Goal: Task Accomplishment & Management: Manage account settings

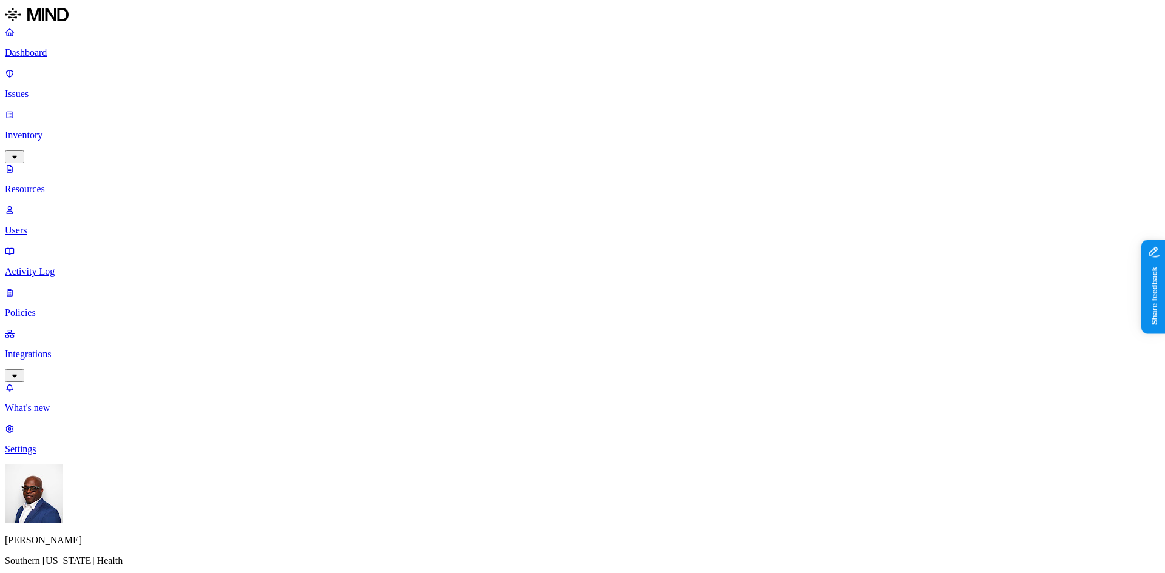
drag, startPoint x: 60, startPoint y: 135, endPoint x: 62, endPoint y: 124, distance: 10.5
click at [60, 225] on p "Users" at bounding box center [582, 230] width 1155 height 11
click at [64, 184] on p "Resources" at bounding box center [582, 189] width 1155 height 11
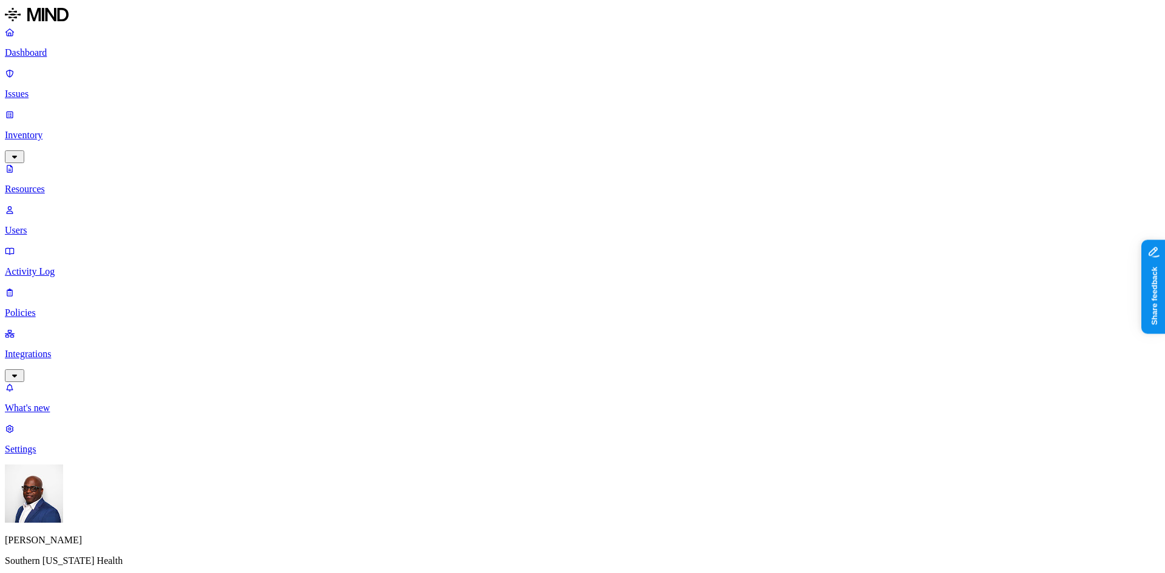
click at [41, 89] on p "Issues" at bounding box center [582, 94] width 1155 height 11
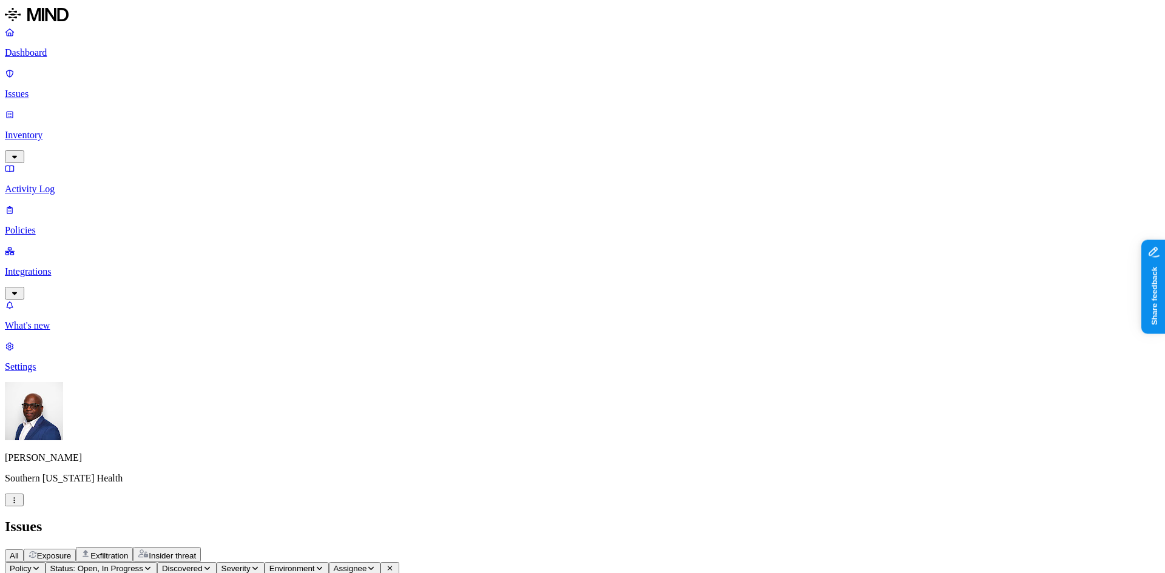
click at [201, 547] on button "Insider threat" at bounding box center [167, 554] width 68 height 15
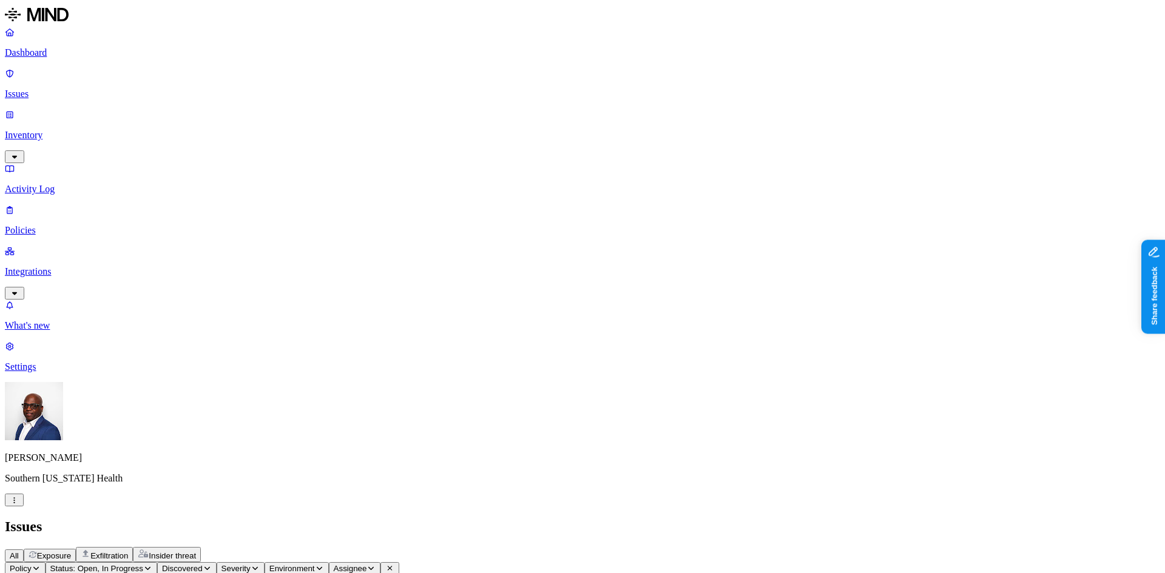
click at [71, 552] on span "Exposure" at bounding box center [54, 556] width 34 height 9
click at [128, 552] on span "Exfiltration" at bounding box center [109, 556] width 38 height 9
click at [196, 552] on span "Insider threat" at bounding box center [172, 556] width 47 height 9
click at [71, 552] on span "Exposure" at bounding box center [54, 556] width 34 height 9
click at [46, 49] on p "Dashboard" at bounding box center [582, 52] width 1155 height 11
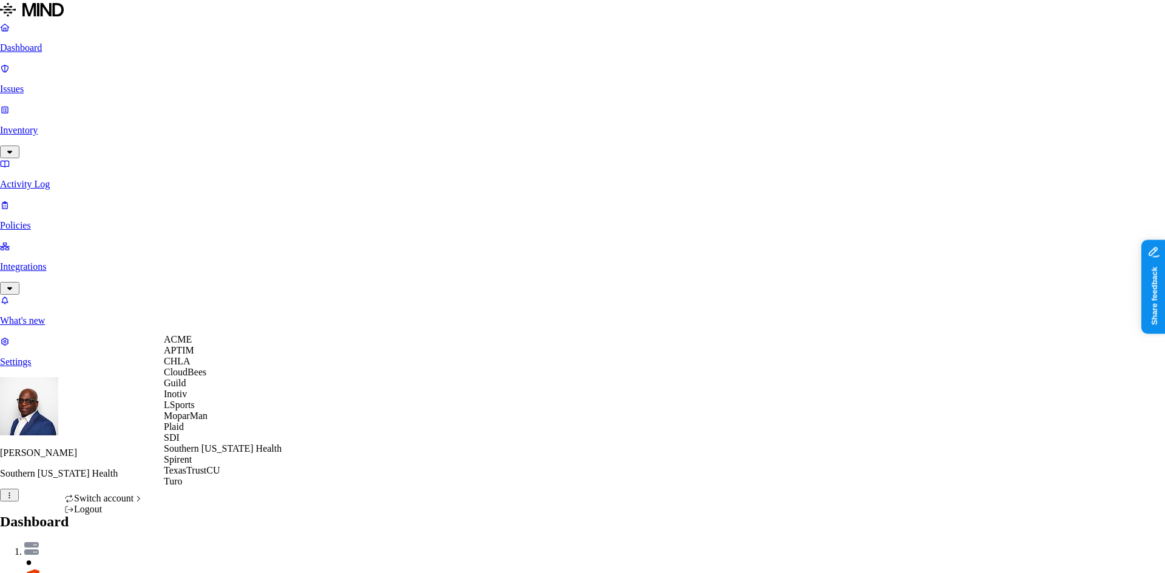
click at [204, 345] on div "ACME" at bounding box center [223, 339] width 118 height 11
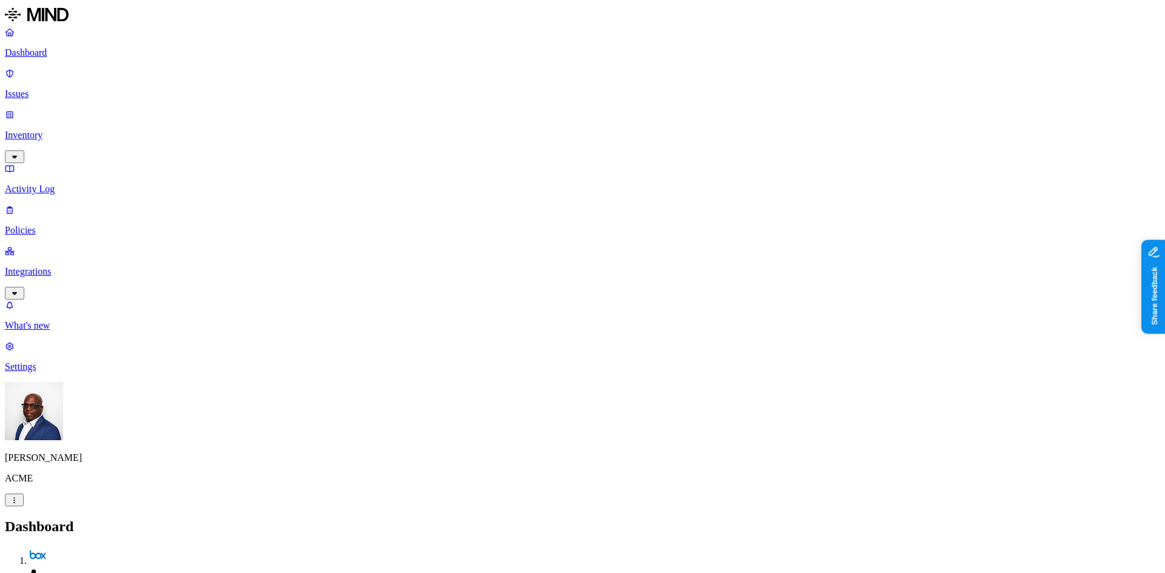
click at [45, 184] on p "Activity Log" at bounding box center [582, 189] width 1155 height 11
click at [64, 89] on p "Issues" at bounding box center [582, 94] width 1155 height 11
click at [128, 552] on span "Exfiltration" at bounding box center [109, 556] width 38 height 9
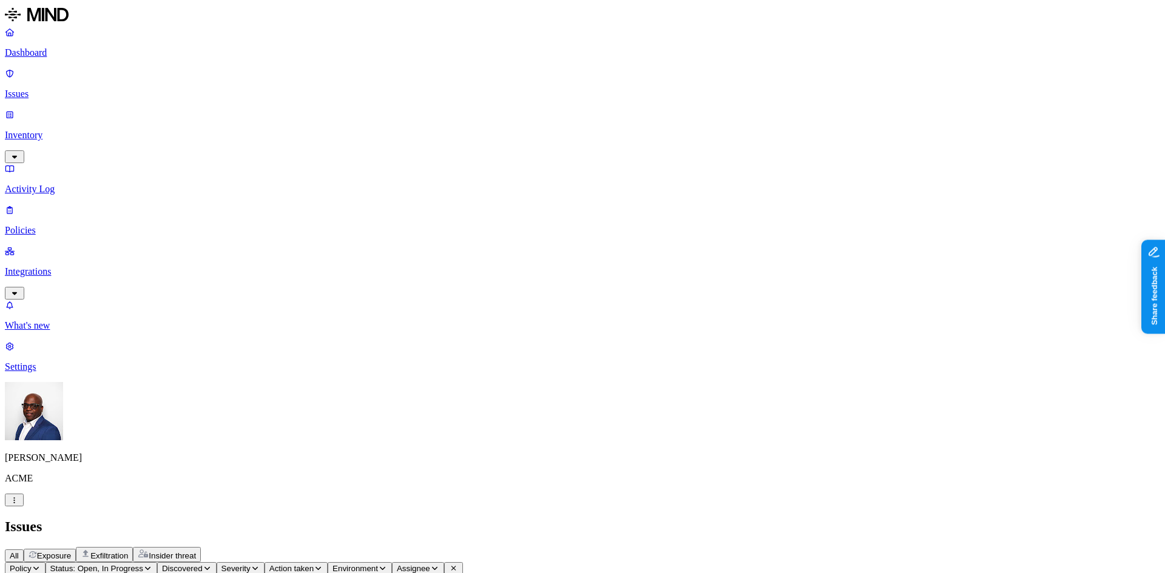
click at [62, 89] on p "Issues" at bounding box center [582, 94] width 1155 height 11
click at [49, 51] on p "Dashboard" at bounding box center [582, 52] width 1155 height 11
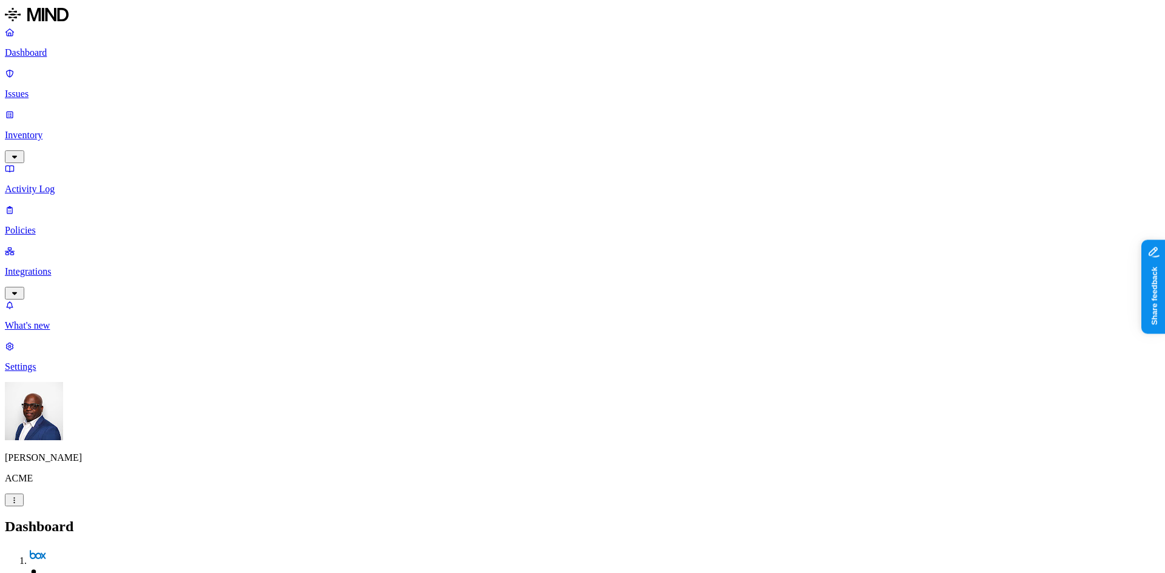
click at [47, 184] on p "Activity Log" at bounding box center [582, 189] width 1155 height 11
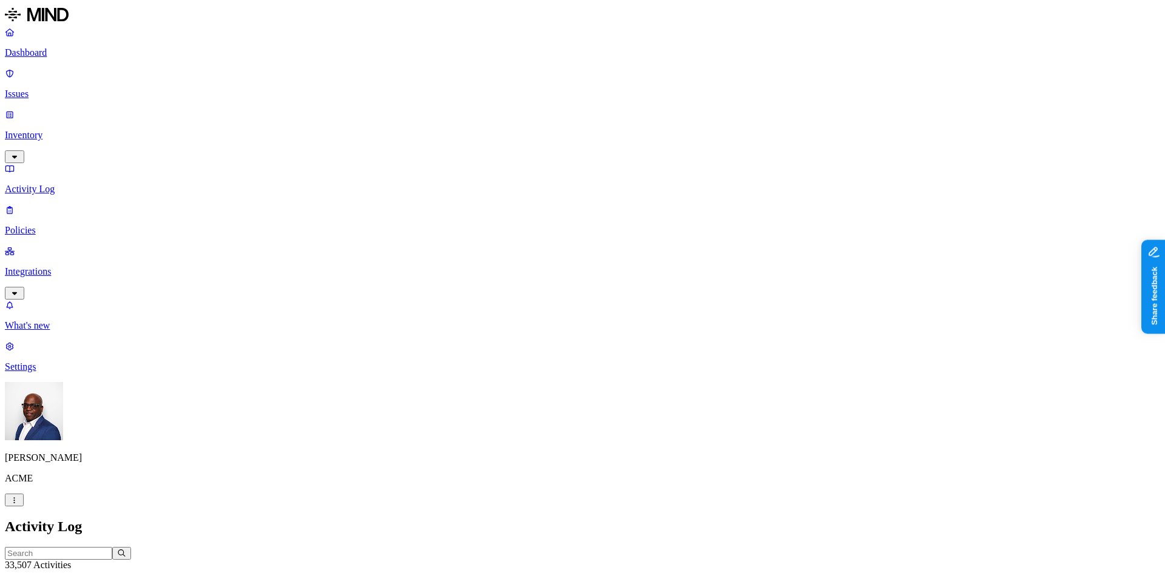
drag, startPoint x: 819, startPoint y: 64, endPoint x: 888, endPoint y: 63, distance: 69.2
click at [740, 573] on div at bounding box center [661, 584] width 157 height 0
click at [46, 89] on p "Issues" at bounding box center [582, 94] width 1155 height 11
click at [71, 552] on span "Exposure" at bounding box center [54, 556] width 34 height 9
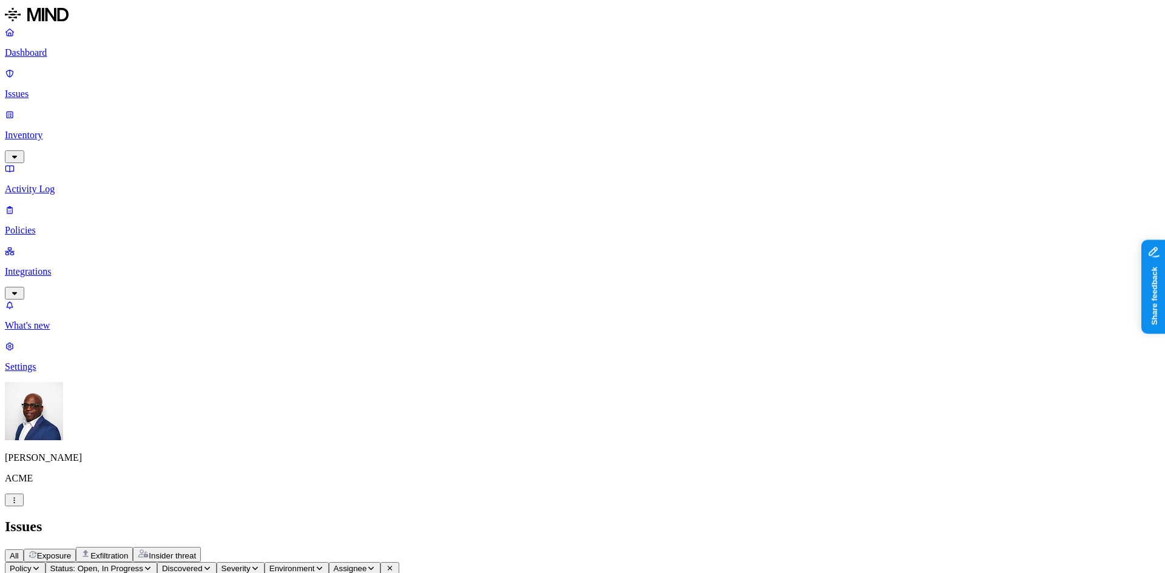
click at [35, 225] on p "Policies" at bounding box center [582, 230] width 1155 height 11
click at [72, 547] on button "Create Policy" at bounding box center [38, 553] width 67 height 13
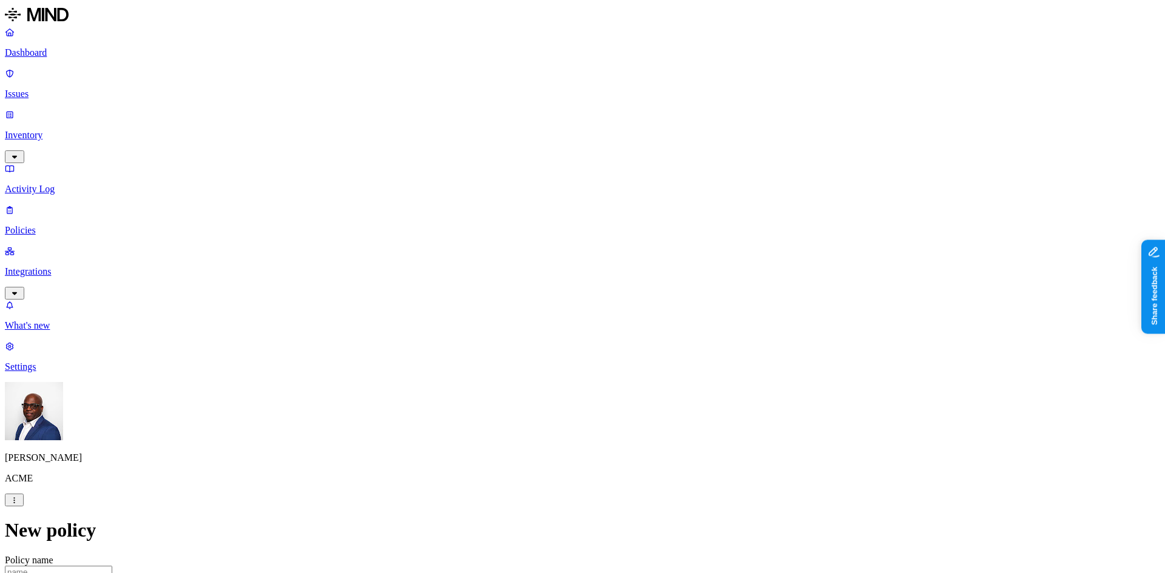
click at [520, 246] on label "Classification" at bounding box center [517, 241] width 53 height 10
click at [501, 291] on button "button" at bounding box center [496, 290] width 10 height 4
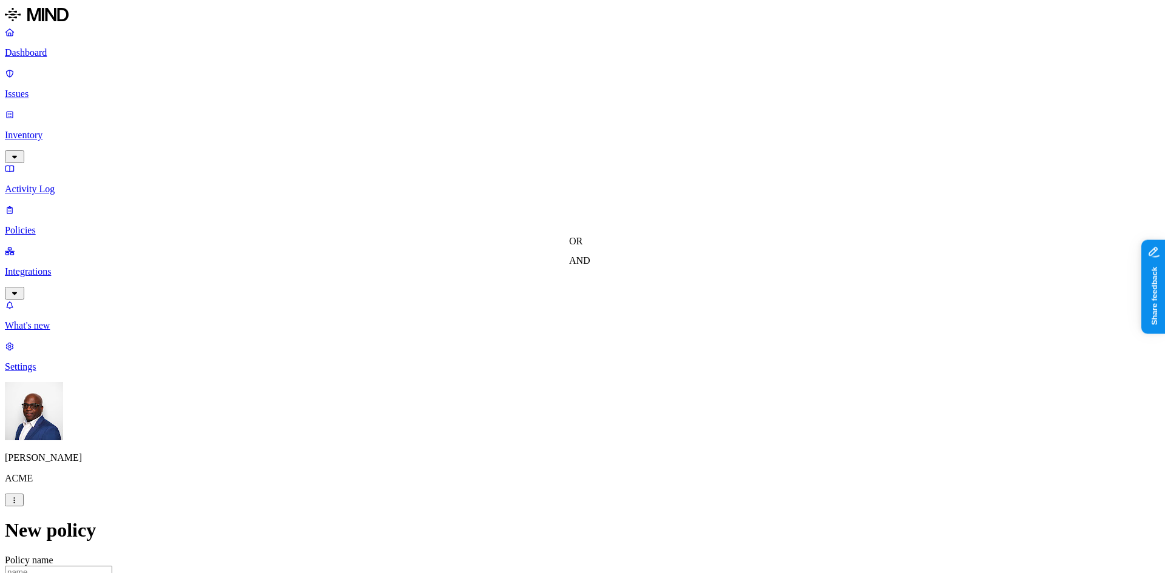
click at [586, 266] on label "AND" at bounding box center [579, 260] width 21 height 10
click at [593, 298] on label "File type" at bounding box center [586, 293] width 34 height 10
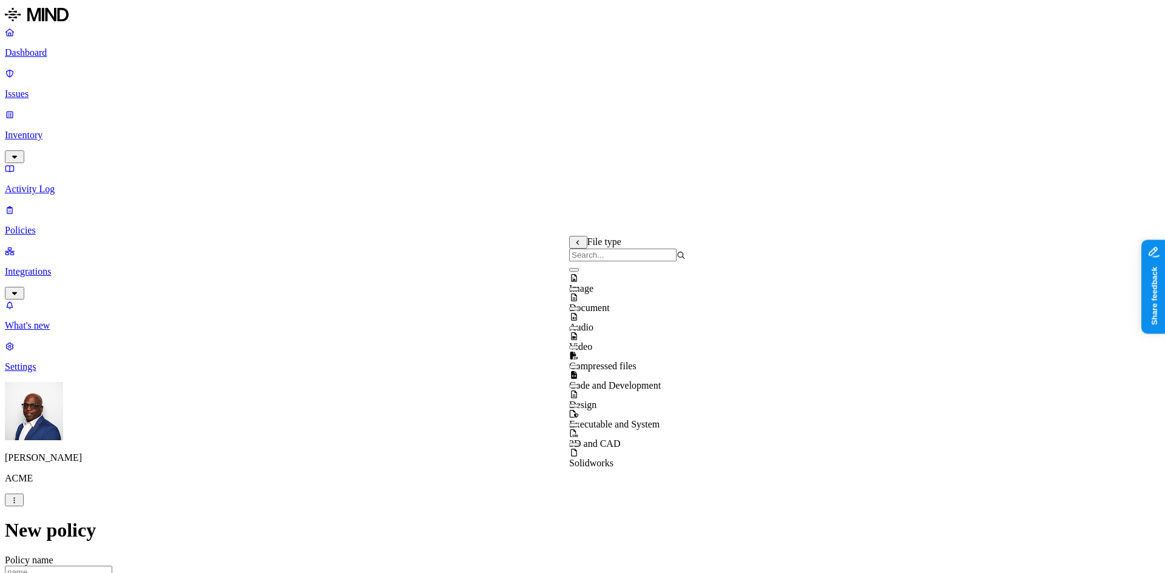
click at [579, 272] on button "button" at bounding box center [574, 270] width 10 height 4
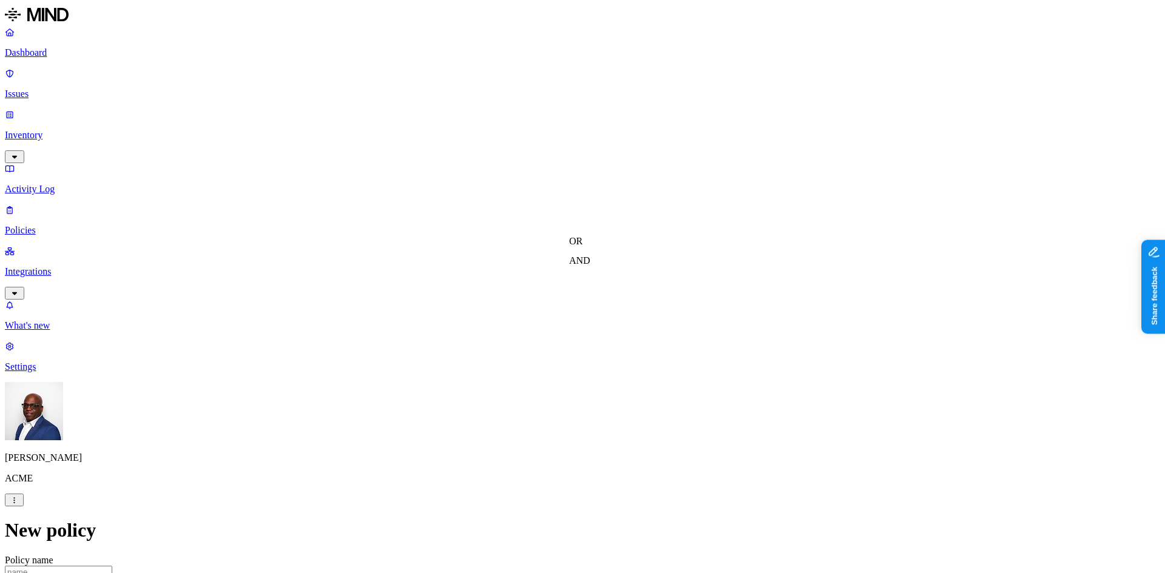
click at [545, 339] on label "Web Domain" at bounding box center [529, 336] width 32 height 21
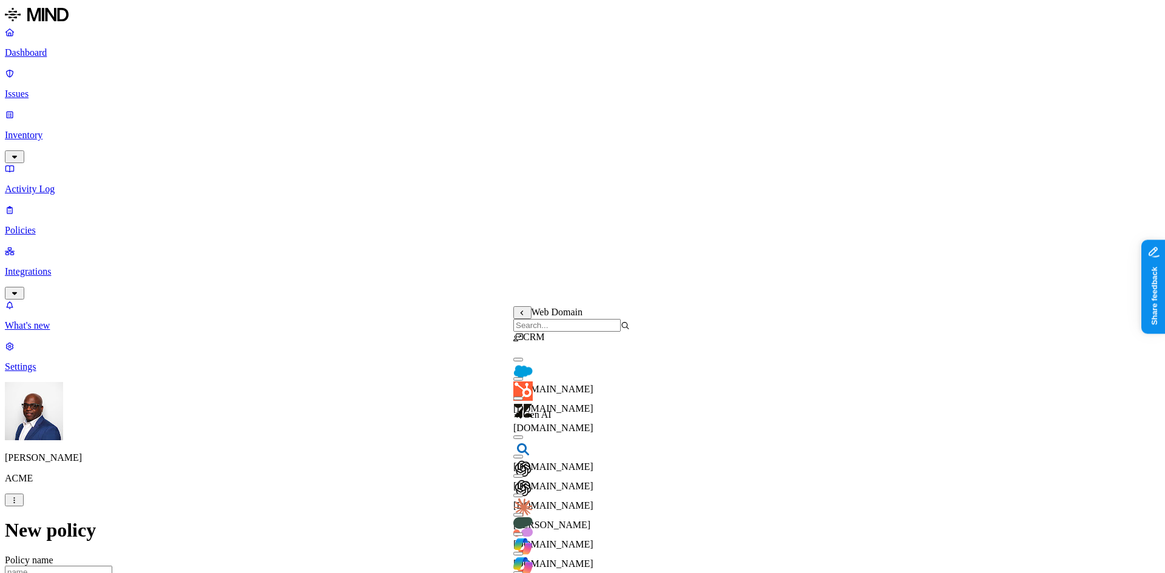
click at [523, 362] on button "button" at bounding box center [518, 360] width 10 height 4
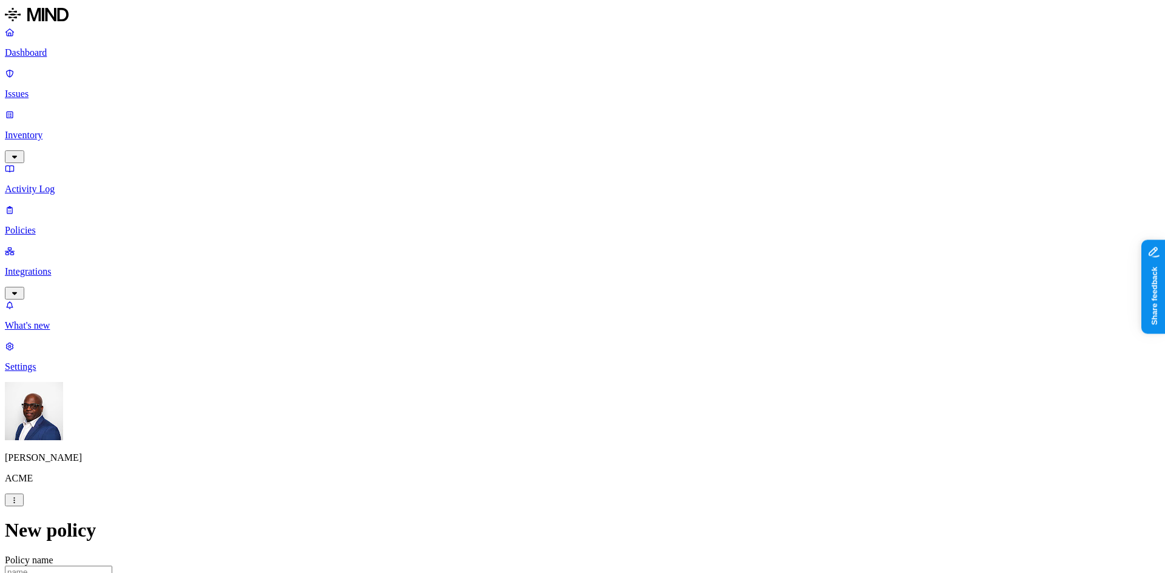
click at [545, 392] on label "Web Domain" at bounding box center [529, 387] width 32 height 21
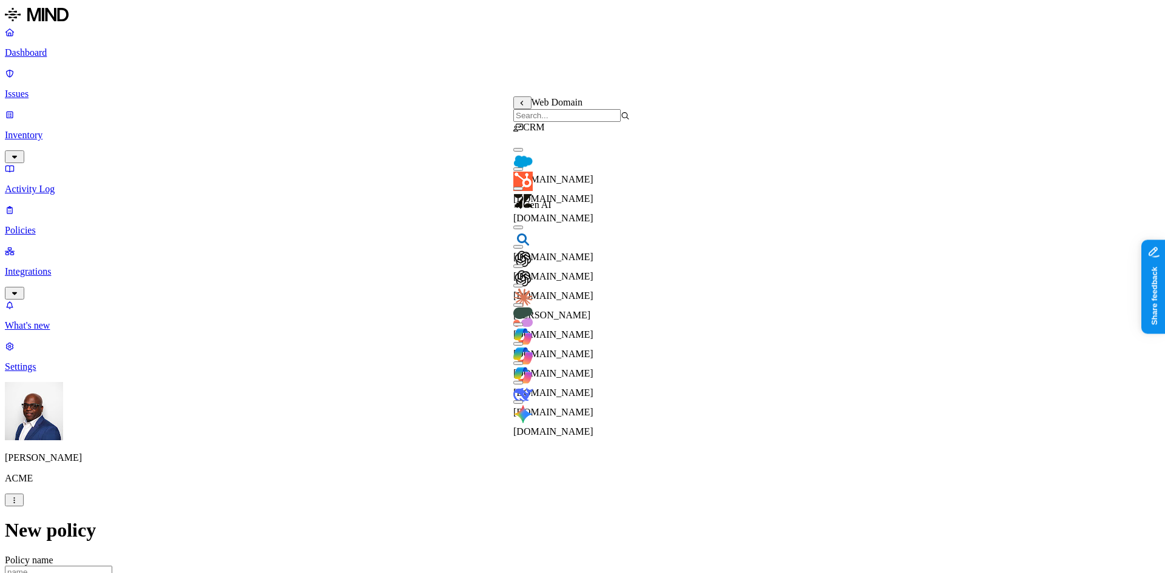
click at [523, 268] on button "button" at bounding box center [518, 267] width 10 height 4
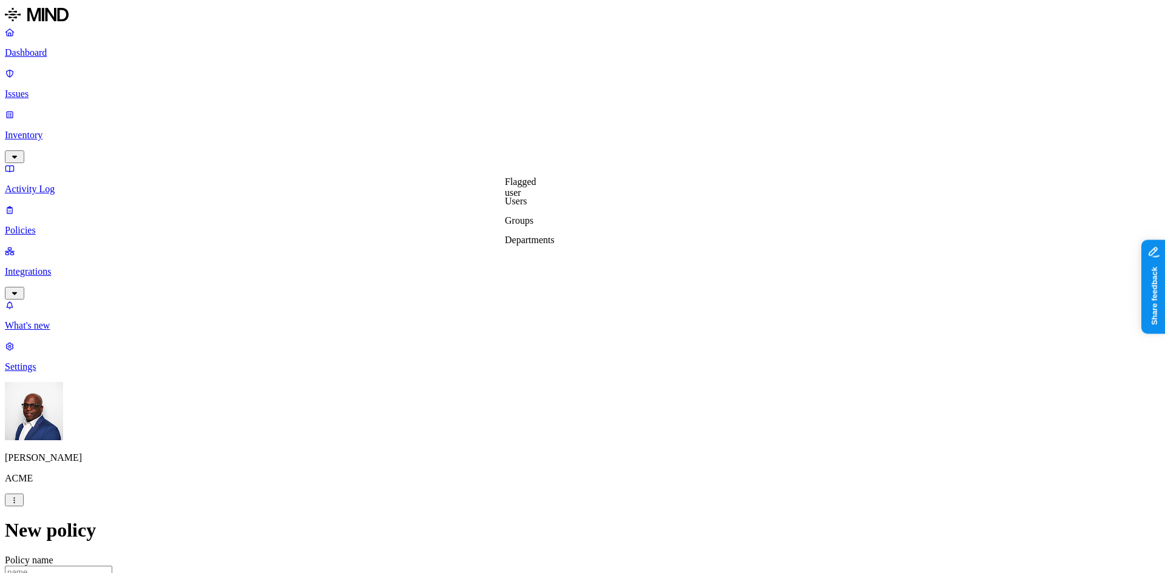
click at [523, 226] on label "Groups" at bounding box center [519, 220] width 29 height 10
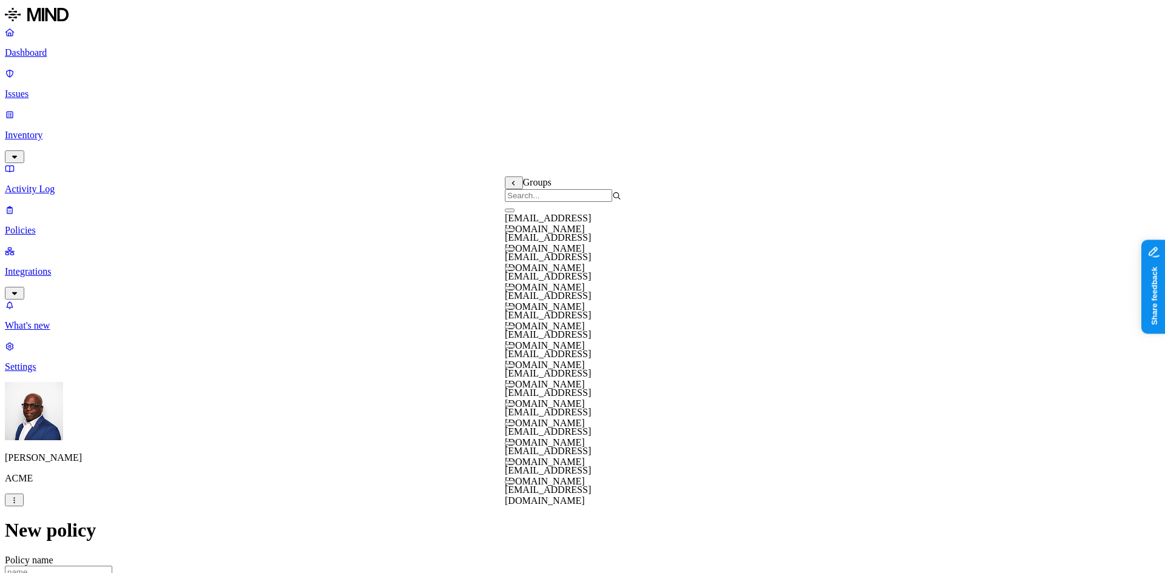
click at [514, 212] on button "button" at bounding box center [510, 211] width 10 height 4
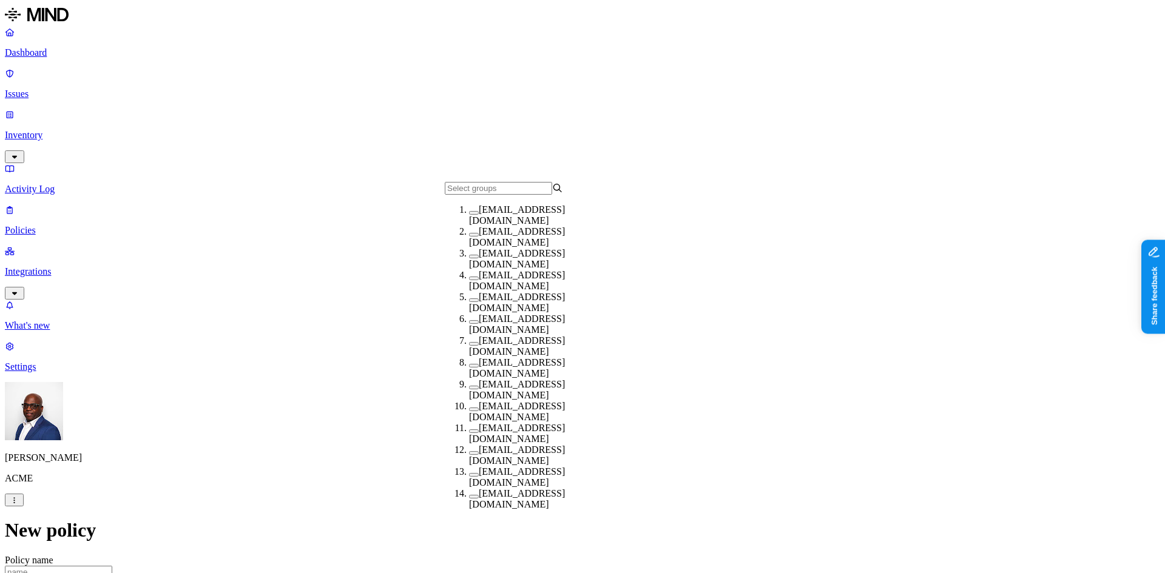
click at [469, 324] on button "button" at bounding box center [474, 322] width 10 height 4
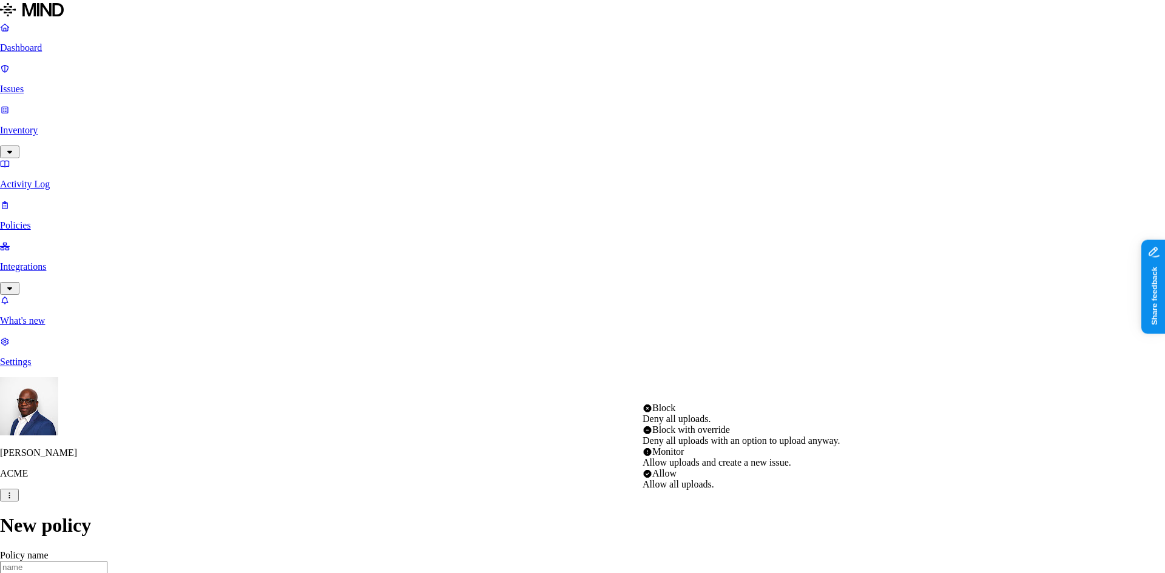
select select "1"
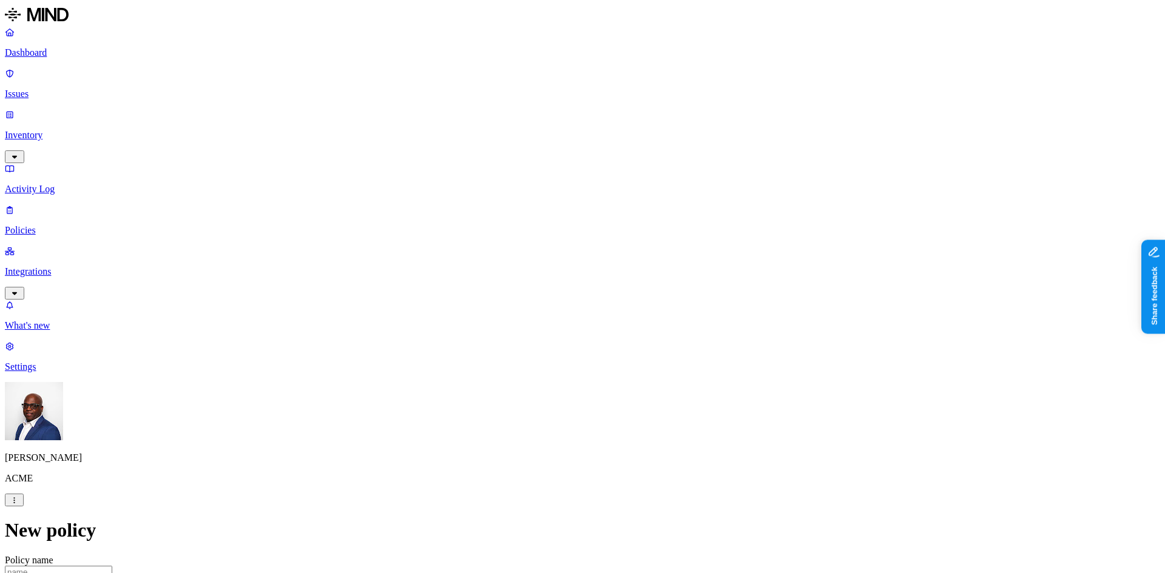
click at [51, 266] on p "Integrations" at bounding box center [582, 271] width 1155 height 11
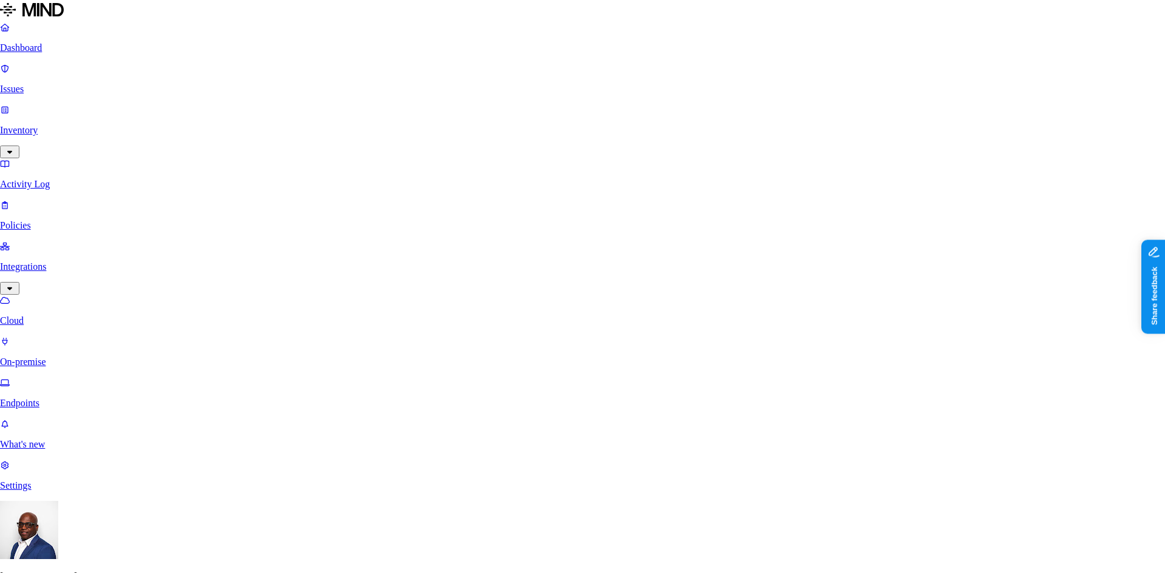
scroll to position [121, 0]
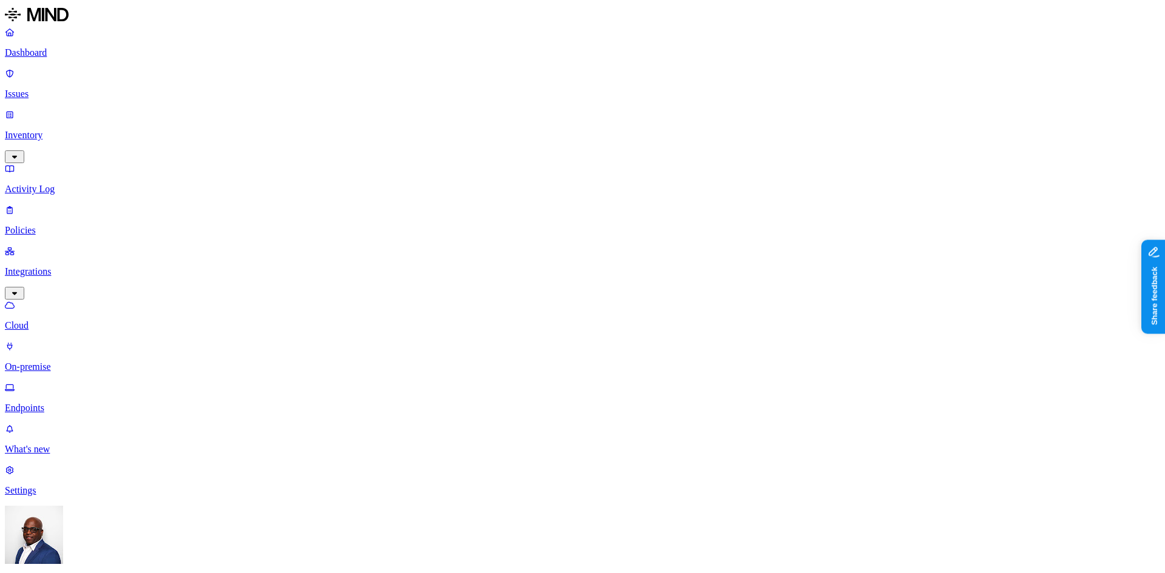
click at [48, 362] on p "On-premise" at bounding box center [582, 367] width 1155 height 11
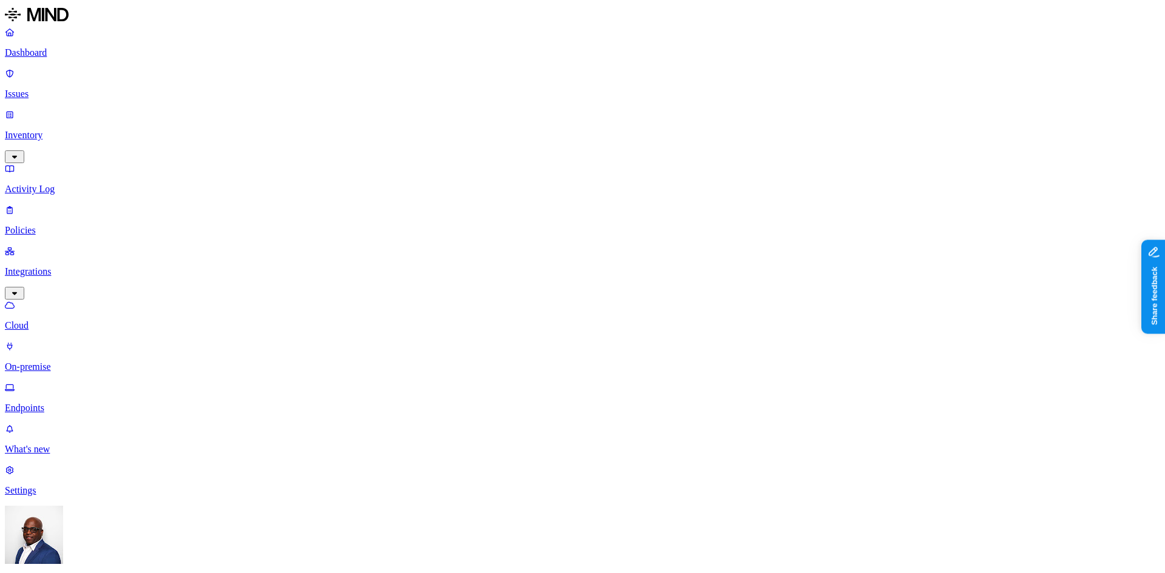
click at [74, 320] on p "Cloud" at bounding box center [582, 325] width 1155 height 11
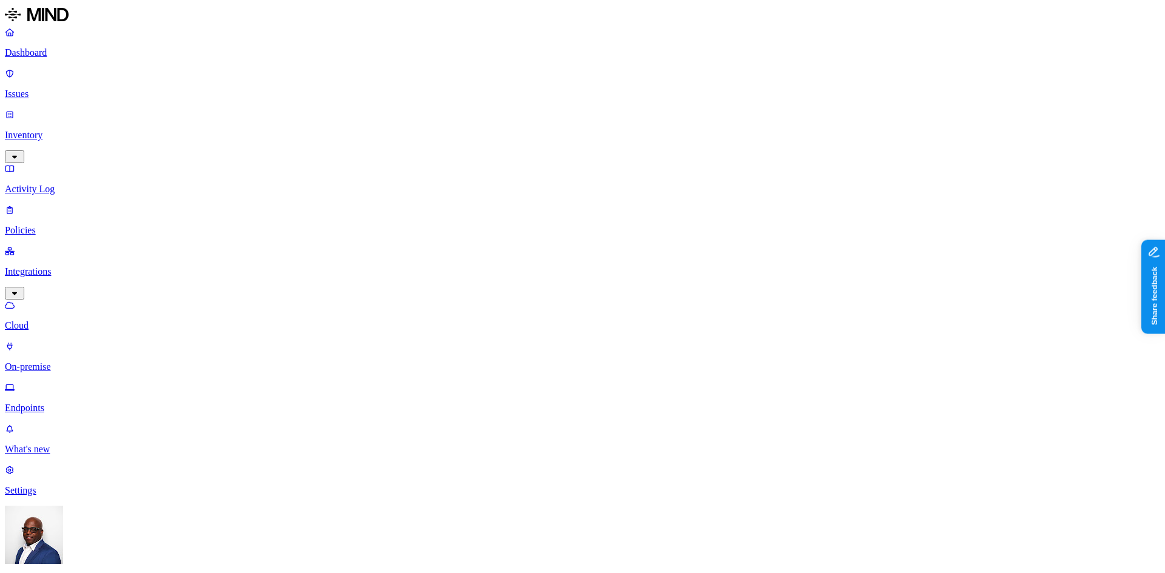
click at [43, 130] on p "Inventory" at bounding box center [582, 135] width 1155 height 11
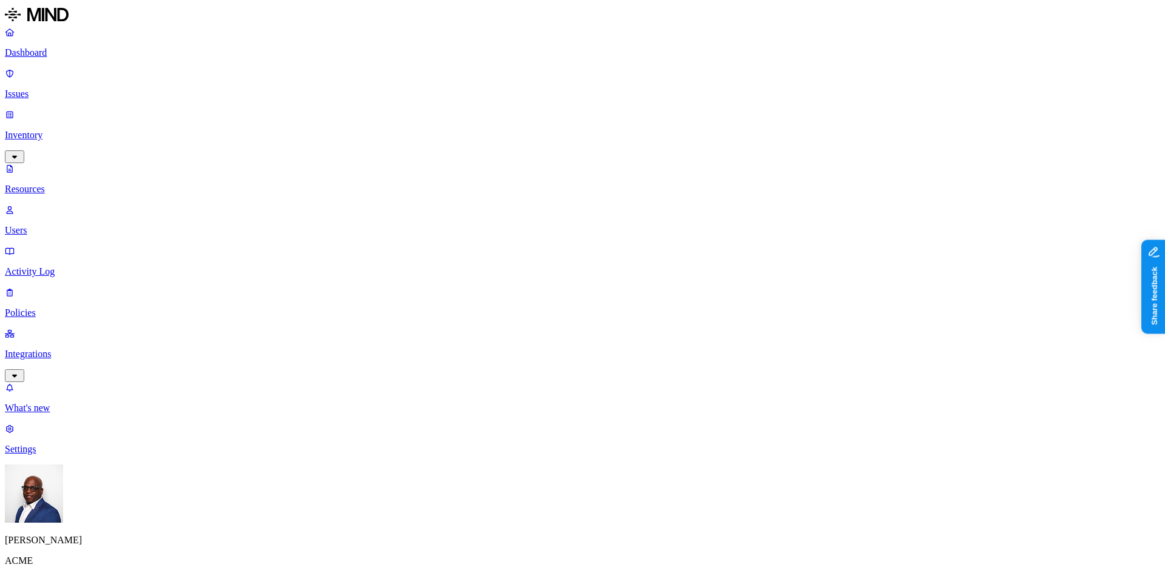
drag, startPoint x: 1027, startPoint y: 215, endPoint x: 1079, endPoint y: 209, distance: 51.9
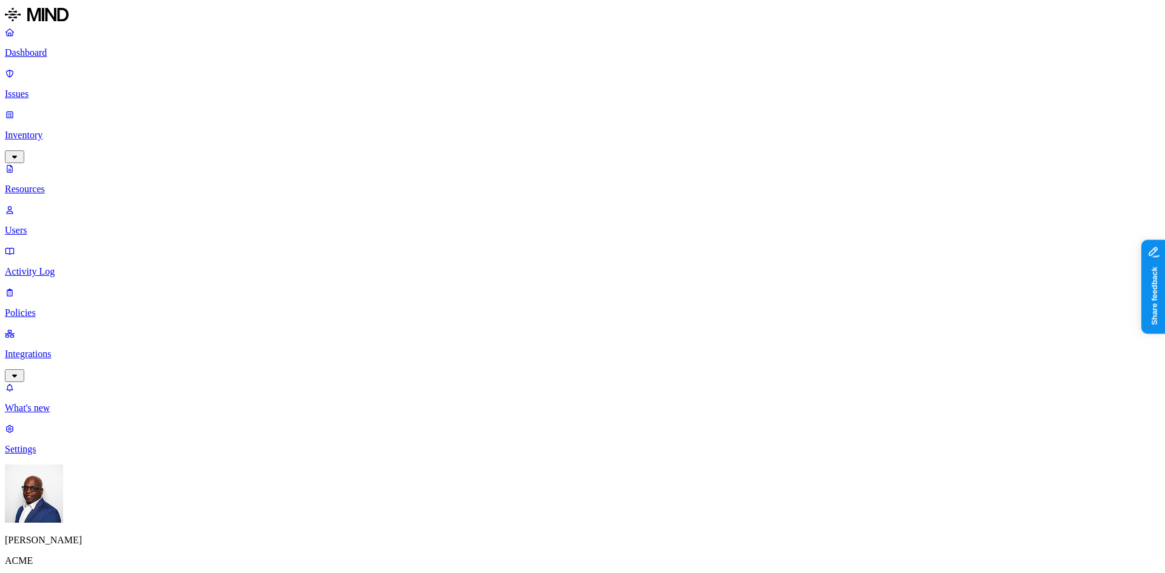
scroll to position [0, 0]
click at [49, 89] on p "Issues" at bounding box center [582, 94] width 1155 height 11
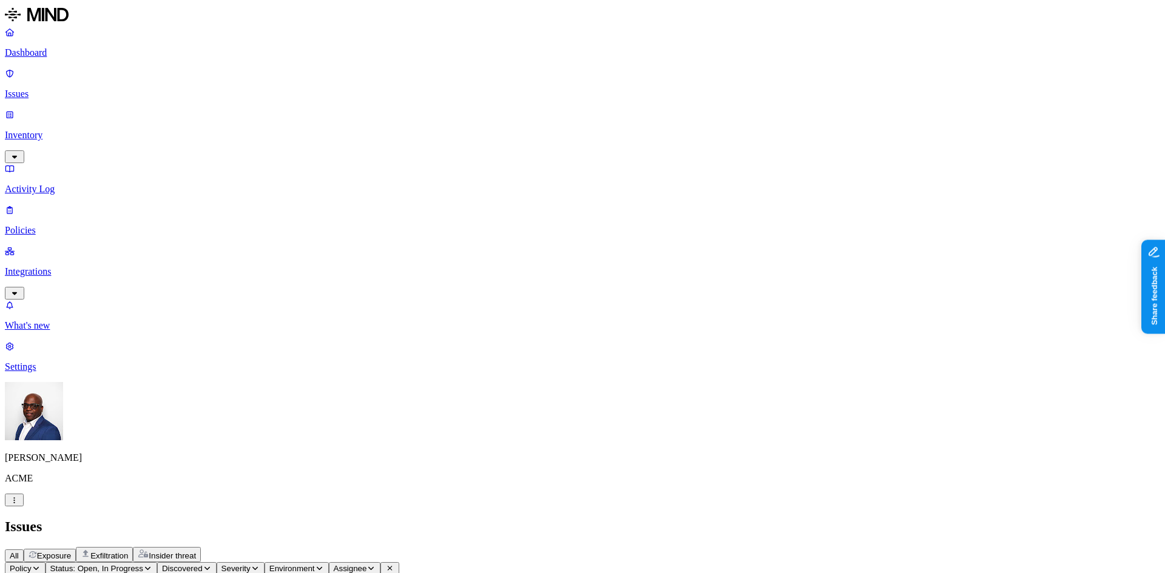
click at [51, 52] on p "Dashboard" at bounding box center [582, 52] width 1155 height 11
click at [48, 130] on p "Inventory" at bounding box center [582, 135] width 1155 height 11
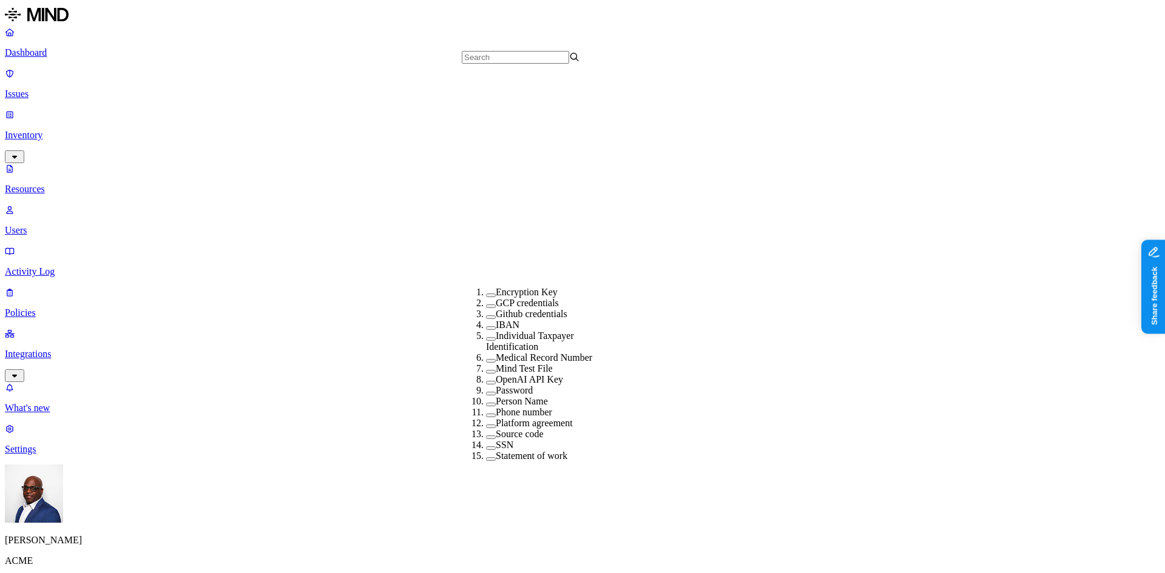
scroll to position [229, 0]
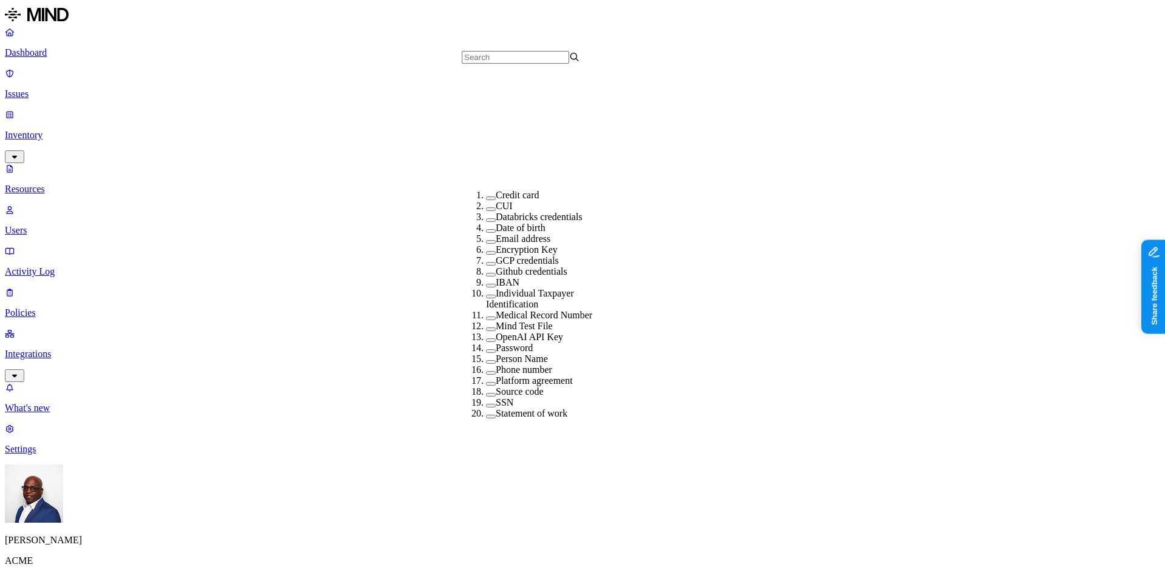
click at [486, 317] on button "button" at bounding box center [491, 319] width 10 height 4
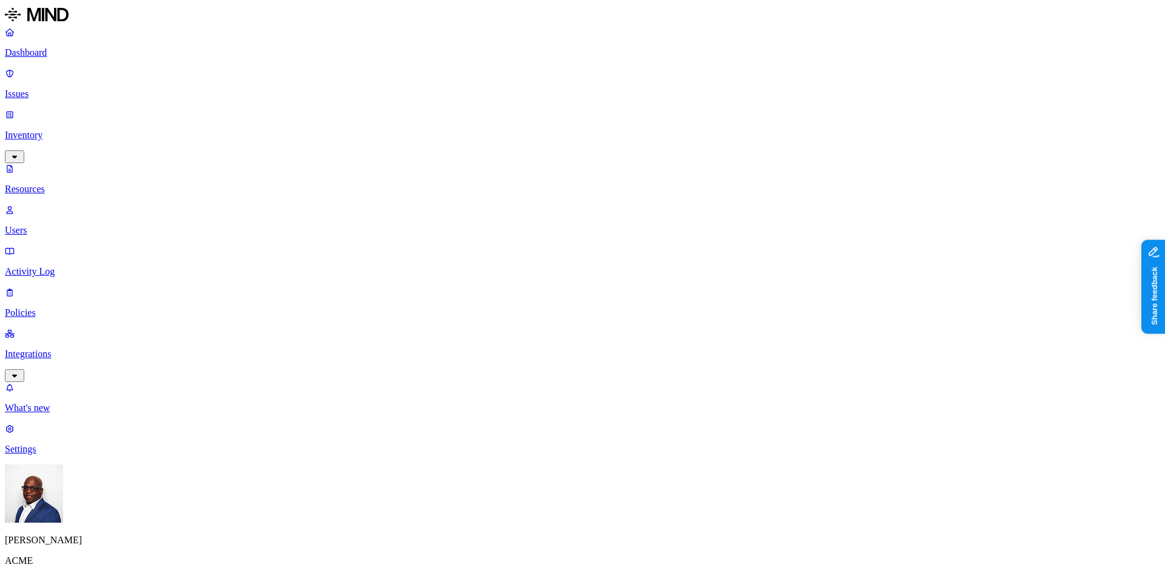
click at [58, 56] on p "Dashboard" at bounding box center [582, 52] width 1155 height 11
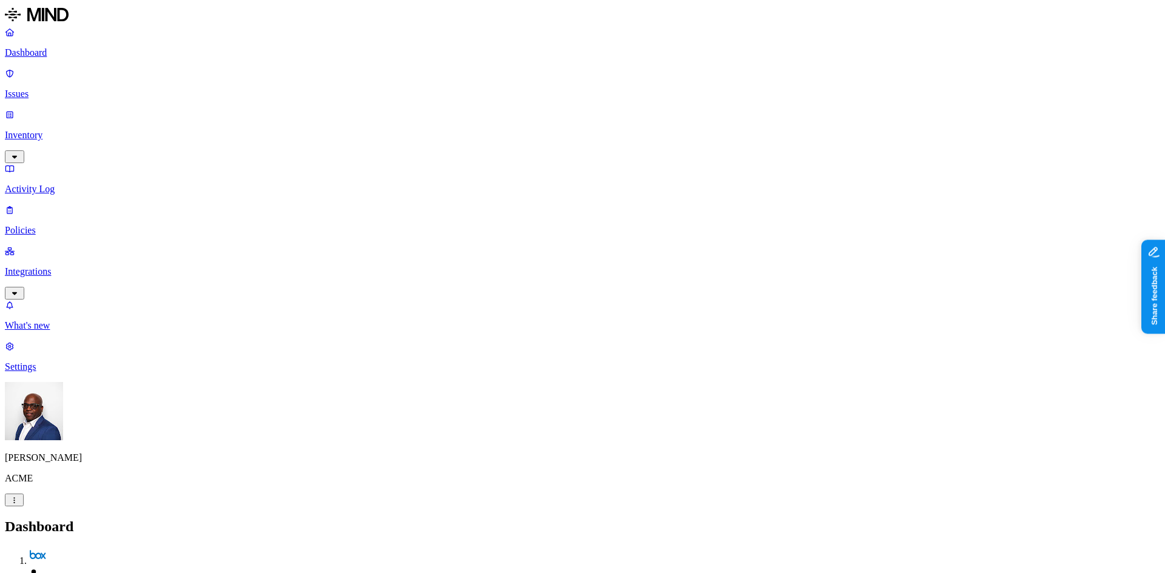
click at [55, 266] on p "Integrations" at bounding box center [582, 271] width 1155 height 11
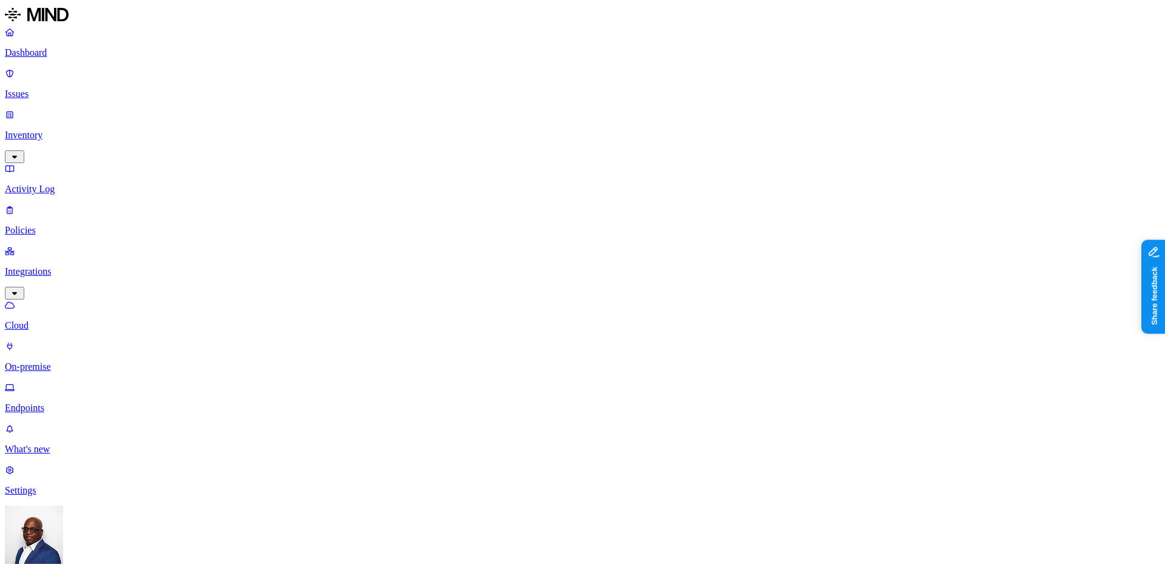
click at [73, 403] on p "Endpoints" at bounding box center [582, 408] width 1155 height 11
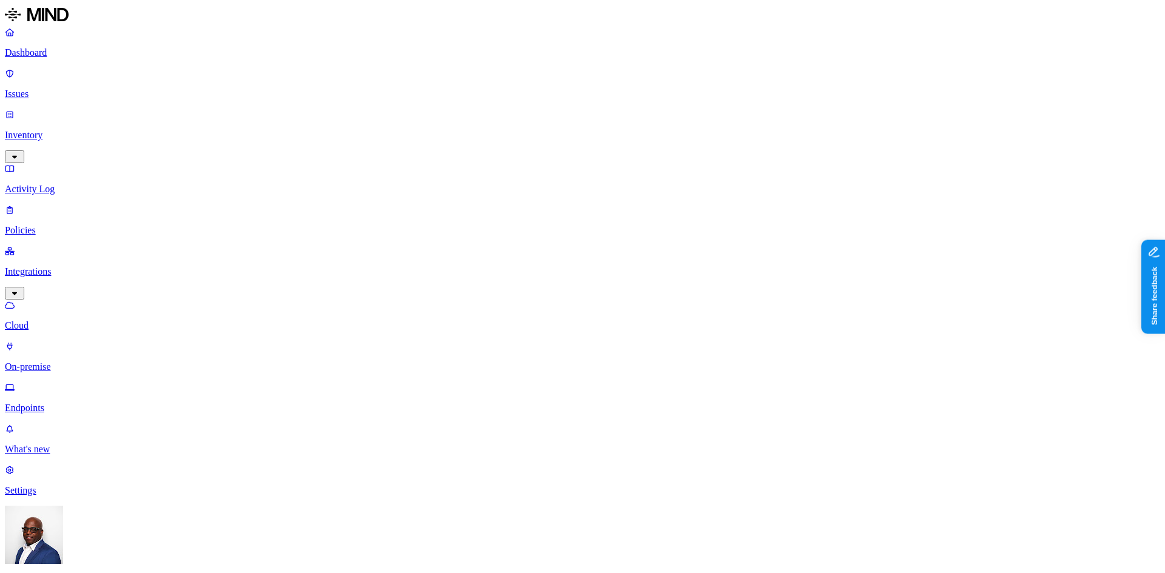
click at [65, 362] on p "On-premise" at bounding box center [582, 367] width 1155 height 11
click at [55, 320] on p "Cloud" at bounding box center [582, 325] width 1155 height 11
click at [63, 403] on p "Endpoints" at bounding box center [582, 408] width 1155 height 11
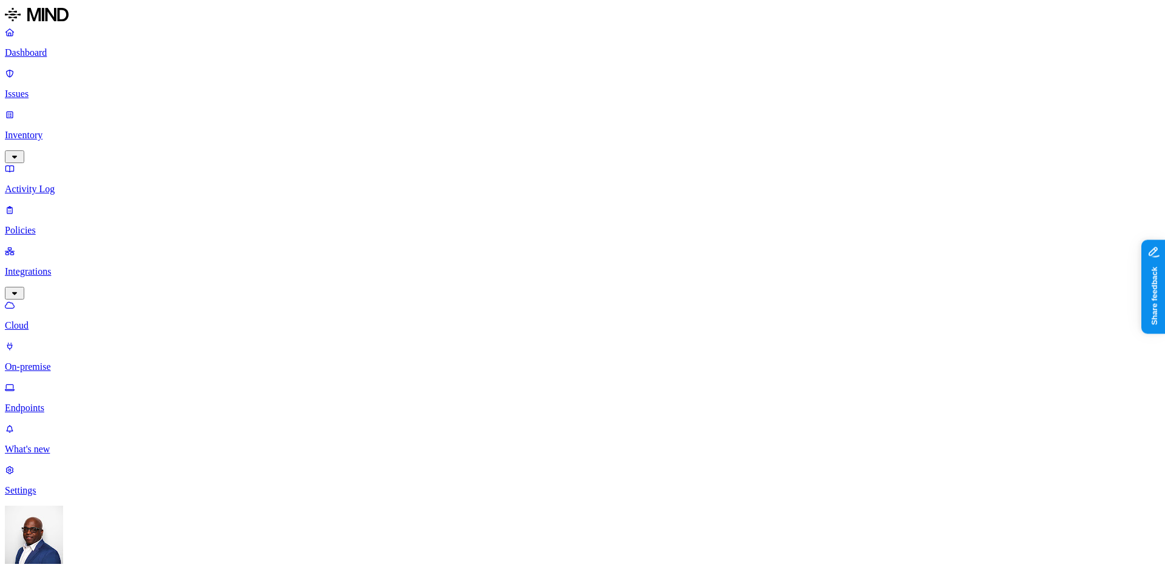
click at [44, 56] on p "Dashboard" at bounding box center [582, 52] width 1155 height 11
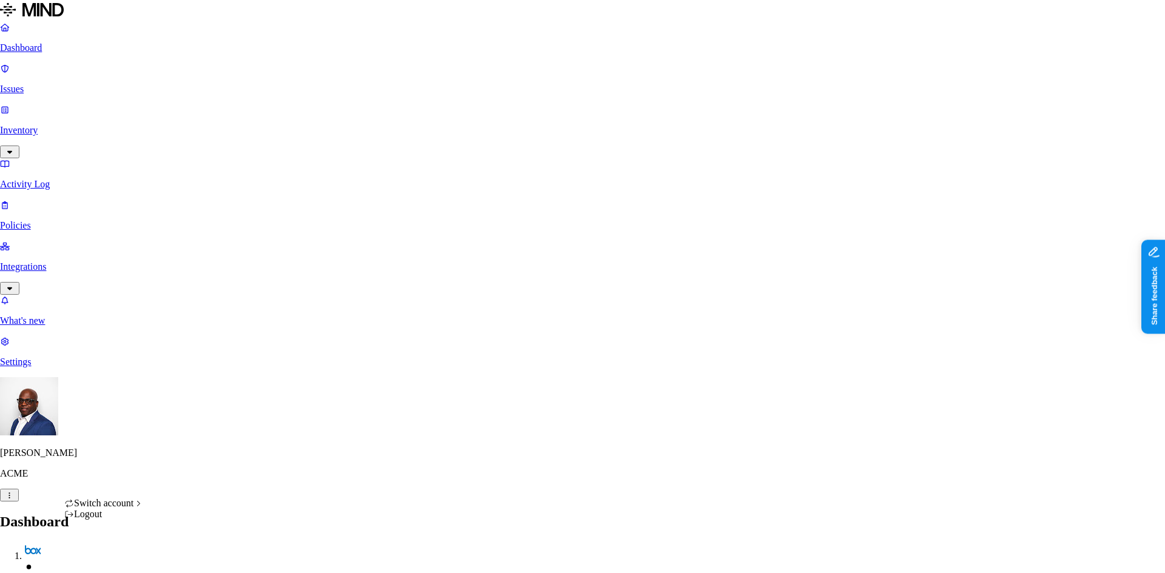
click at [180, 443] on span "SDI" at bounding box center [172, 438] width 16 height 10
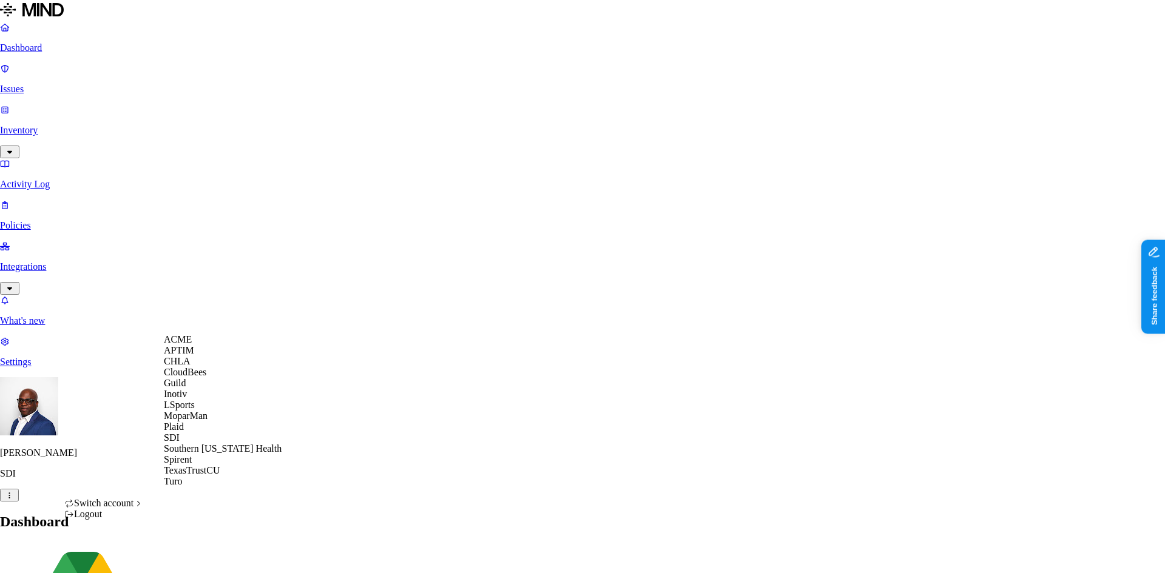
click at [187, 345] on span "ACME" at bounding box center [178, 339] width 28 height 10
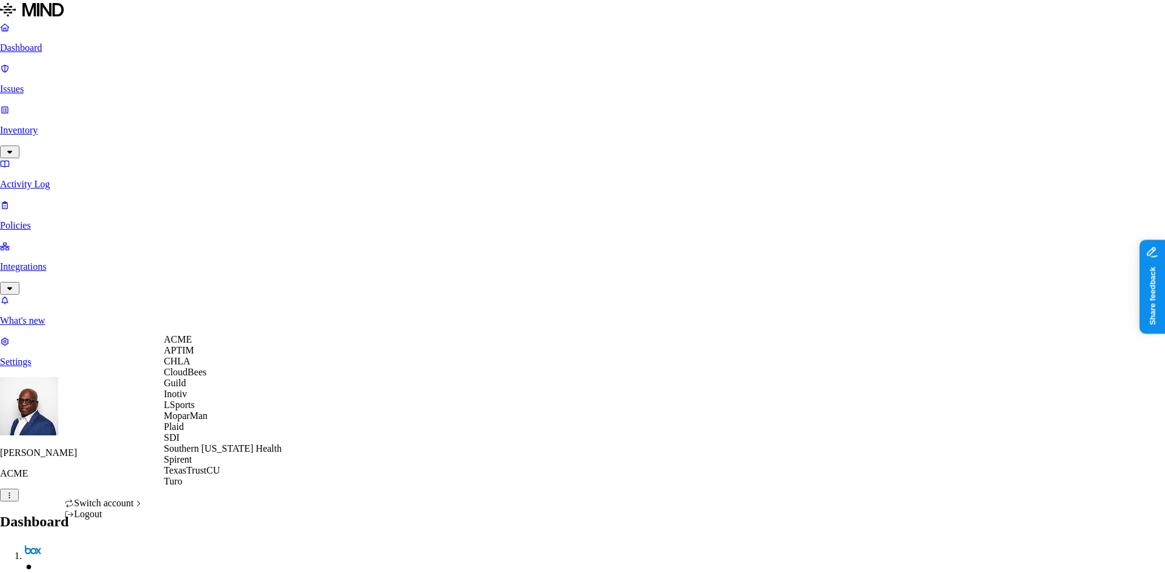
click at [189, 444] on div "SDI" at bounding box center [223, 438] width 118 height 11
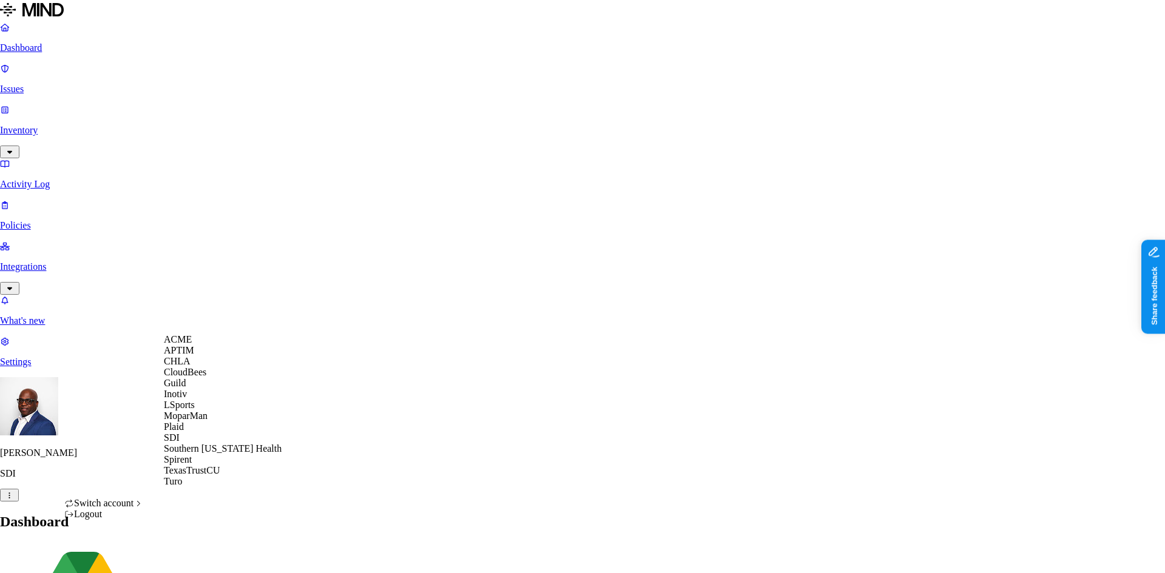
click at [199, 345] on div "ACME" at bounding box center [223, 339] width 118 height 11
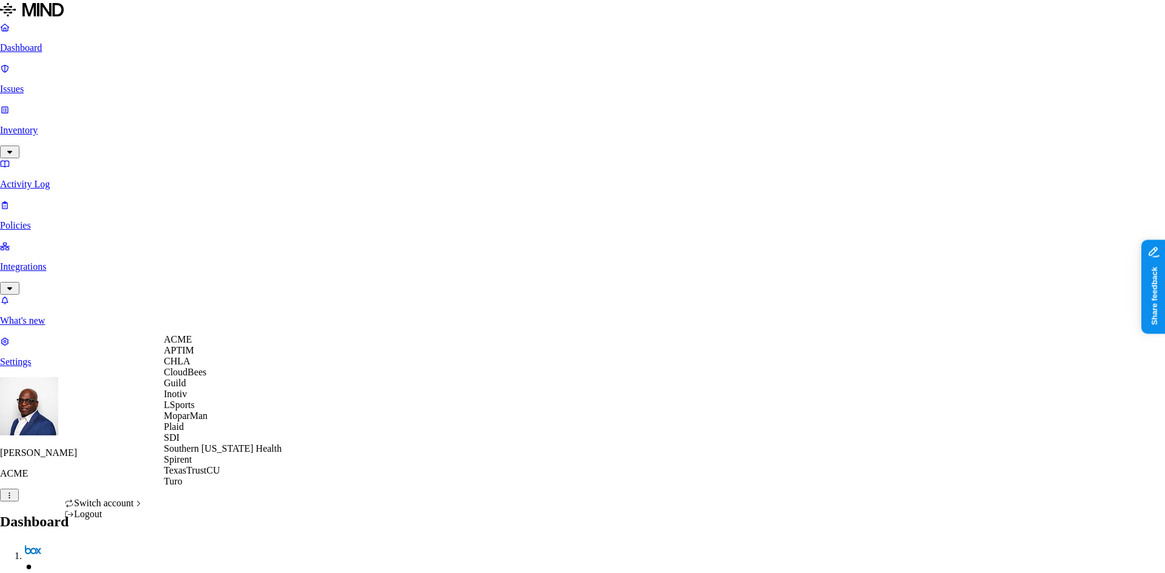
scroll to position [61, 0]
click at [214, 454] on span "Southern [US_STATE] Health" at bounding box center [223, 449] width 118 height 10
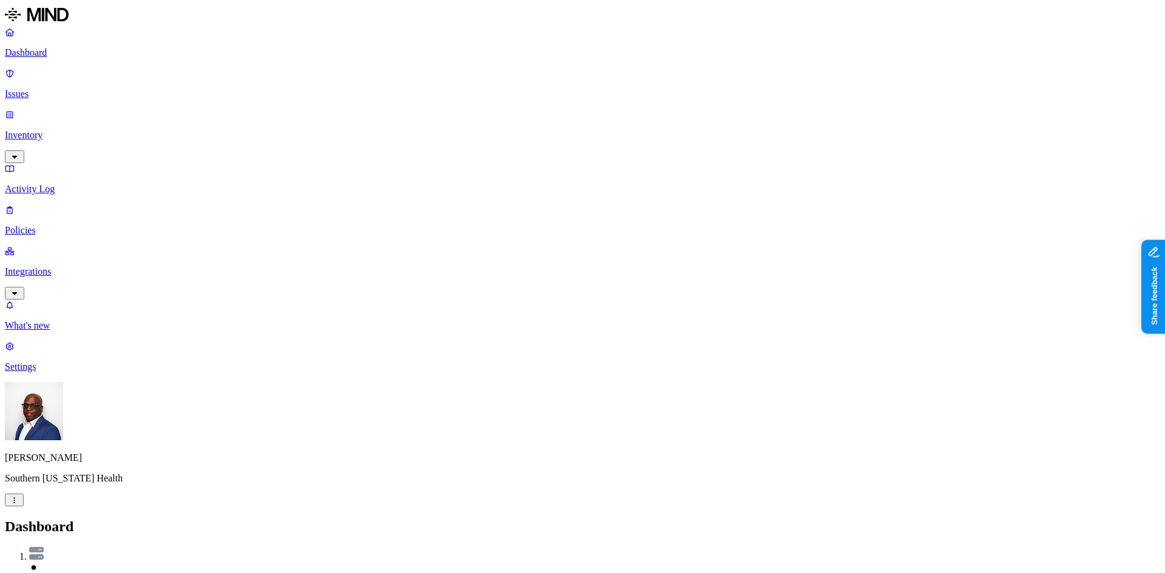
click at [53, 130] on p "Inventory" at bounding box center [582, 135] width 1155 height 11
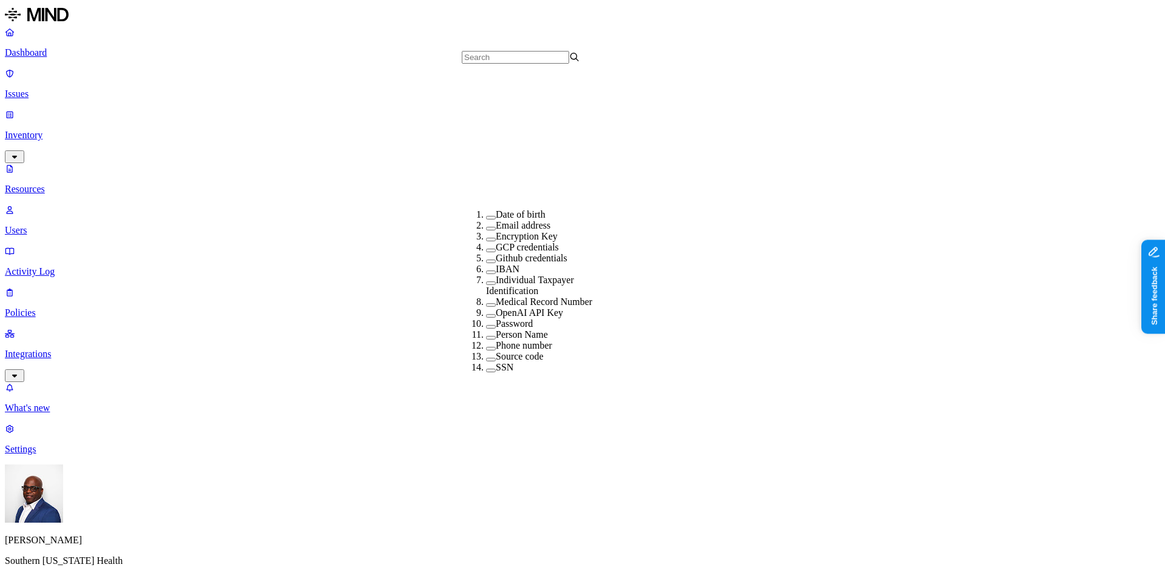
scroll to position [193, 0]
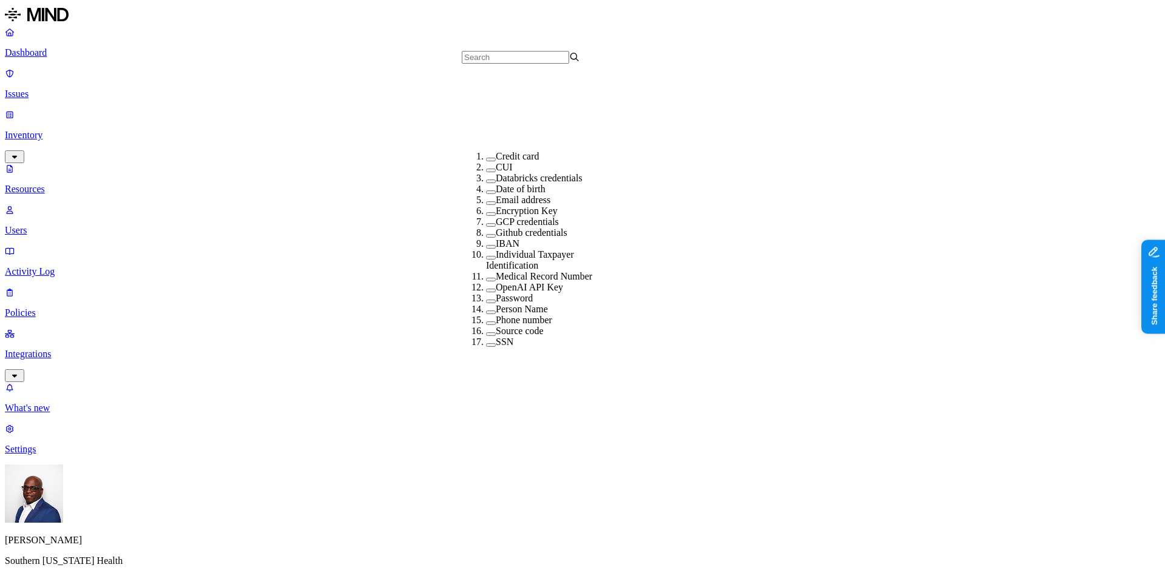
click at [486, 278] on button "button" at bounding box center [491, 280] width 10 height 4
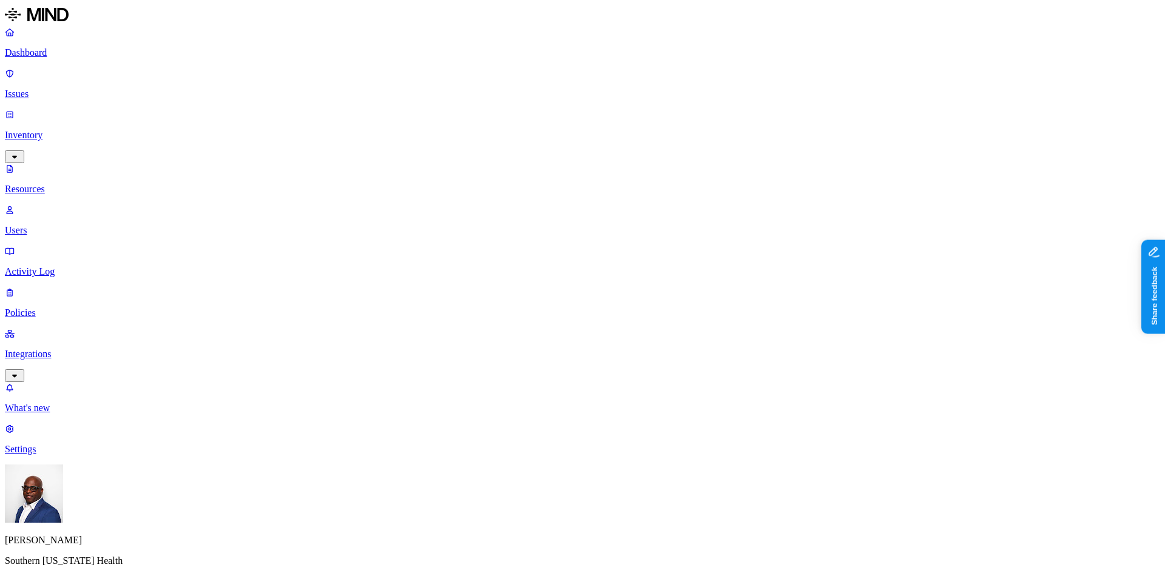
click at [38, 349] on p "Integrations" at bounding box center [582, 354] width 1155 height 11
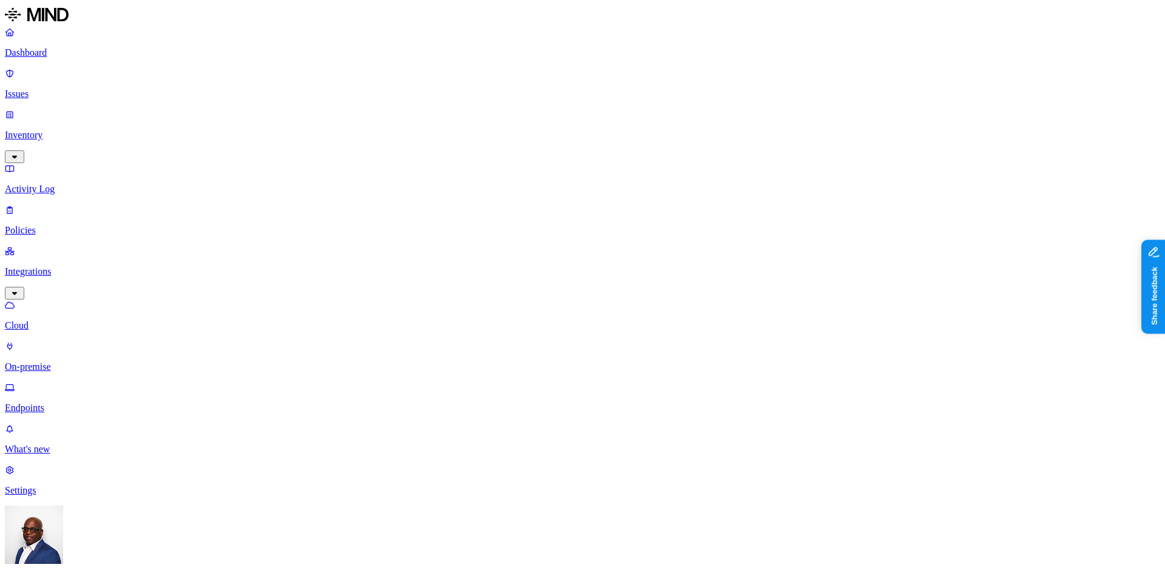
click at [64, 362] on p "On-premise" at bounding box center [582, 367] width 1155 height 11
click at [59, 57] on p "Dashboard" at bounding box center [582, 52] width 1155 height 11
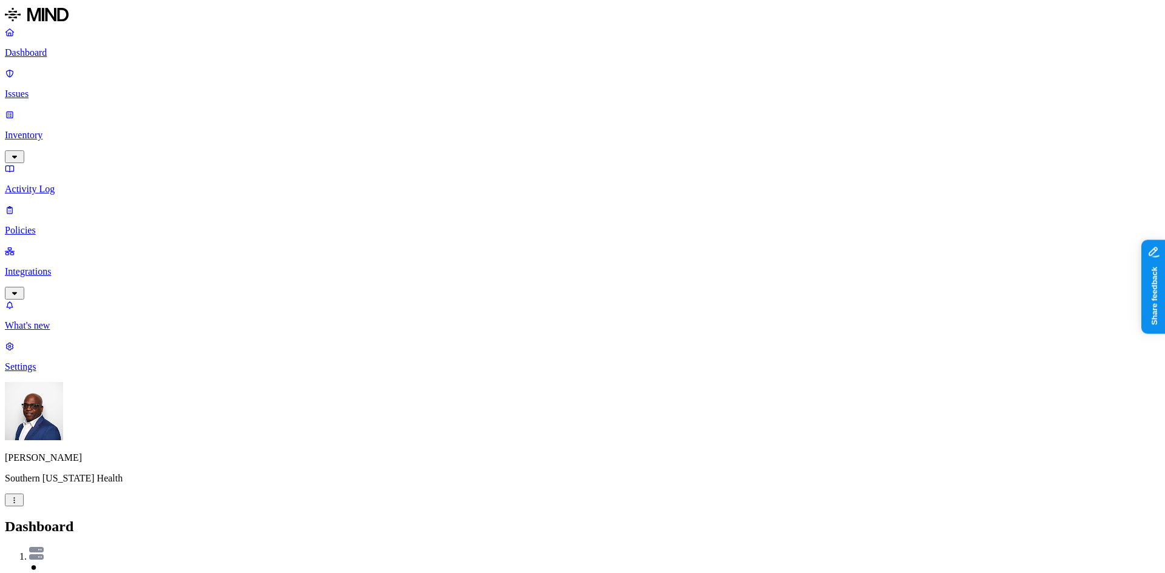
click at [53, 52] on p "Dashboard" at bounding box center [582, 52] width 1155 height 11
click at [56, 54] on p "Dashboard" at bounding box center [582, 52] width 1155 height 11
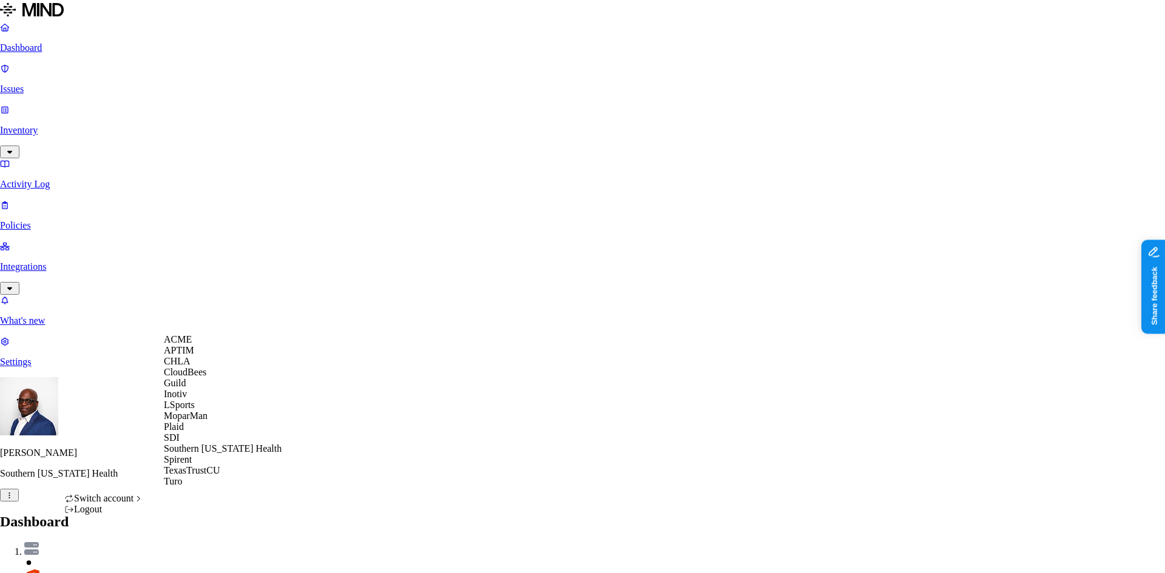
click at [200, 345] on div "ACME" at bounding box center [223, 339] width 118 height 11
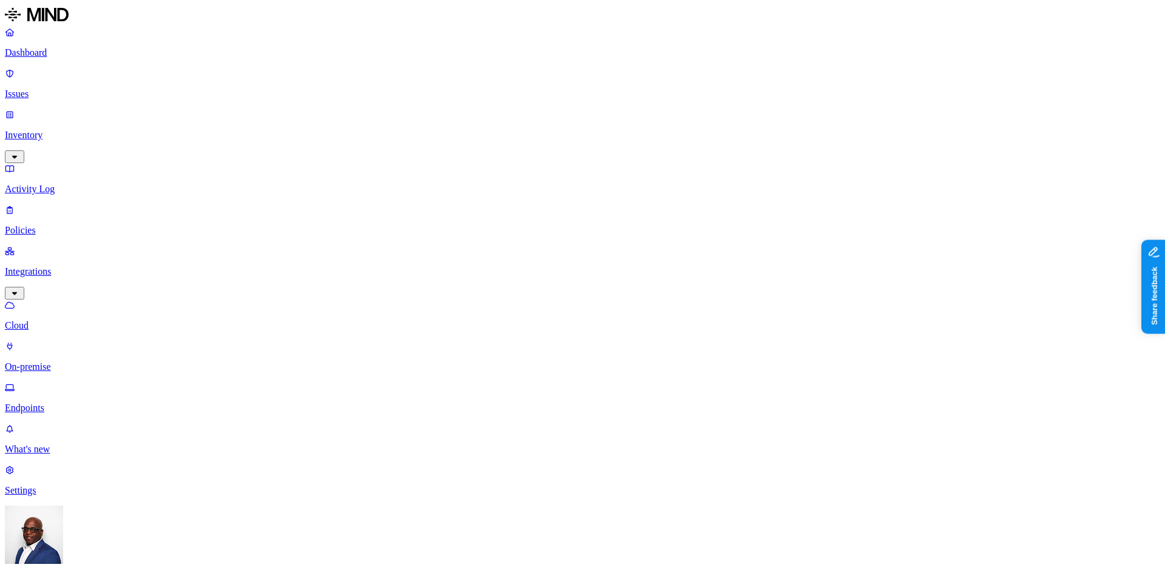
click at [54, 320] on p "Cloud" at bounding box center [582, 325] width 1155 height 11
click at [61, 56] on p "Dashboard" at bounding box center [582, 52] width 1155 height 11
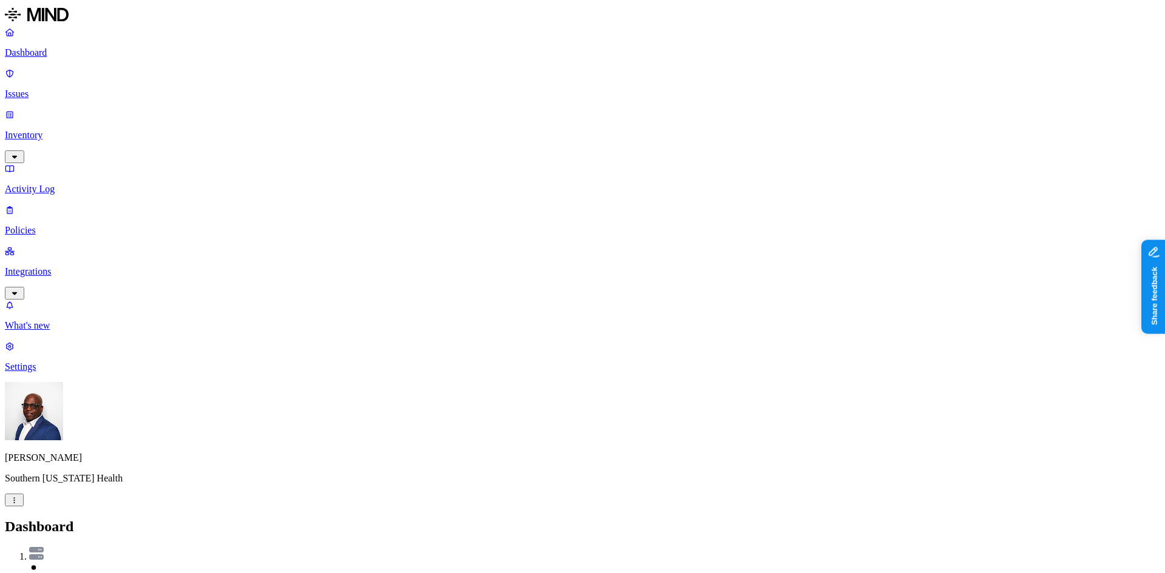
click at [35, 89] on p "Issues" at bounding box center [582, 94] width 1155 height 11
click at [61, 55] on p "Dashboard" at bounding box center [582, 52] width 1155 height 11
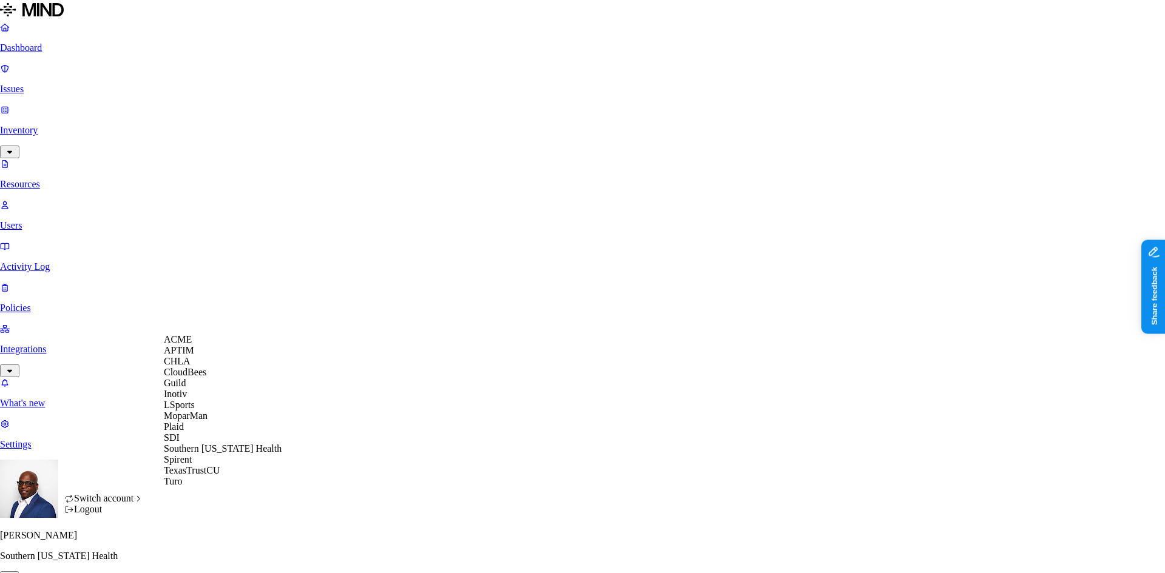
click at [192, 345] on span "ACME" at bounding box center [178, 339] width 28 height 10
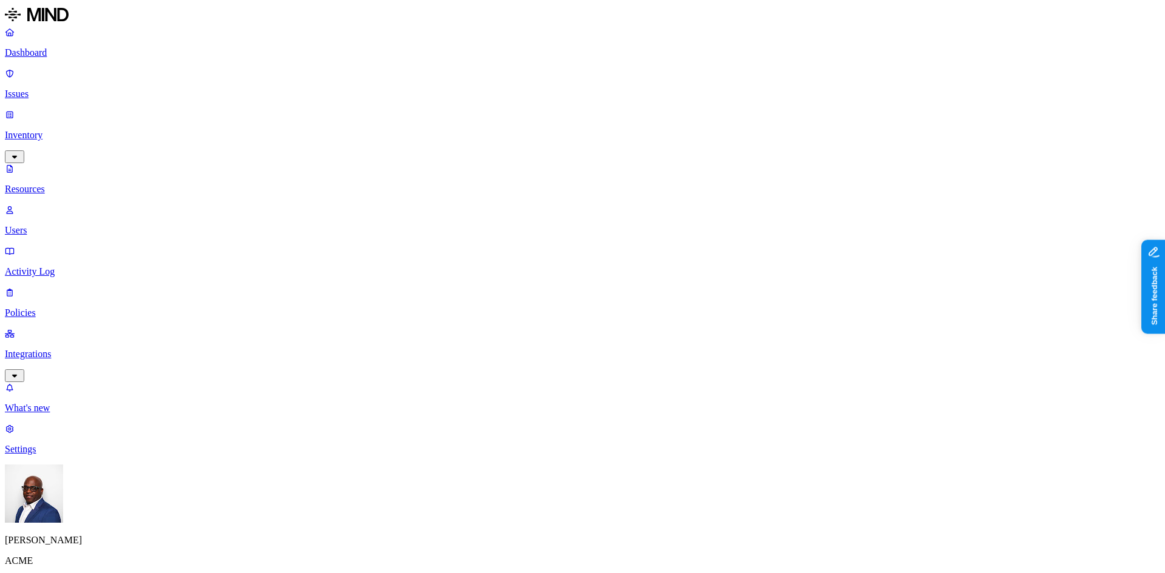
click at [38, 53] on p "Dashboard" at bounding box center [582, 52] width 1155 height 11
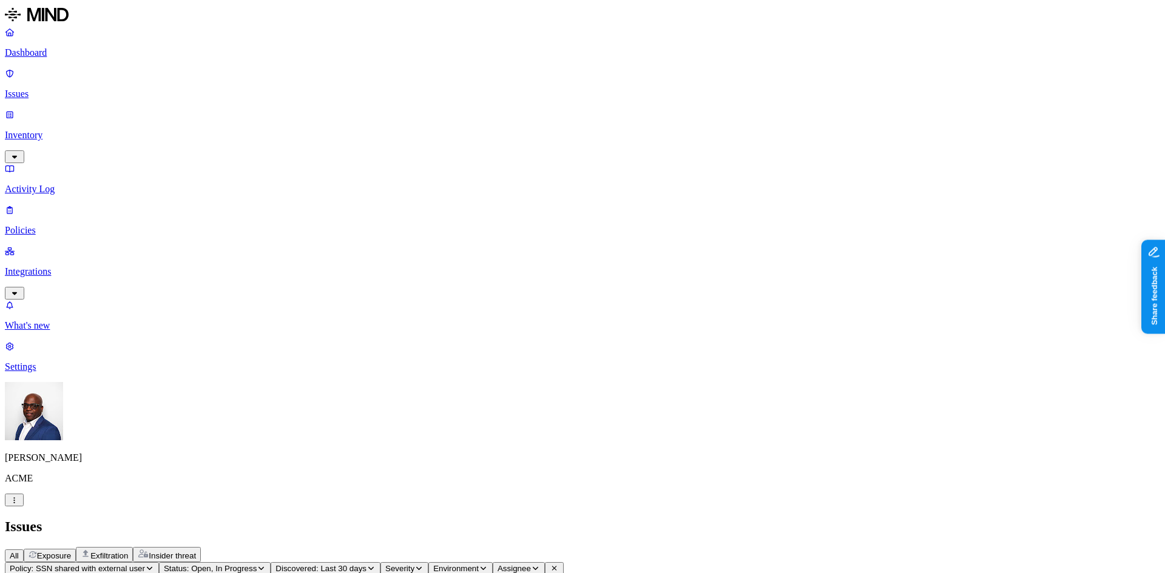
click at [49, 50] on p "Dashboard" at bounding box center [582, 52] width 1155 height 11
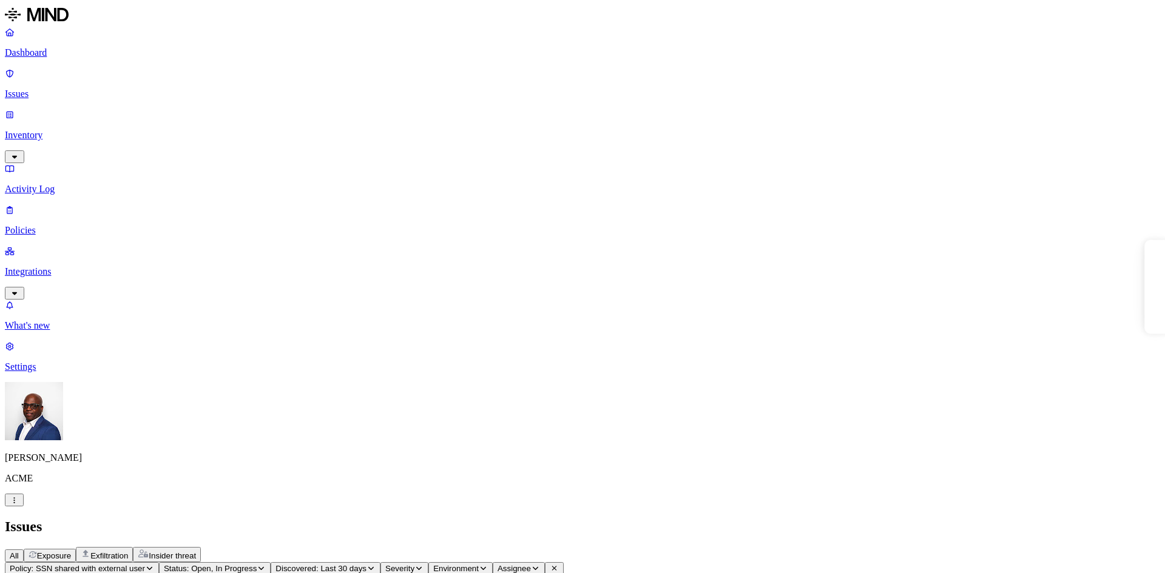
click at [71, 552] on span "Exposure" at bounding box center [54, 556] width 34 height 9
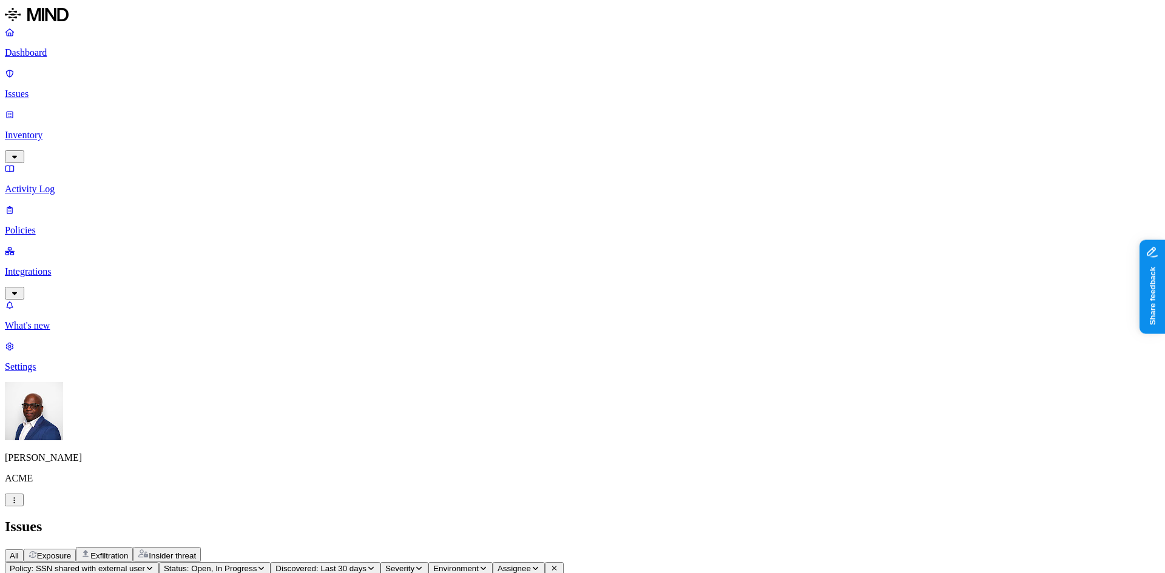
click at [71, 552] on span "Exposure" at bounding box center [54, 556] width 34 height 9
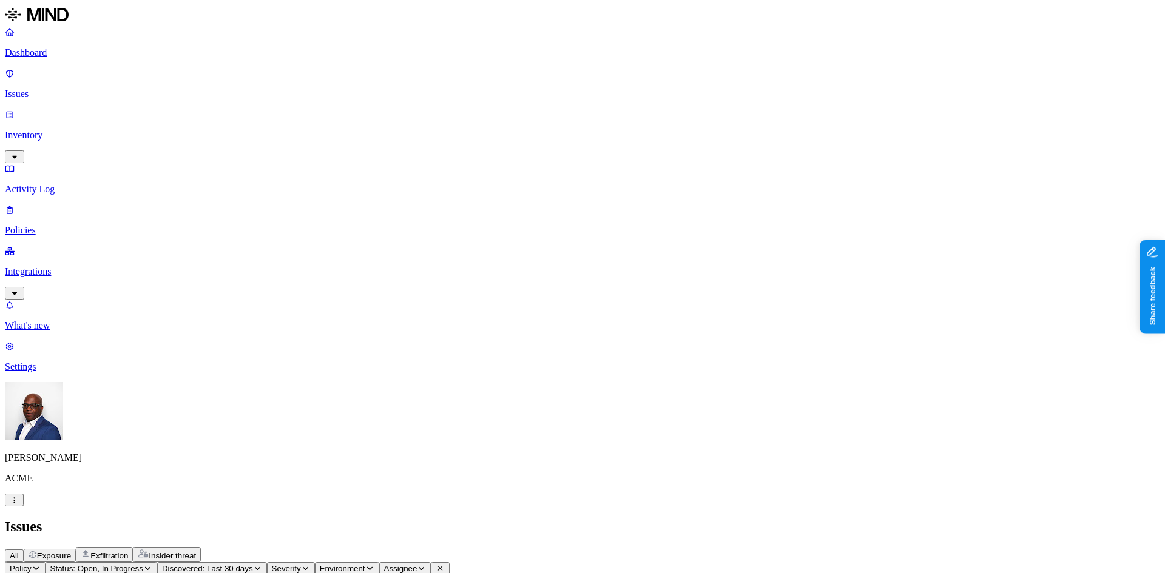
click at [71, 552] on span "Exposure" at bounding box center [54, 556] width 34 height 9
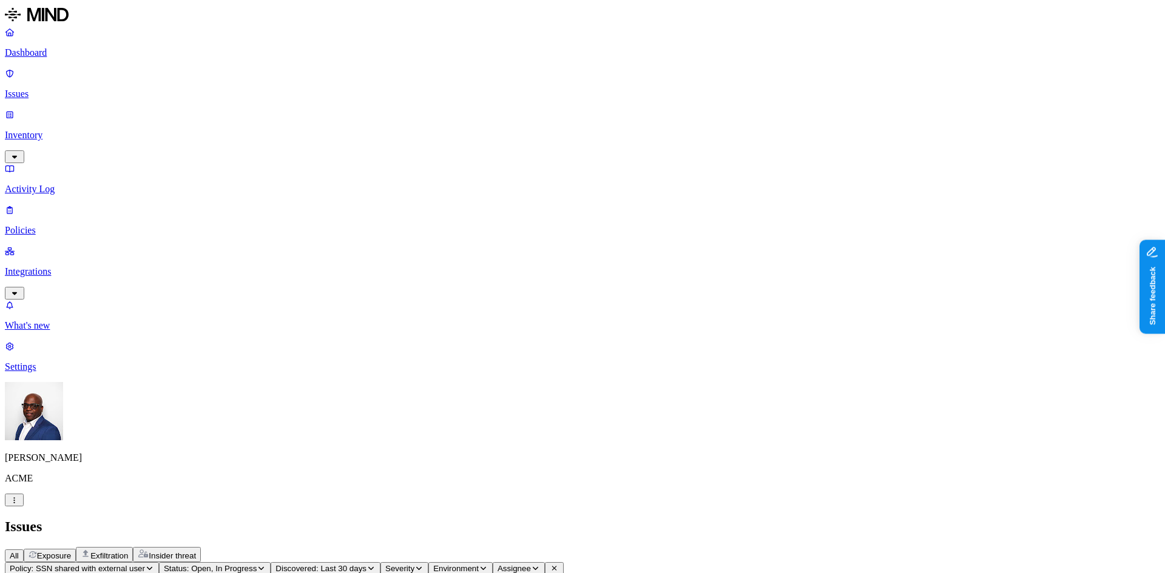
scroll to position [204, 0]
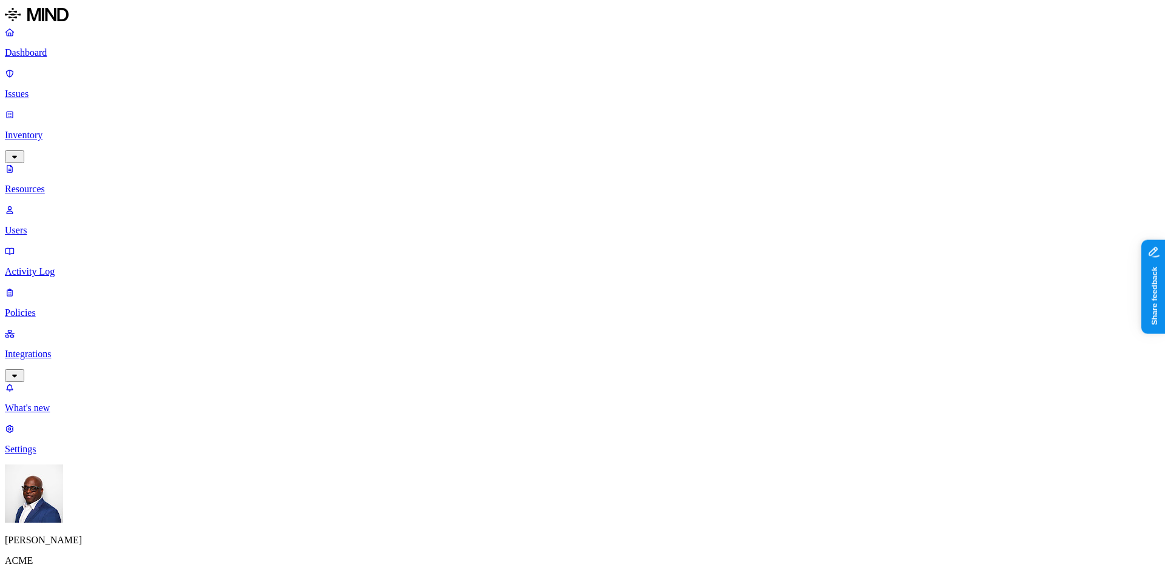
click at [52, 130] on p "Inventory" at bounding box center [582, 135] width 1155 height 11
click at [362, 85] on button "button" at bounding box center [367, 83] width 10 height 4
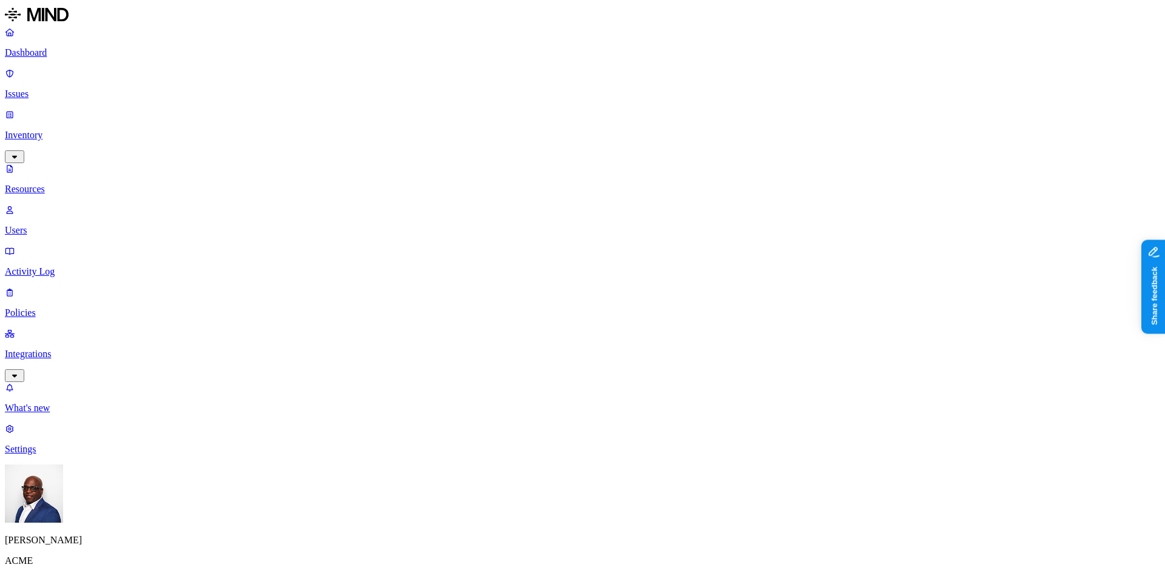
click at [622, 149] on div "External users" at bounding box center [681, 150] width 118 height 22
click at [622, 169] on button "button" at bounding box center [627, 171] width 10 height 4
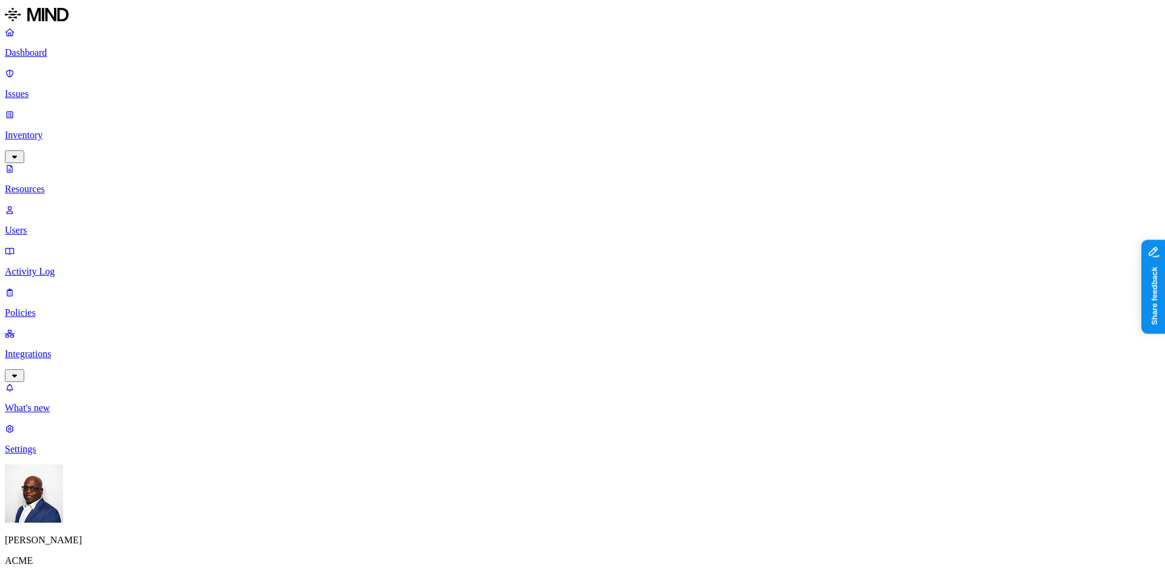
scroll to position [385, 0]
click at [52, 50] on p "Dashboard" at bounding box center [582, 52] width 1155 height 11
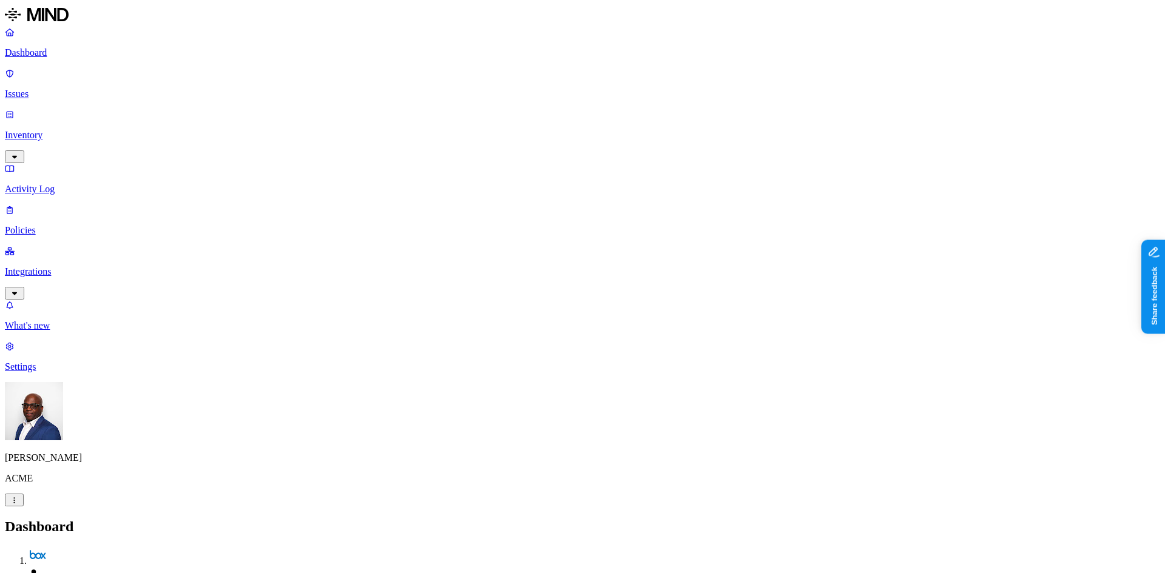
click at [61, 130] on p "Inventory" at bounding box center [582, 135] width 1155 height 11
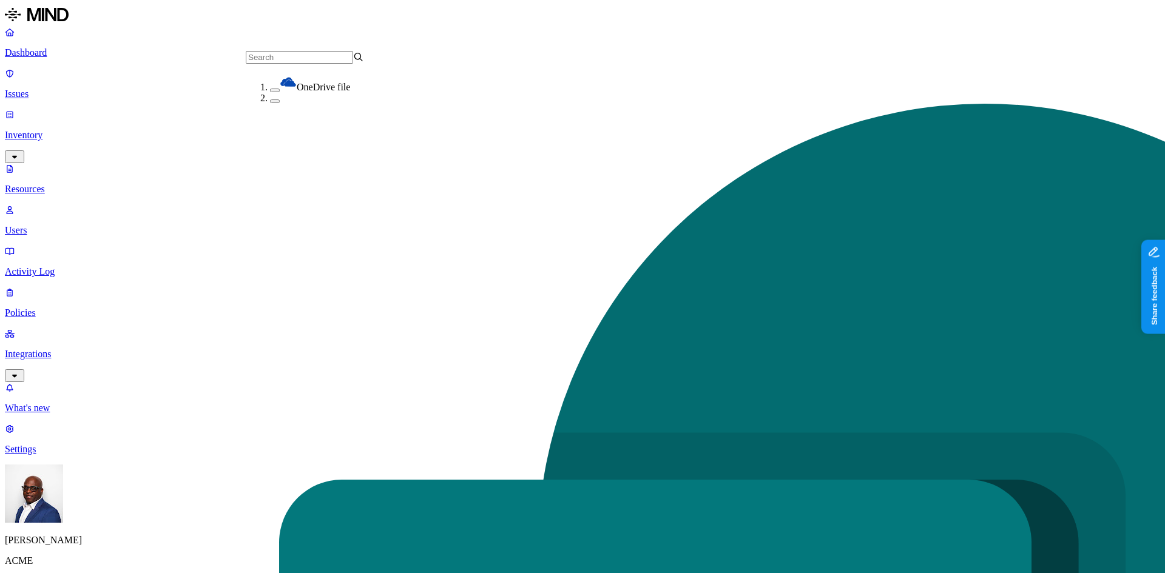
click at [68, 349] on p "Integrations" at bounding box center [582, 354] width 1155 height 11
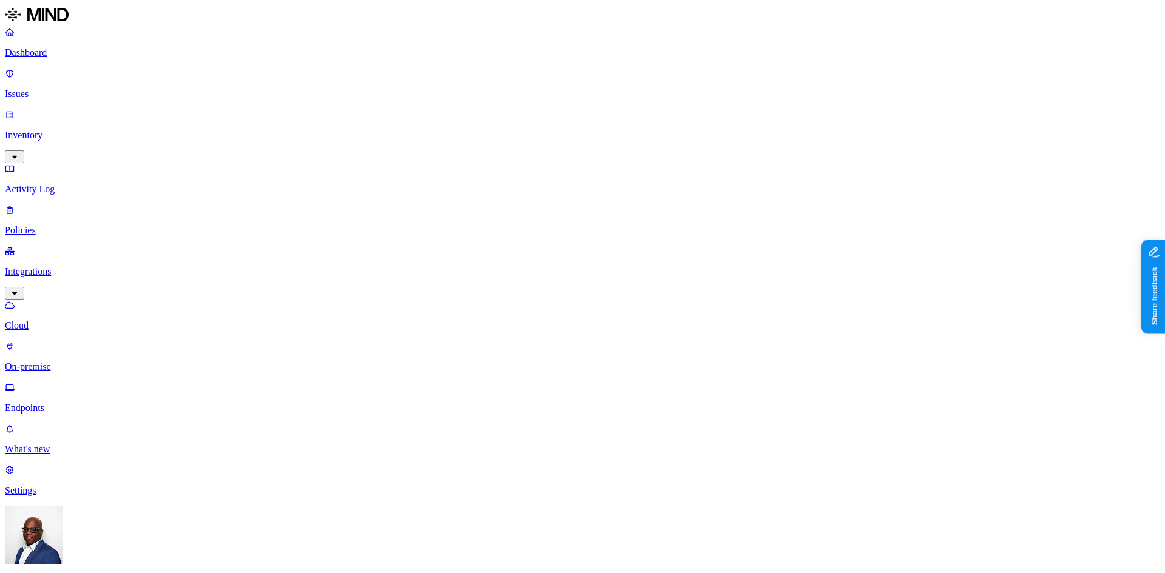
click at [60, 362] on p "On-premise" at bounding box center [582, 367] width 1155 height 11
click at [57, 54] on p "Dashboard" at bounding box center [582, 52] width 1155 height 11
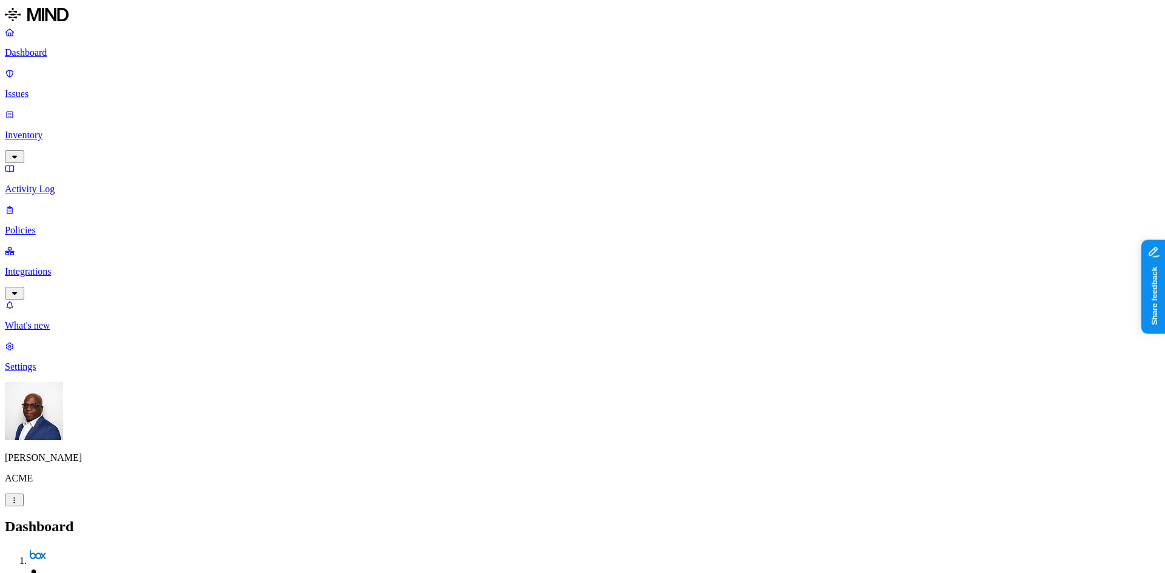
click at [50, 130] on p "Inventory" at bounding box center [582, 135] width 1155 height 11
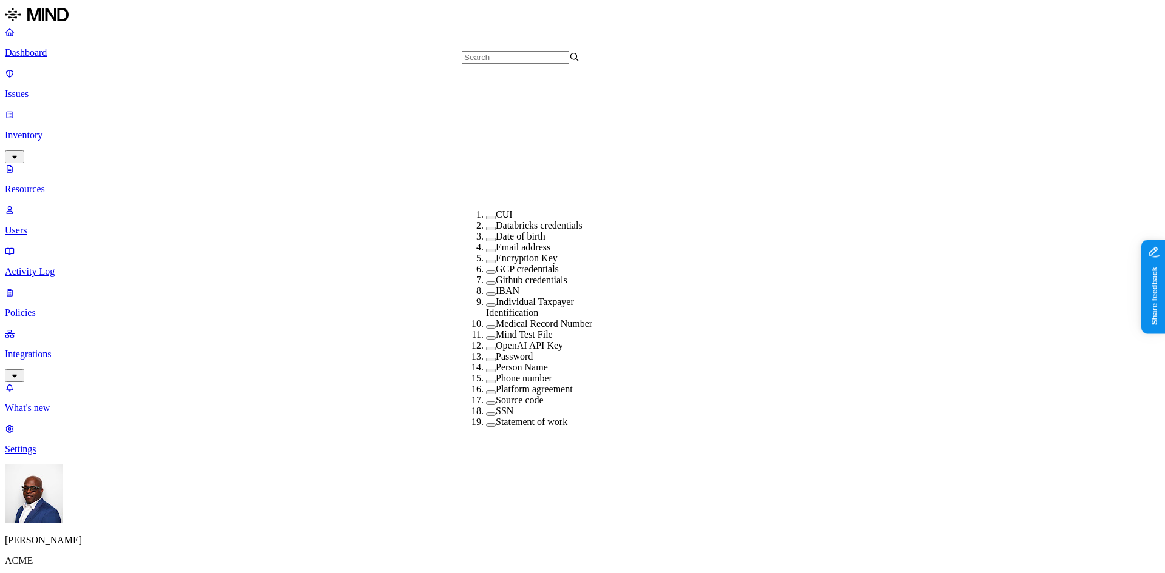
scroll to position [258, 0]
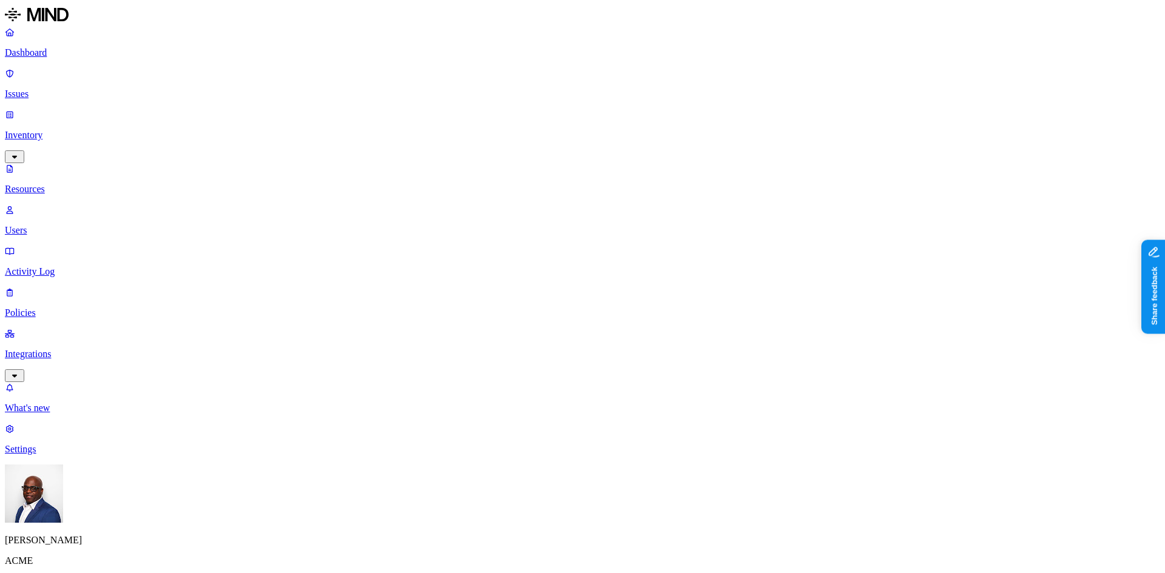
click at [58, 51] on p "Dashboard" at bounding box center [582, 52] width 1155 height 11
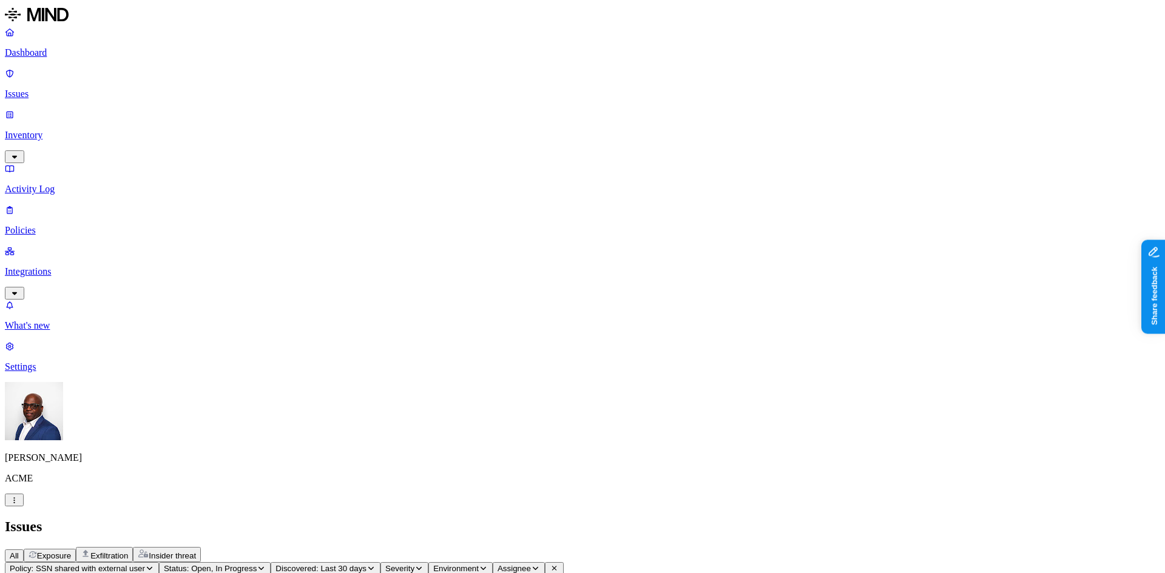
scroll to position [418, 0]
click at [71, 552] on span "Exposure" at bounding box center [54, 556] width 34 height 9
click at [128, 552] on span "Exfiltration" at bounding box center [109, 556] width 38 height 9
click at [196, 552] on span "Insider threat" at bounding box center [172, 556] width 47 height 9
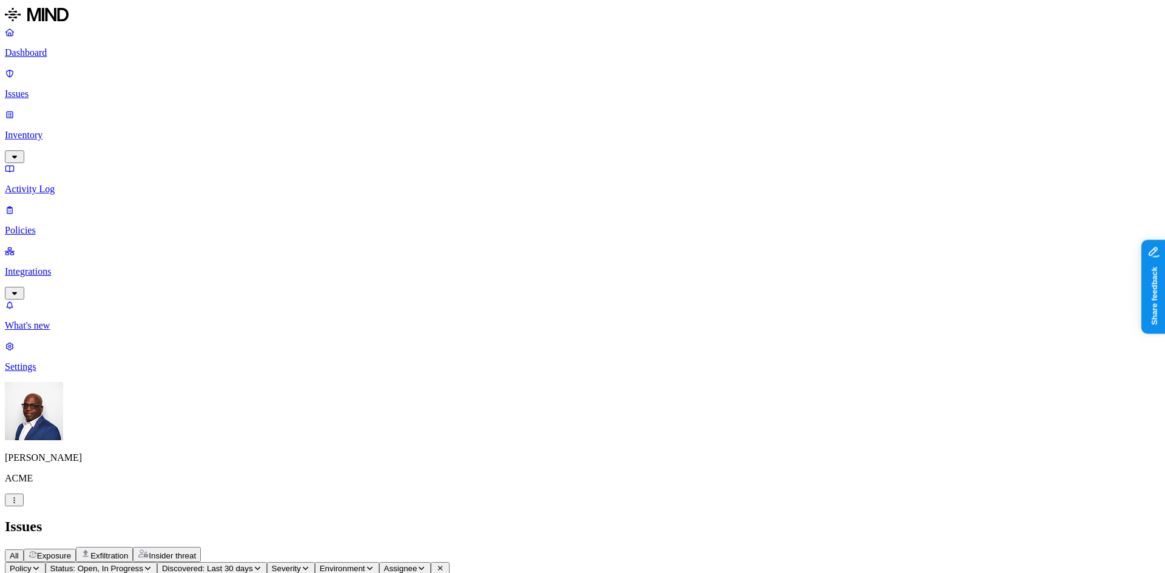
click at [59, 51] on p "Dashboard" at bounding box center [582, 52] width 1155 height 11
click at [48, 89] on p "Issues" at bounding box center [582, 94] width 1155 height 11
click at [196, 552] on span "Insider threat" at bounding box center [172, 556] width 47 height 9
click at [67, 55] on p "Dashboard" at bounding box center [582, 52] width 1155 height 11
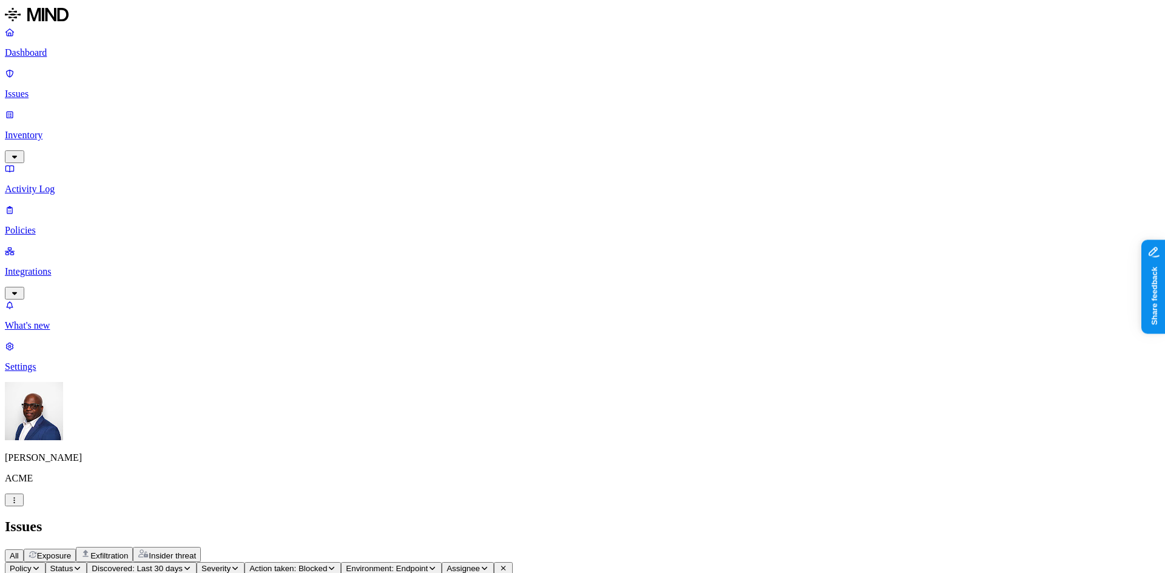
click at [58, 54] on p "Dashboard" at bounding box center [582, 52] width 1155 height 11
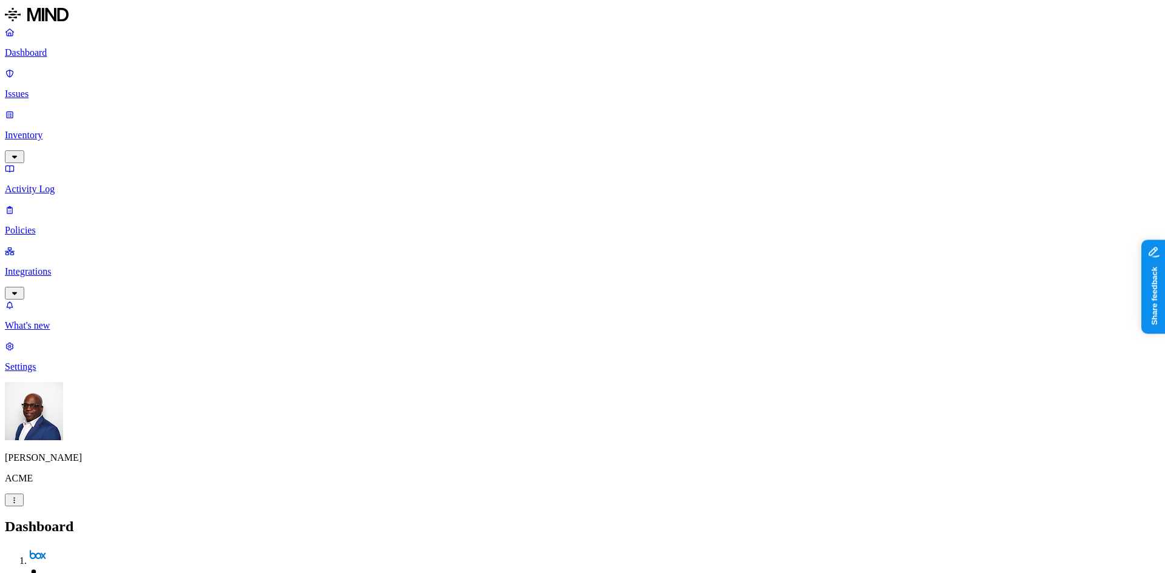
drag, startPoint x: 959, startPoint y: 221, endPoint x: 1001, endPoint y: 218, distance: 41.9
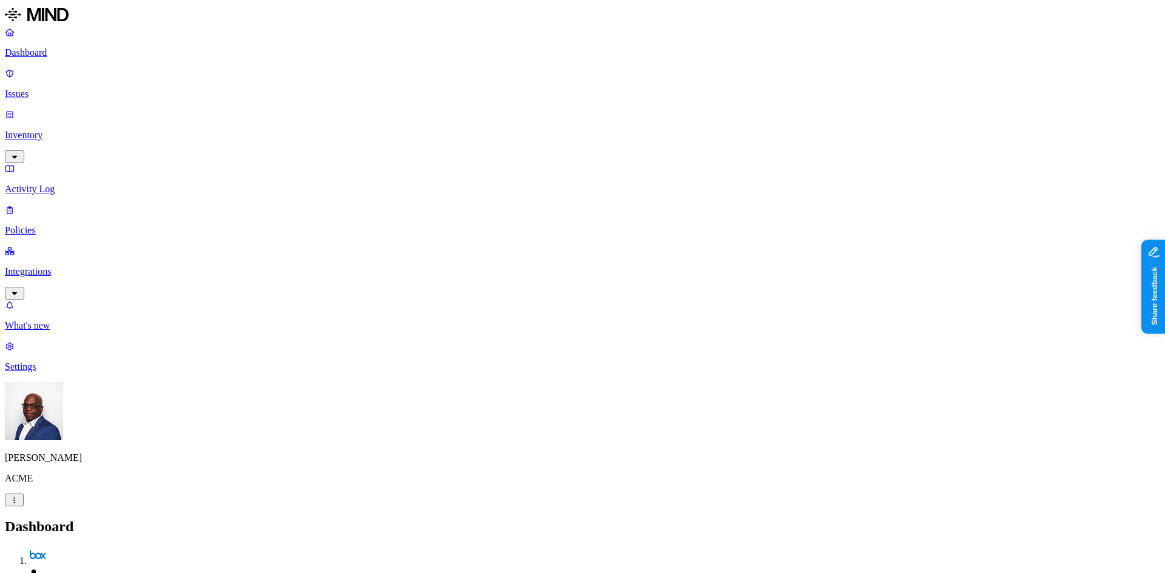
drag, startPoint x: 1003, startPoint y: 221, endPoint x: 1050, endPoint y: 217, distance: 46.9
click at [52, 89] on p "Issues" at bounding box center [582, 94] width 1155 height 11
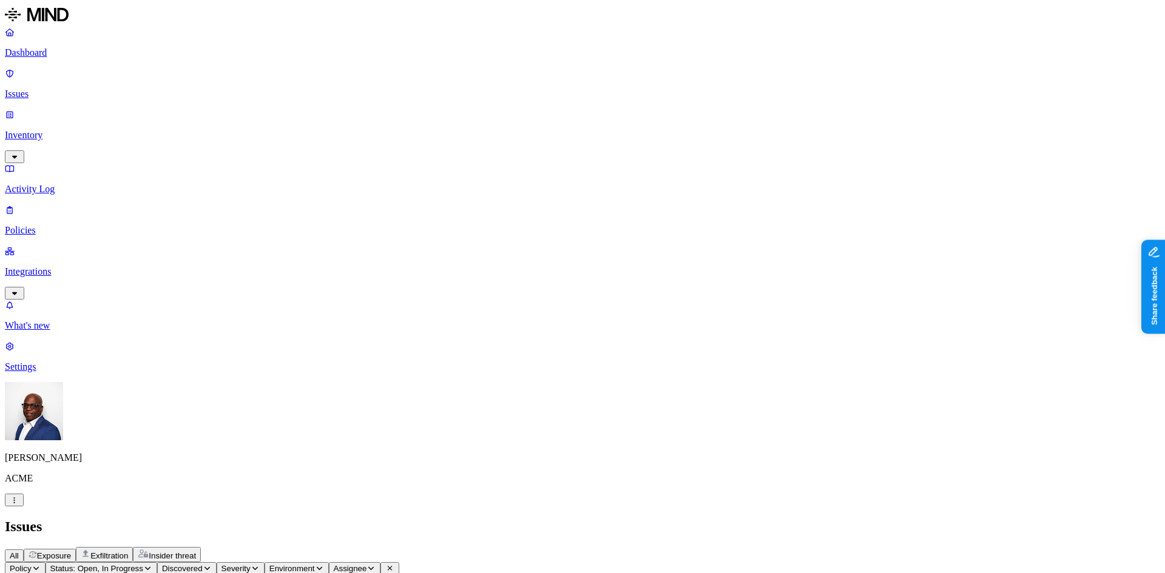
click at [56, 225] on p "Policies" at bounding box center [582, 230] width 1155 height 11
click at [64, 573] on icon "button" at bounding box center [59, 578] width 9 height 7
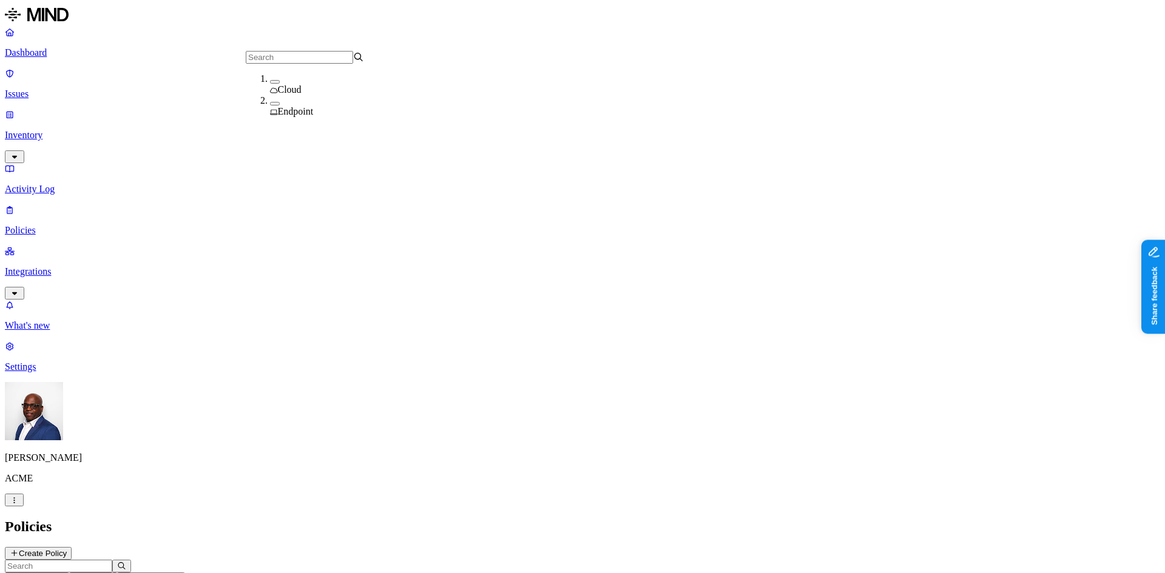
click at [295, 107] on span "Endpoint" at bounding box center [296, 111] width 36 height 10
click at [584, 519] on h2 "Policies" at bounding box center [582, 527] width 1155 height 16
click at [542, 519] on h2 "Policies" at bounding box center [582, 527] width 1155 height 16
click at [72, 547] on button "Create Policy" at bounding box center [38, 553] width 67 height 13
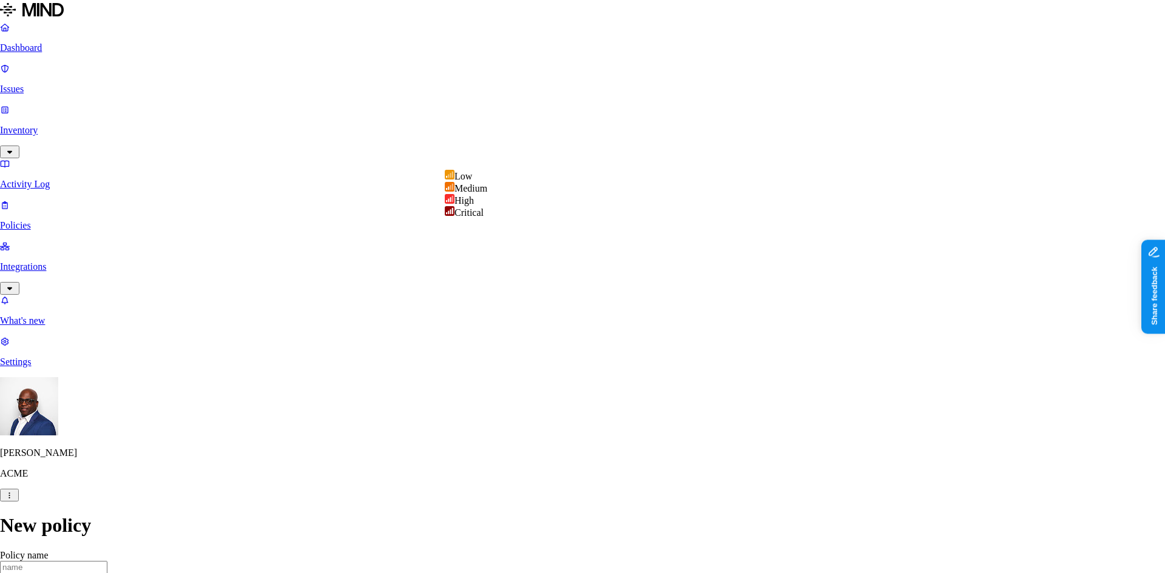
select select "3"
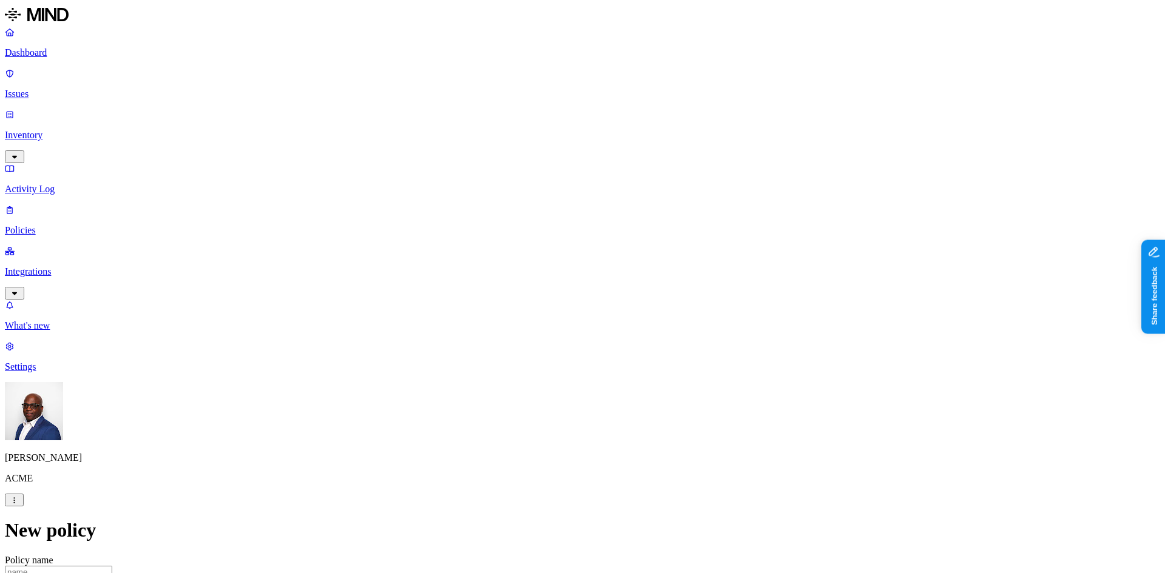
click at [537, 246] on label "Classification" at bounding box center [517, 241] width 53 height 10
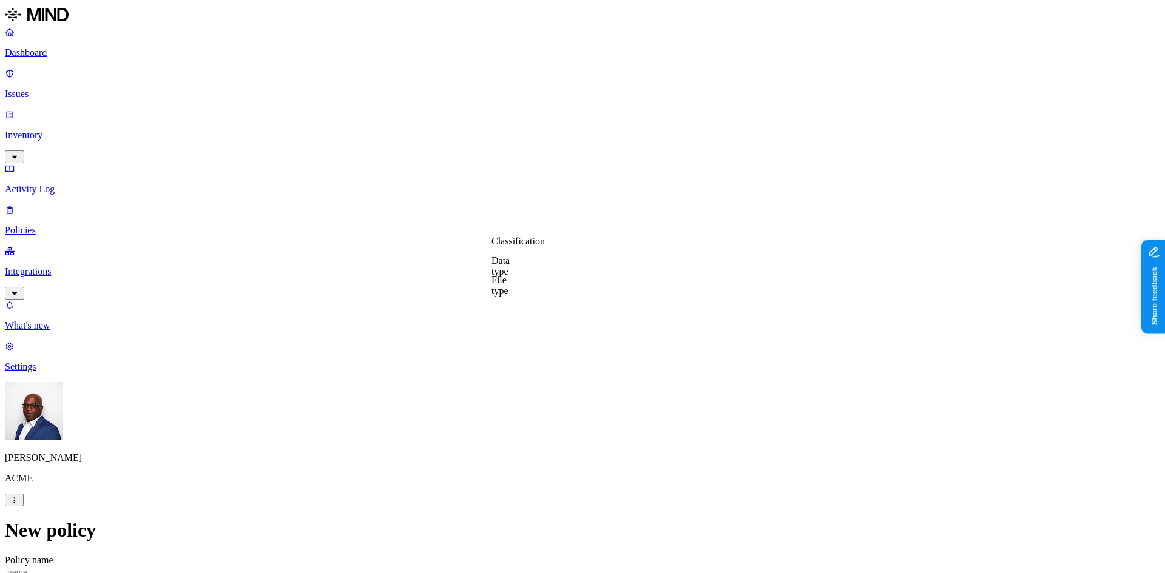
click at [510, 268] on label "Data type" at bounding box center [500, 265] width 18 height 21
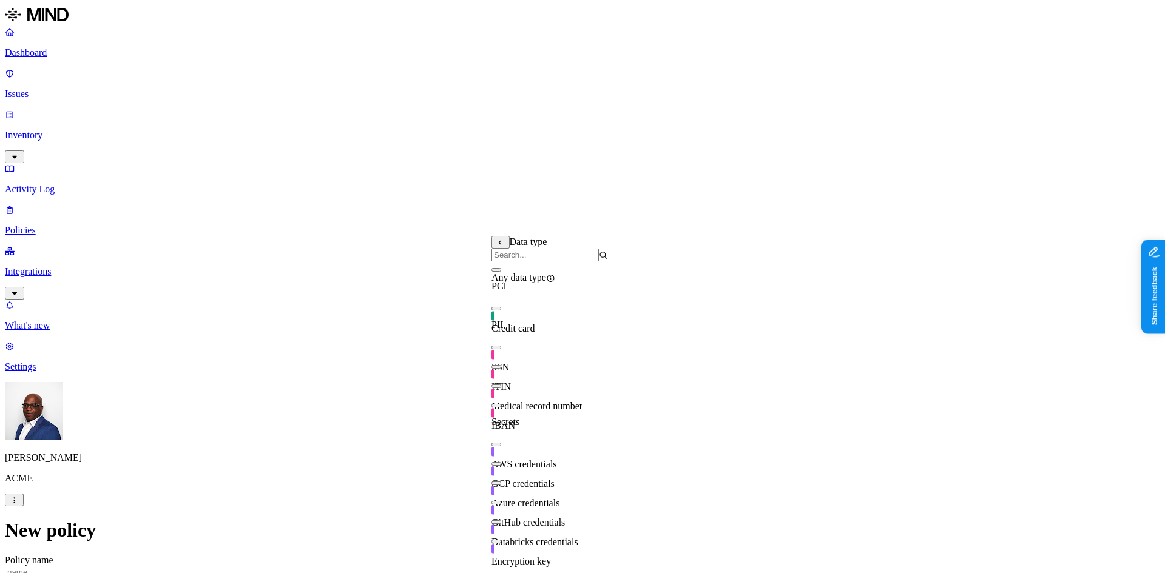
scroll to position [3, 0]
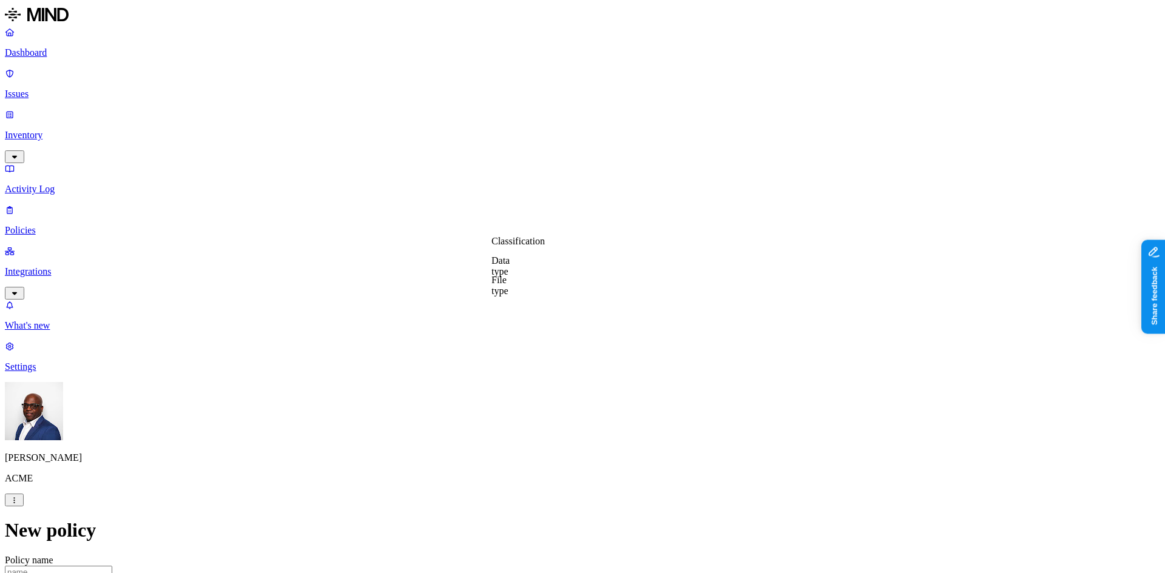
click at [508, 288] on label "File type" at bounding box center [499, 285] width 17 height 21
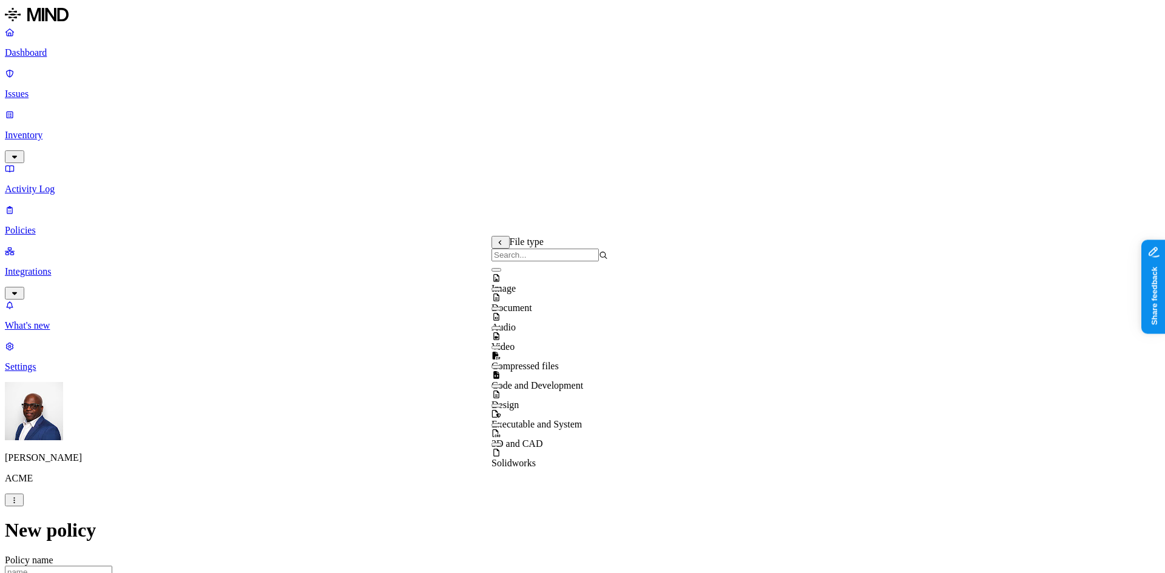
scroll to position [0, 0]
click at [562, 380] on span "Code and Development" at bounding box center [537, 385] width 92 height 10
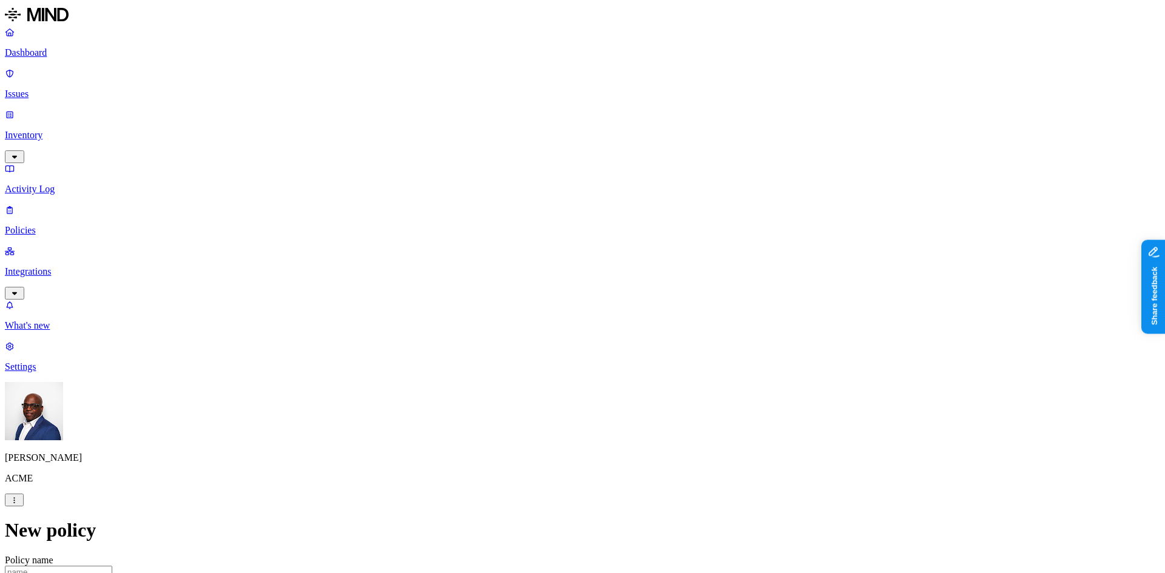
click at [545, 319] on label "Web Domain" at bounding box center [529, 316] width 32 height 21
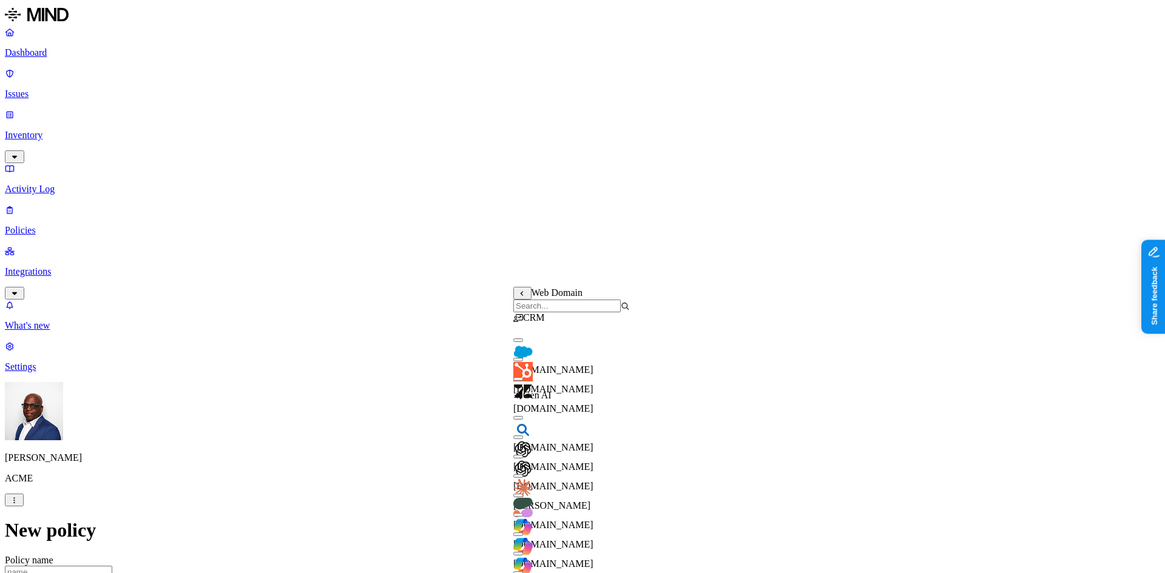
click at [523, 342] on button "button" at bounding box center [518, 341] width 10 height 4
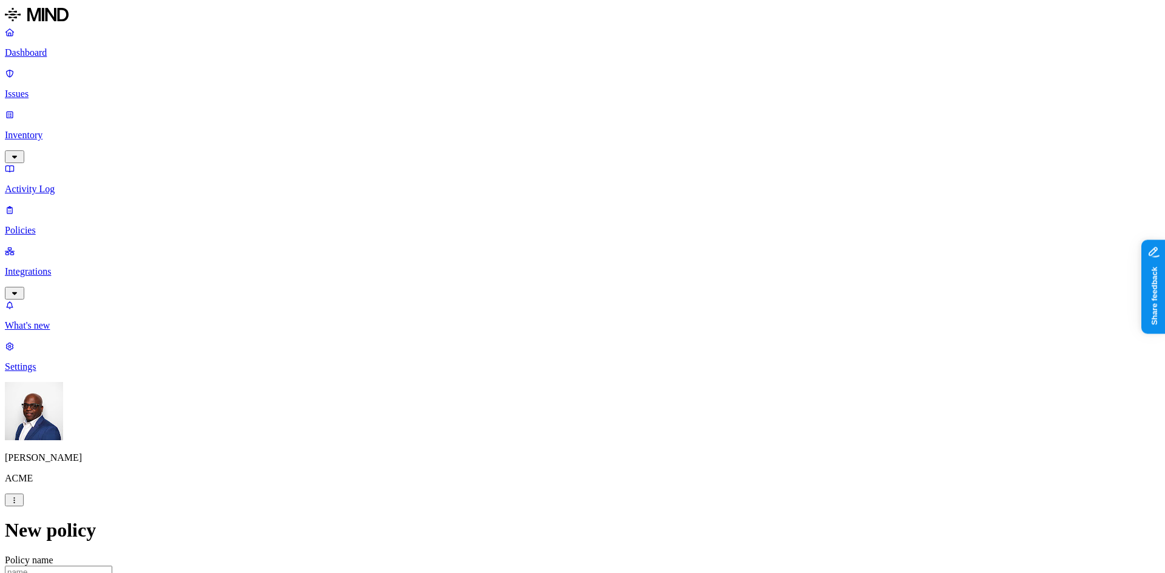
click at [543, 371] on label "Web Domain" at bounding box center [529, 367] width 32 height 21
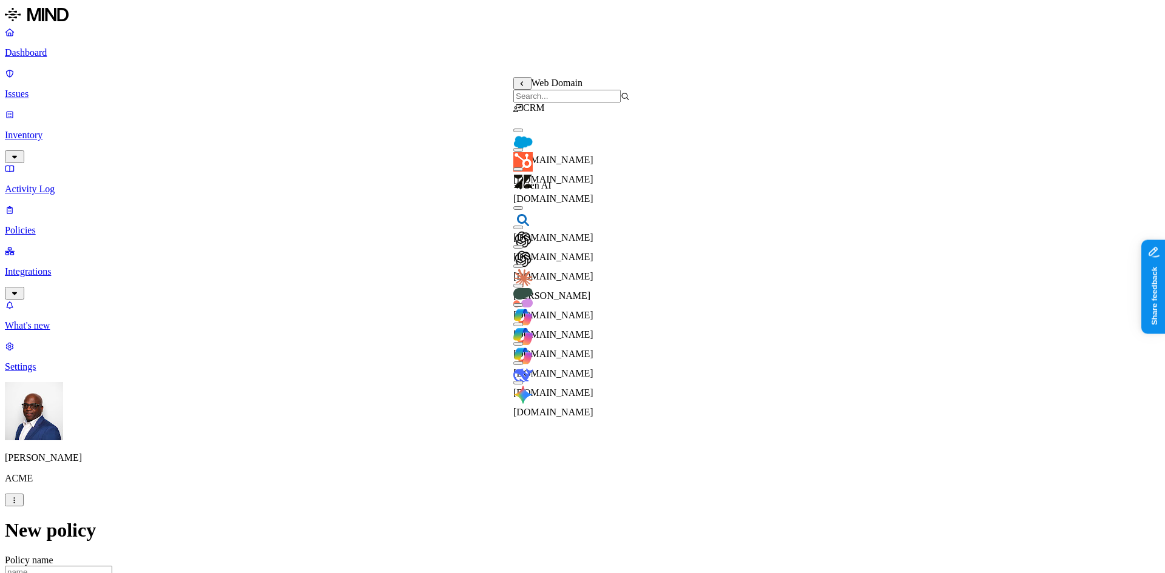
click at [523, 249] on button "button" at bounding box center [518, 247] width 10 height 4
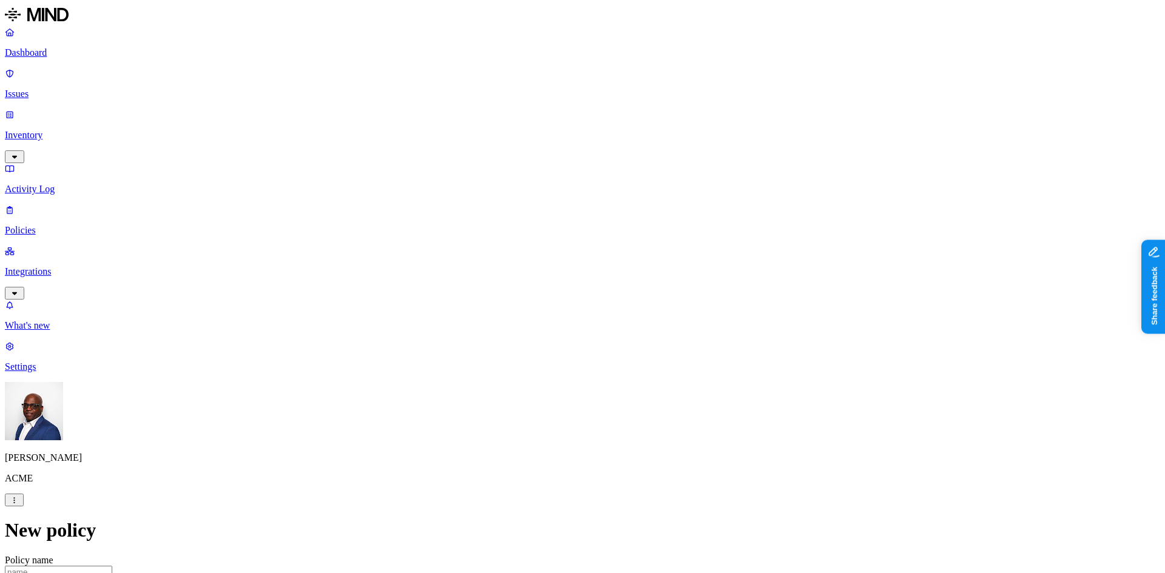
click at [535, 397] on label "Departments" at bounding box center [530, 392] width 50 height 10
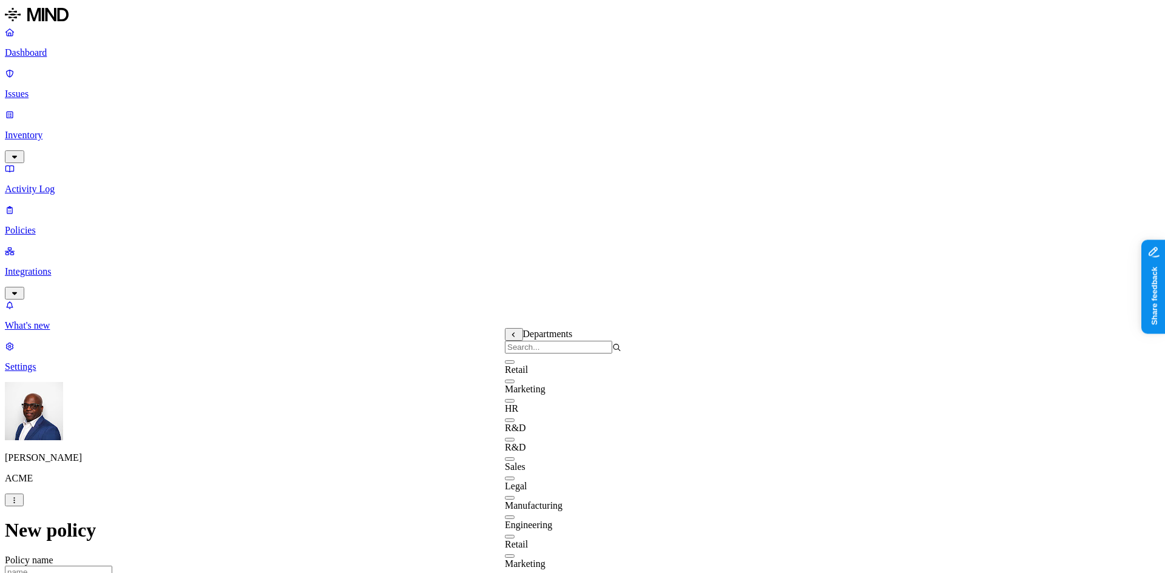
click at [515, 403] on button "button" at bounding box center [510, 401] width 10 height 4
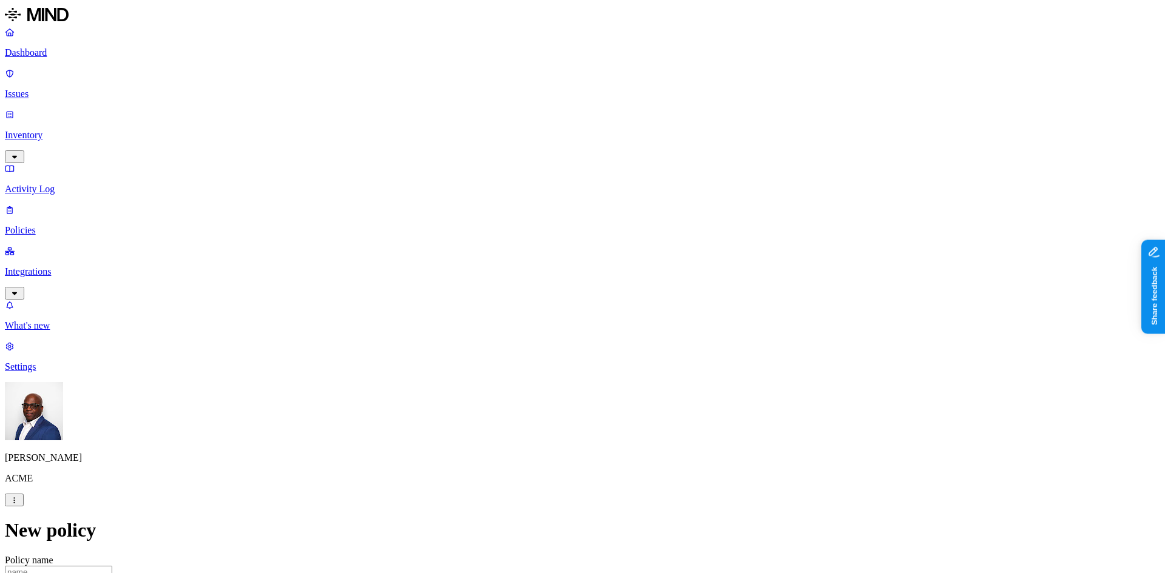
scroll to position [425, 0]
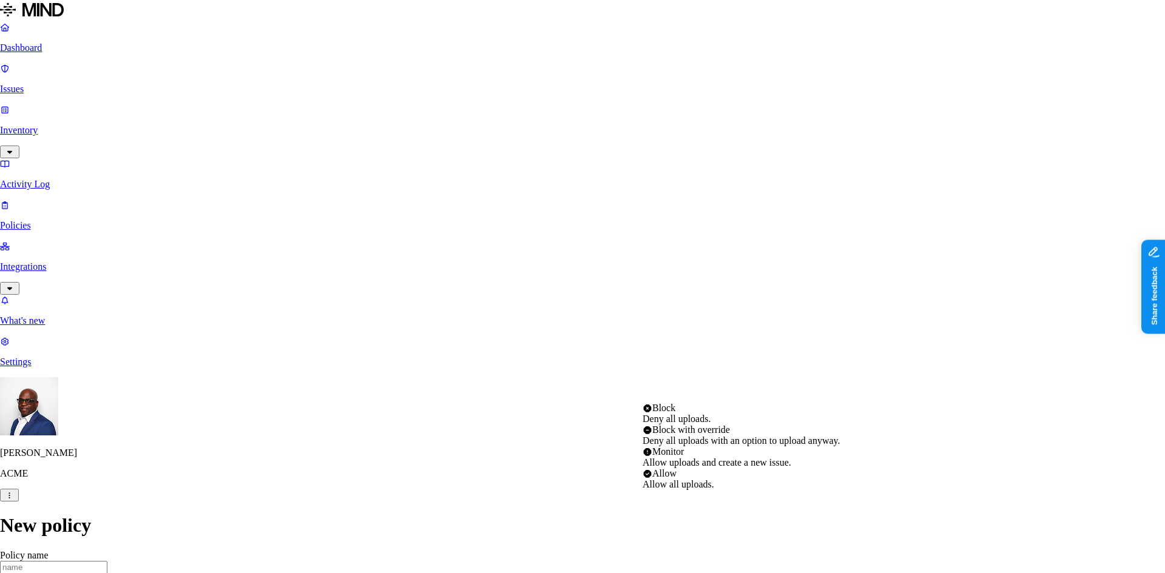
select select "2"
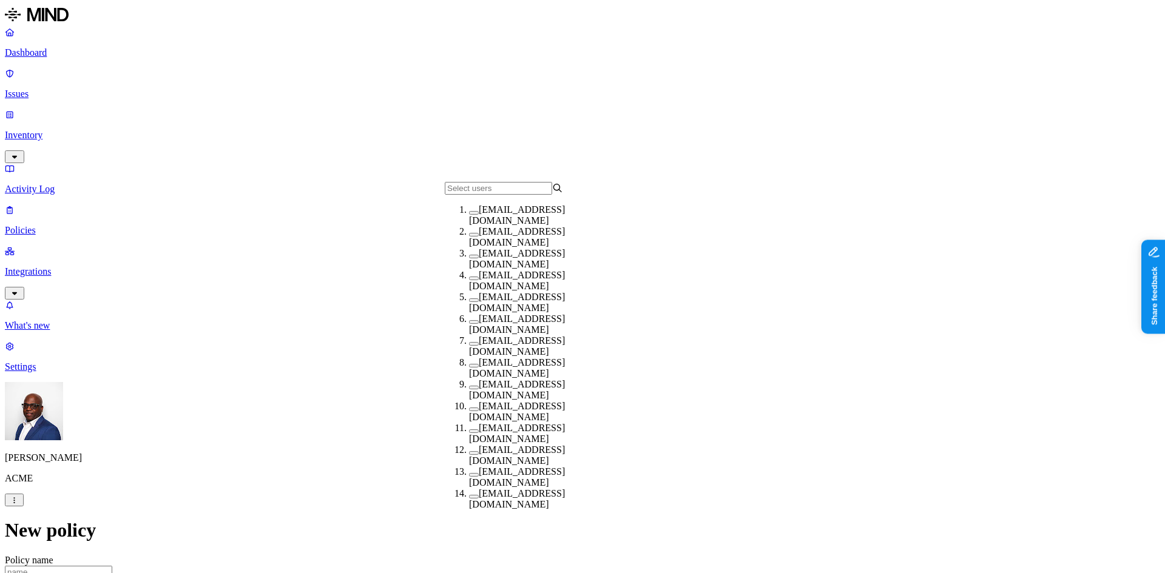
click at [469, 280] on button "button" at bounding box center [474, 279] width 10 height 4
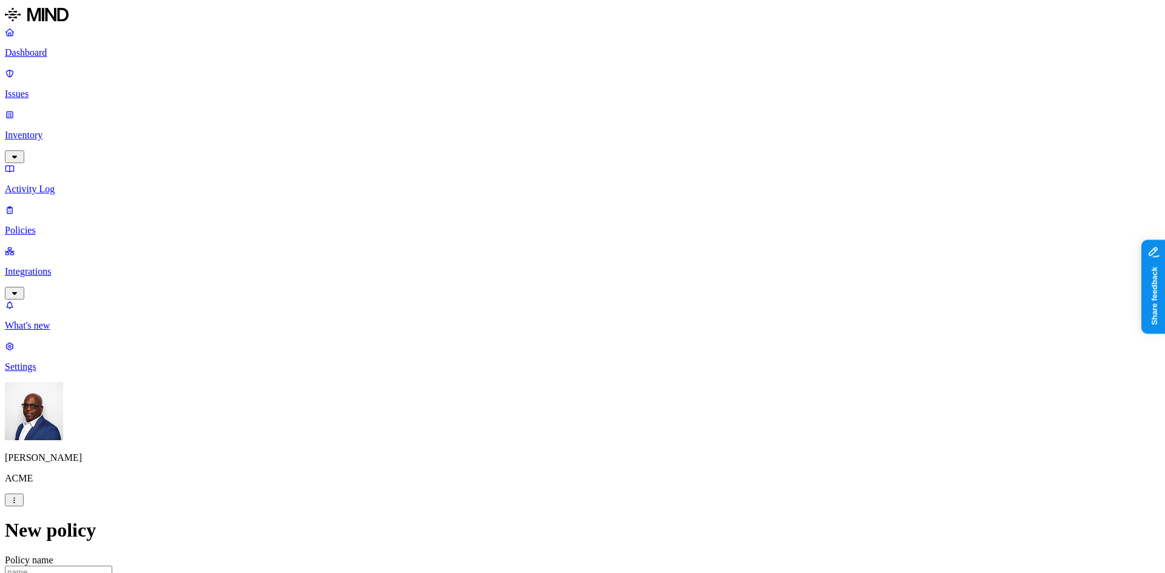
scroll to position [698, 0]
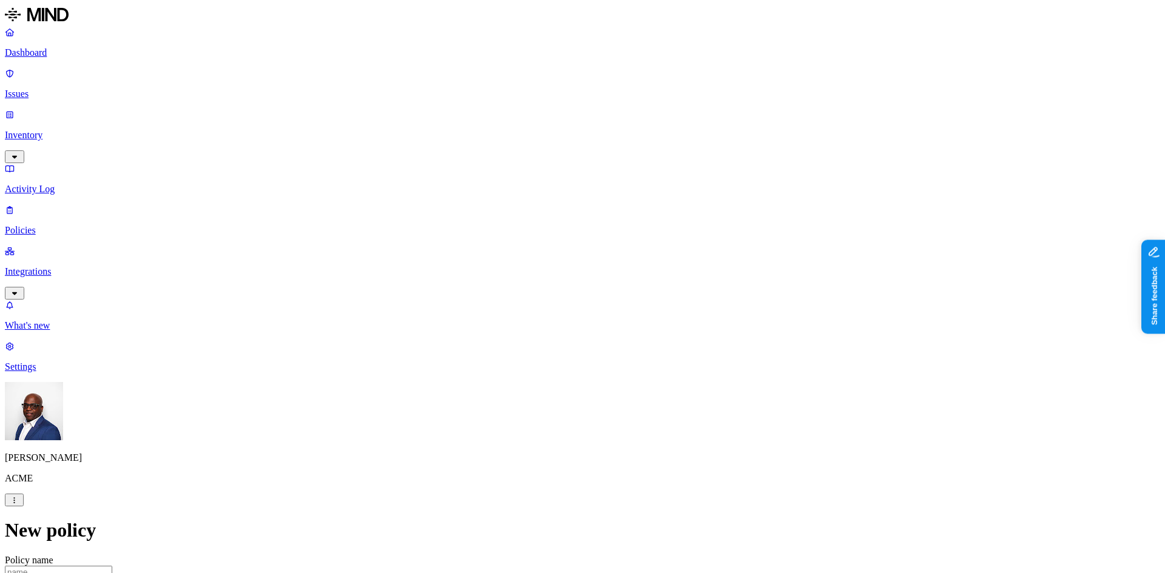
scroll to position [364, 0]
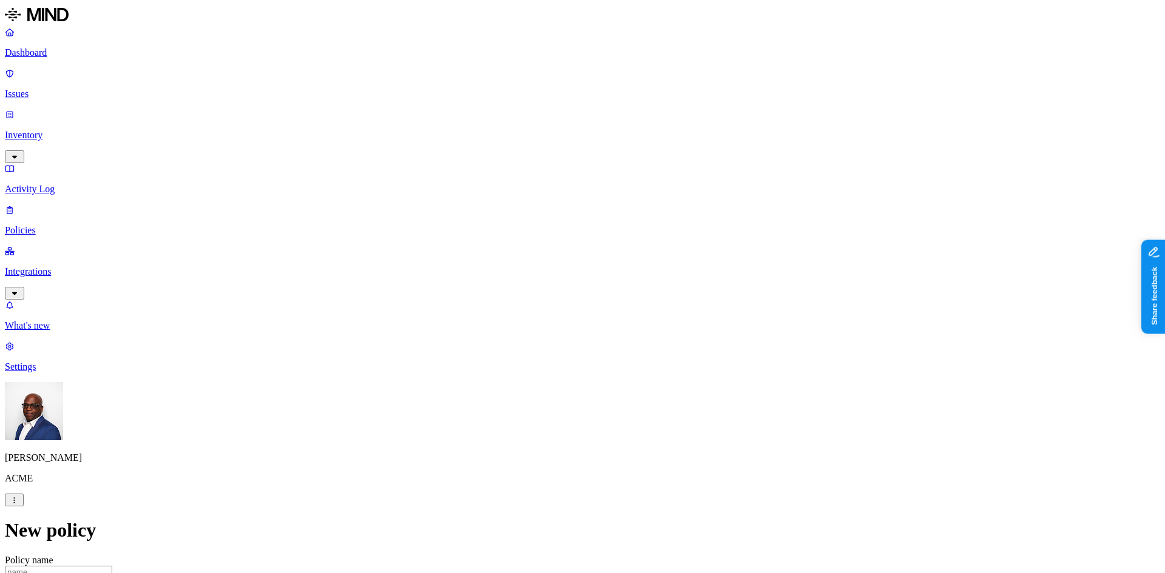
scroll to position [303, 0]
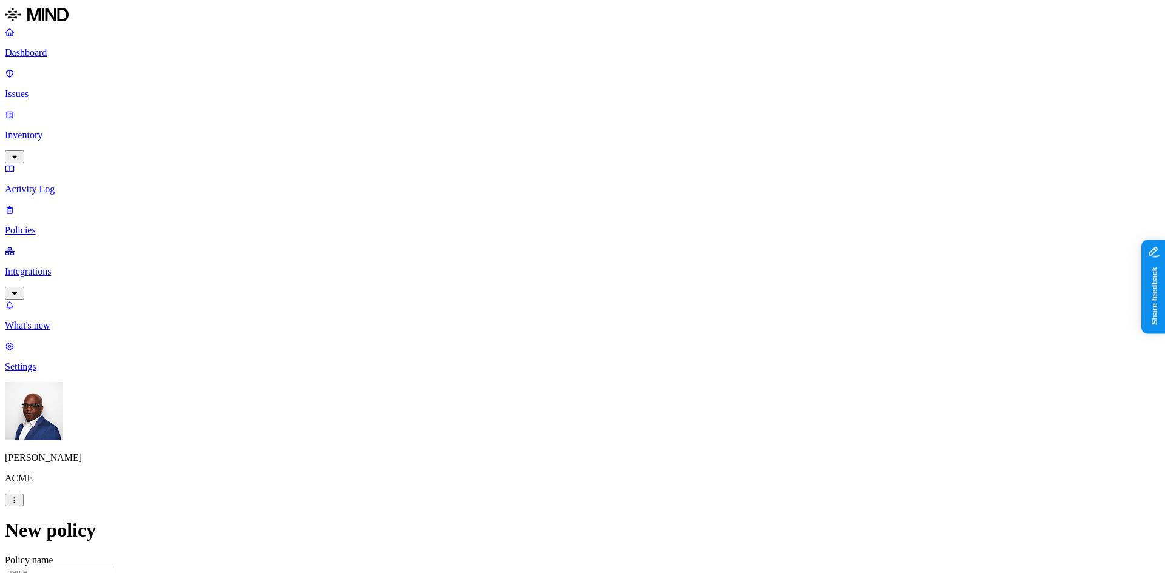
click at [528, 349] on label "Application type" at bounding box center [514, 348] width 46 height 21
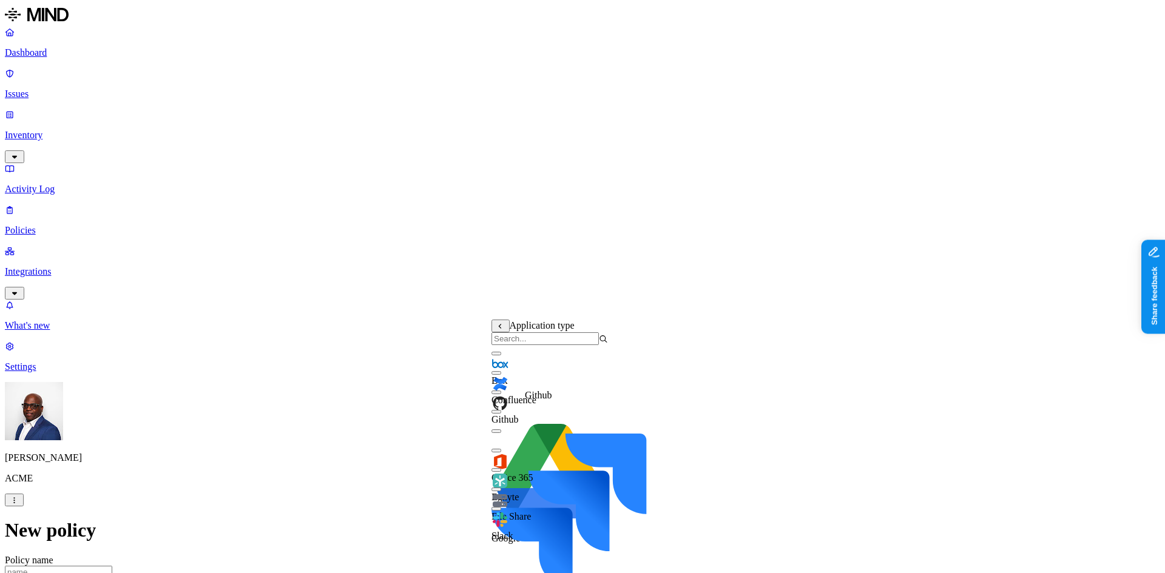
scroll to position [364, 0]
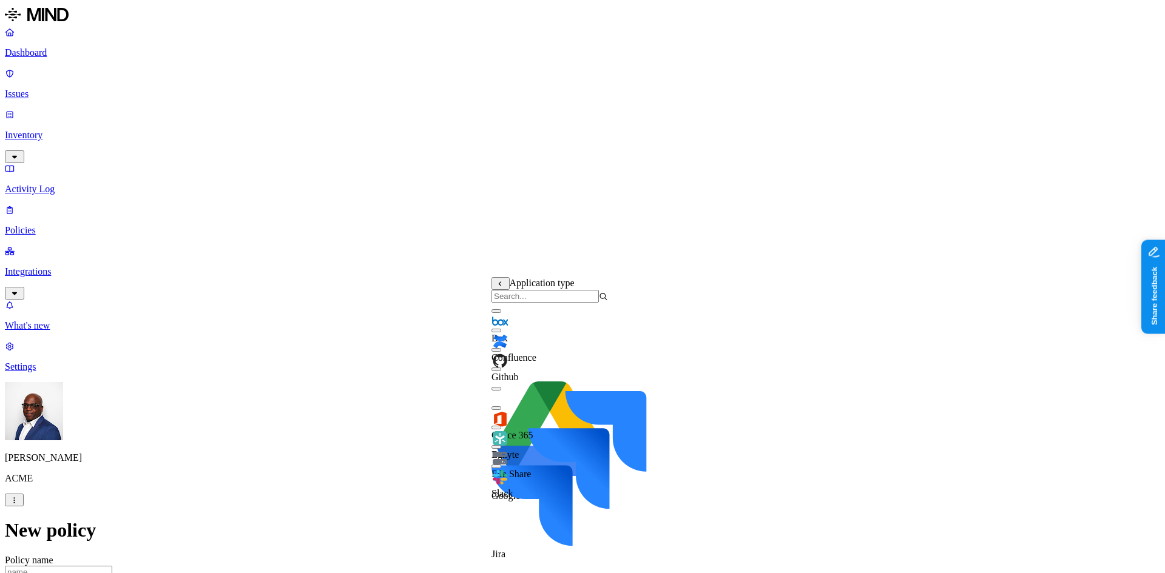
click at [501, 449] on button "button" at bounding box center [496, 447] width 10 height 4
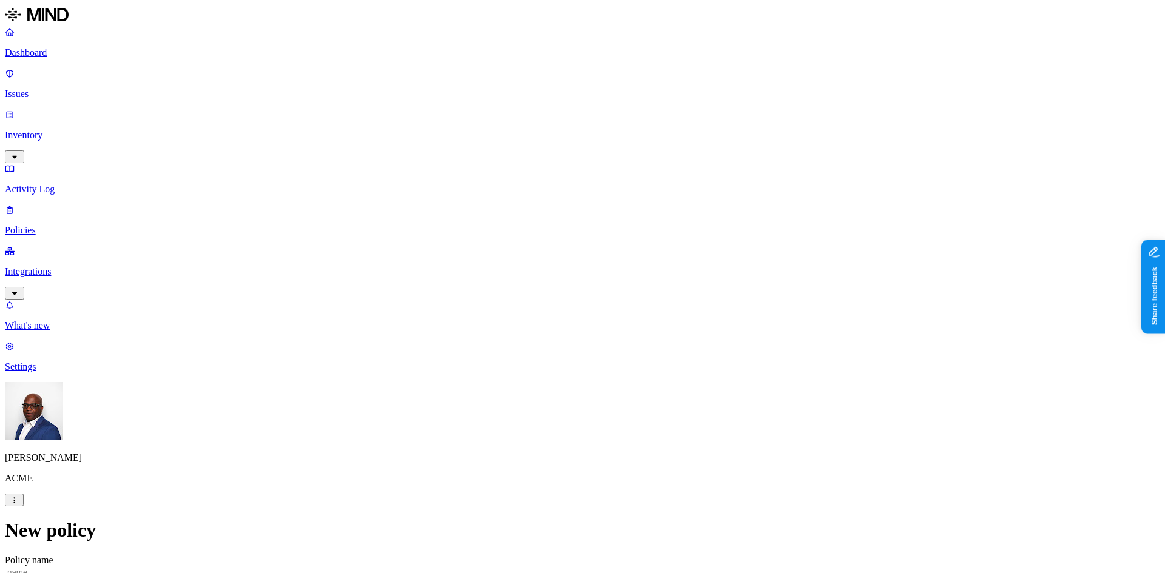
click at [47, 55] on p "Dashboard" at bounding box center [582, 52] width 1155 height 11
click at [46, 89] on p "Issues" at bounding box center [582, 94] width 1155 height 11
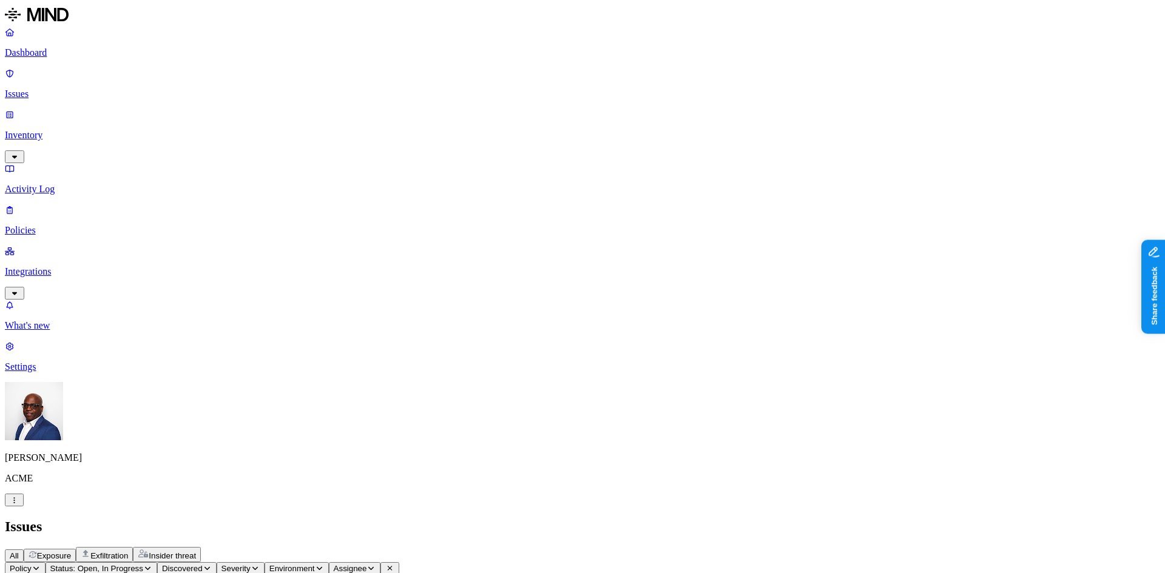
click at [71, 552] on span "Exposure" at bounding box center [54, 556] width 34 height 9
click at [89, 243] on nav "Dashboard Issues Inventory Activity Log Policies Integrations What's new 1 Sett…" at bounding box center [582, 200] width 1155 height 346
click at [544, 547] on div "All Exposure Exfiltration Insider threat" at bounding box center [582, 554] width 1155 height 15
click at [66, 266] on p "Integrations" at bounding box center [582, 271] width 1155 height 11
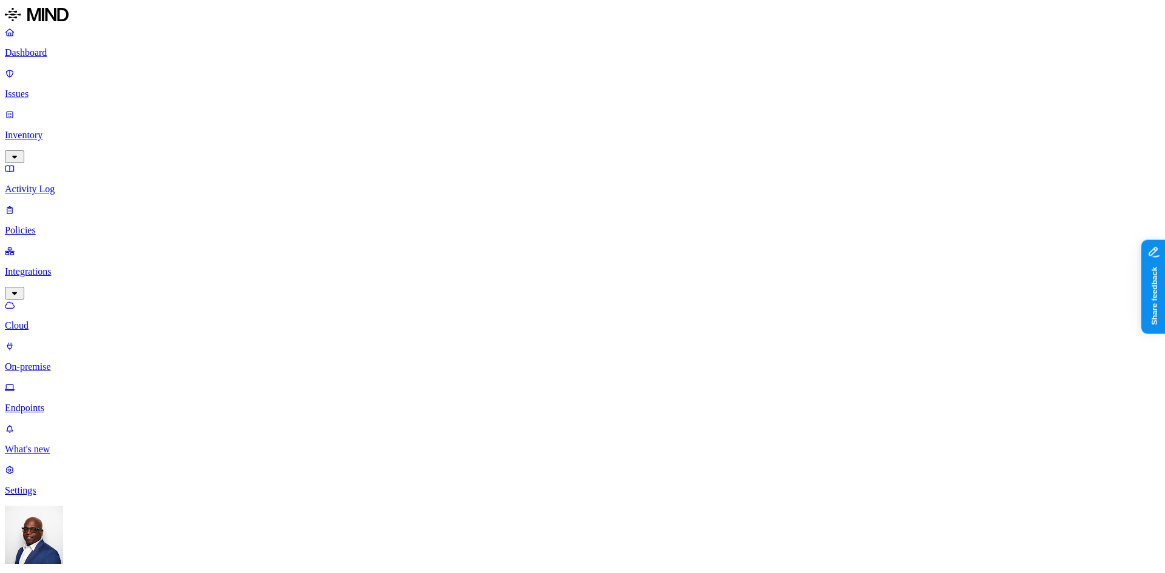
click at [66, 362] on p "On-premise" at bounding box center [582, 367] width 1155 height 11
click at [62, 403] on p "Endpoints" at bounding box center [582, 408] width 1155 height 11
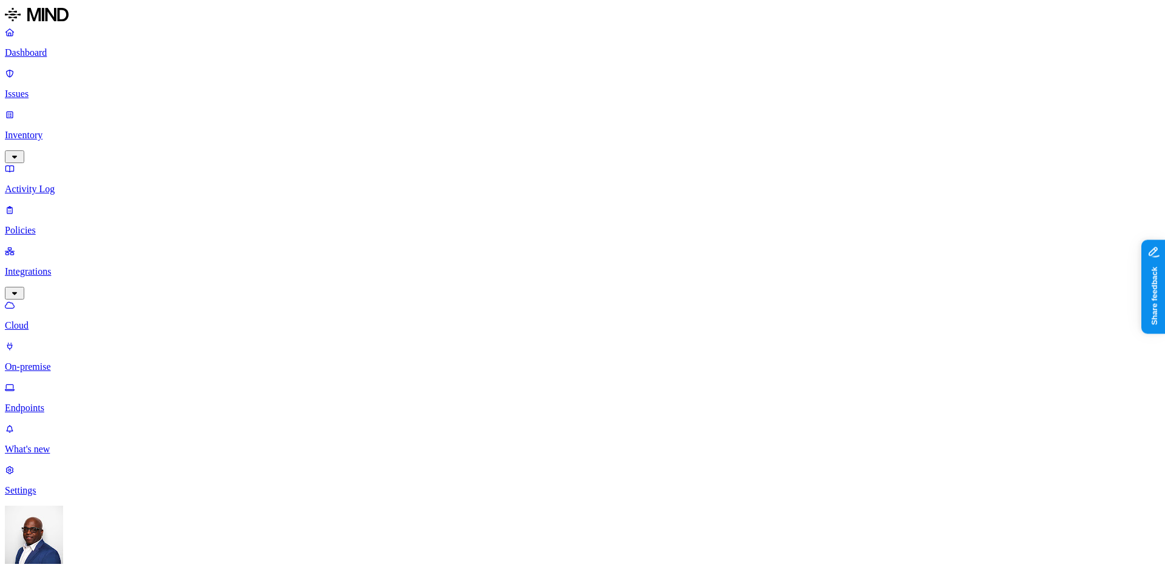
click at [51, 423] on nav "Dashboard Issues Inventory Activity Log Policies Integrations Cloud On-premise …" at bounding box center [582, 262] width 1155 height 470
click at [47, 496] on p "Settings" at bounding box center [582, 490] width 1155 height 11
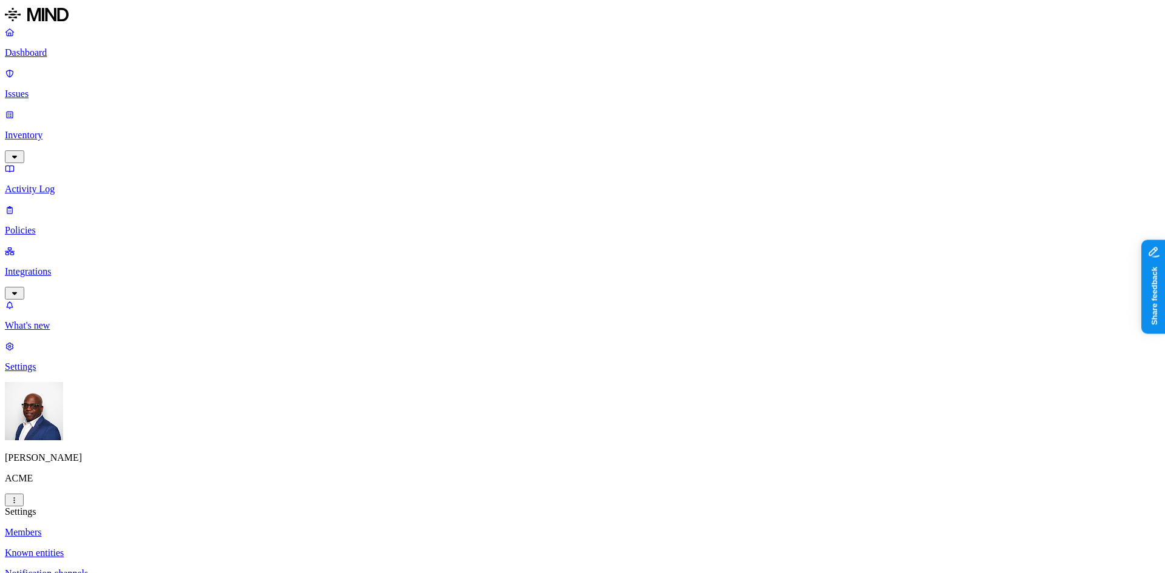
click at [165, 548] on p "Known entities" at bounding box center [582, 553] width 1155 height 11
click at [40, 53] on p "Dashboard" at bounding box center [582, 52] width 1155 height 11
click at [19, 504] on icon "button" at bounding box center [14, 500] width 9 height 7
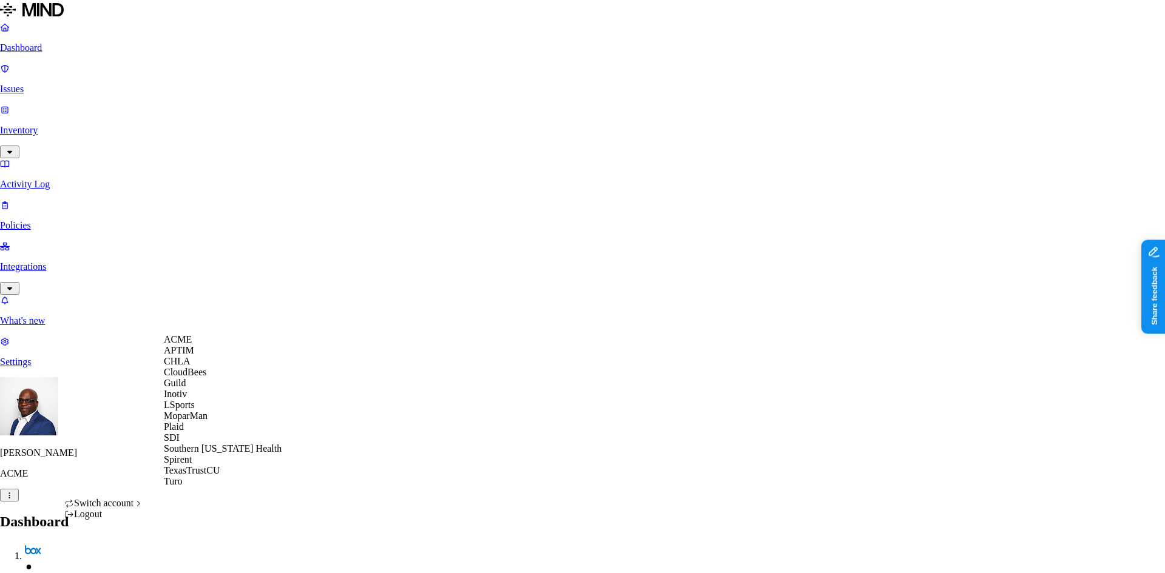
scroll to position [10, 0]
click at [198, 454] on span "Southern [US_STATE] Health" at bounding box center [223, 449] width 118 height 10
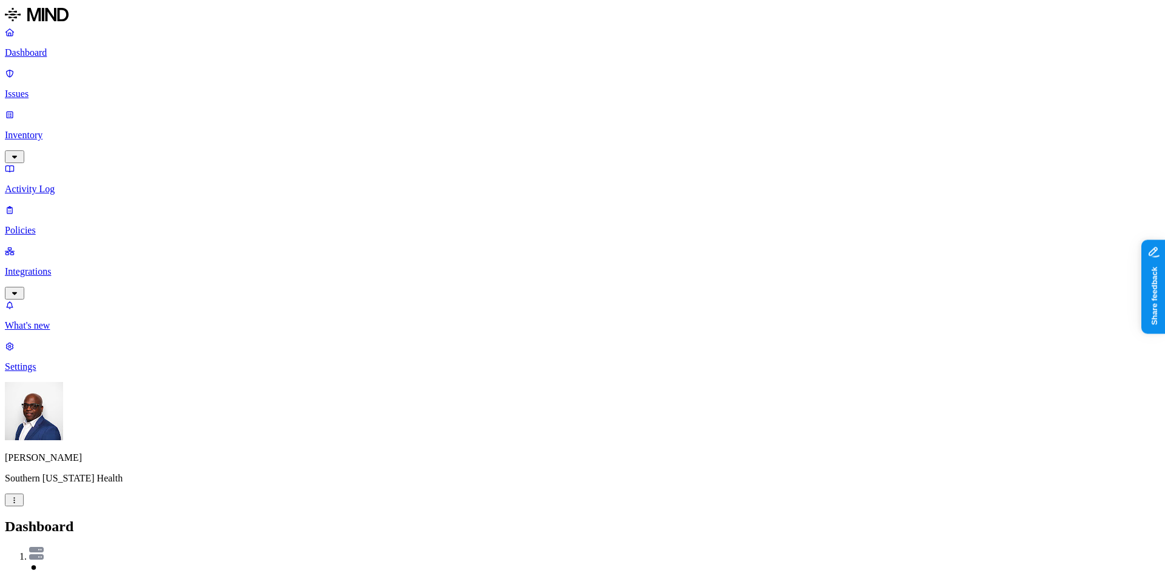
click at [55, 225] on p "Policies" at bounding box center [582, 230] width 1155 height 11
click at [45, 89] on p "Issues" at bounding box center [582, 94] width 1155 height 11
click at [71, 552] on span "Exposure" at bounding box center [54, 556] width 34 height 9
click at [128, 552] on span "Exfiltration" at bounding box center [109, 556] width 38 height 9
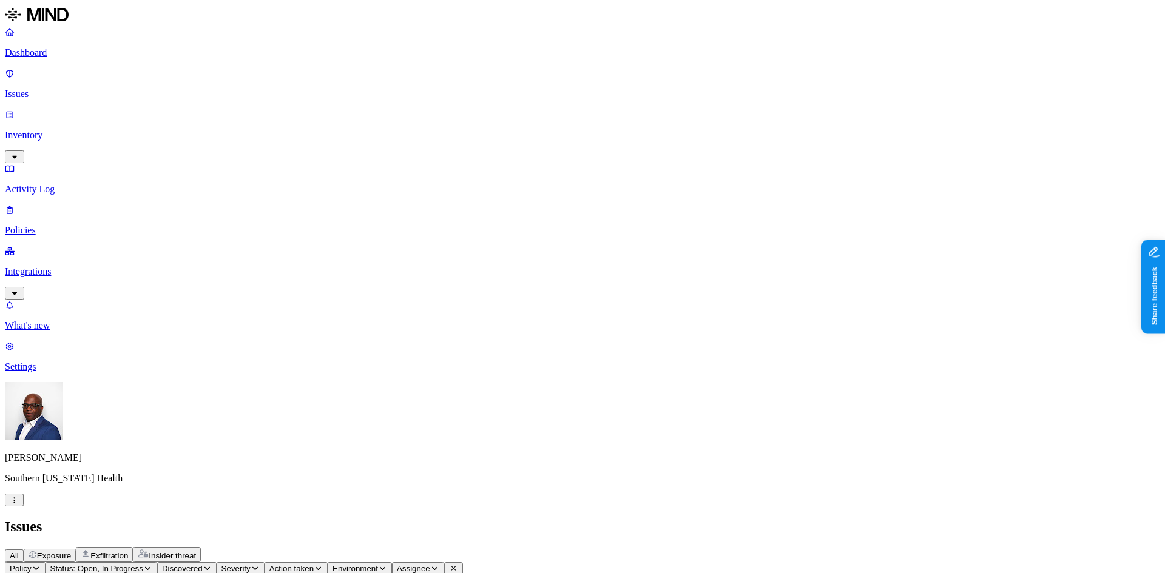
click at [196, 552] on span "Insider threat" at bounding box center [172, 556] width 47 height 9
click at [47, 184] on p "Activity Log" at bounding box center [582, 189] width 1155 height 11
click at [52, 49] on p "Dashboard" at bounding box center [582, 52] width 1155 height 11
click at [59, 130] on p "Inventory" at bounding box center [582, 135] width 1155 height 11
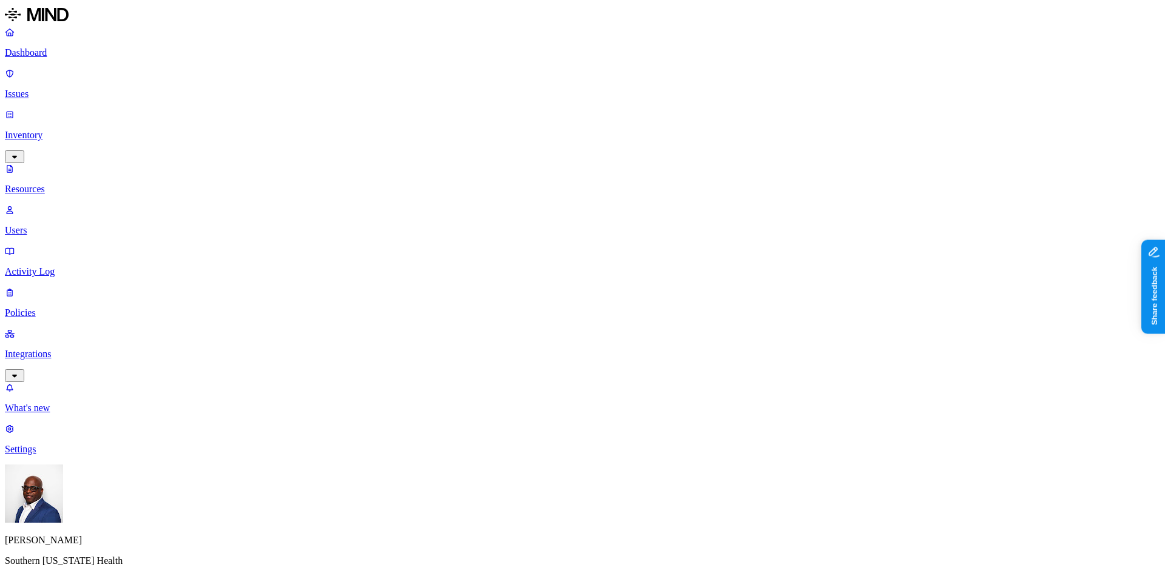
click at [429, 85] on button "button" at bounding box center [434, 83] width 10 height 4
drag, startPoint x: 417, startPoint y: 107, endPoint x: 417, endPoint y: 99, distance: 8.5
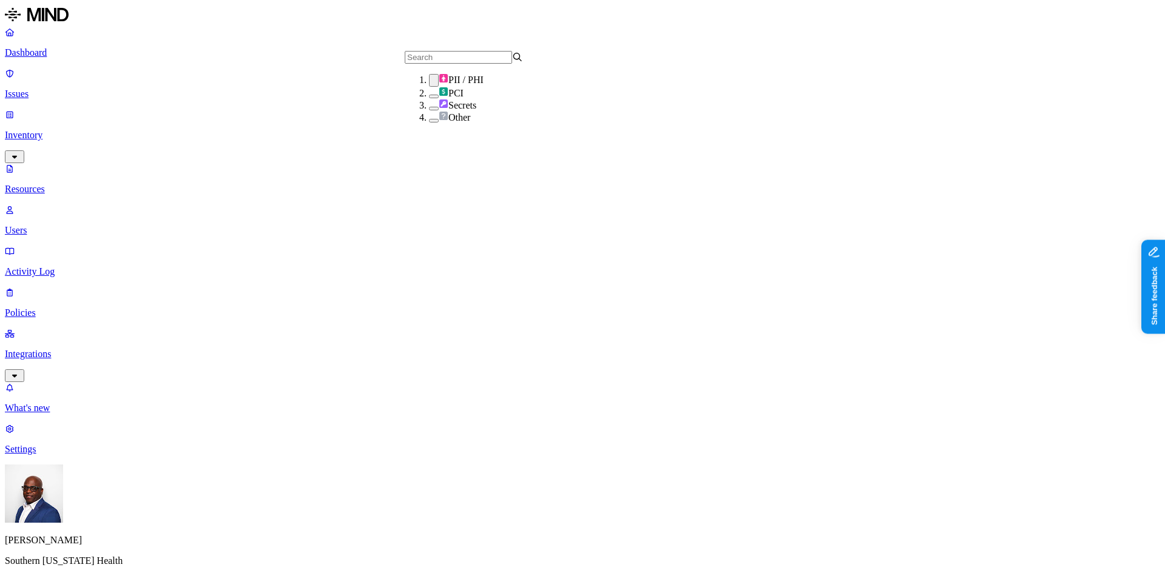
click at [429, 98] on button "button" at bounding box center [434, 97] width 10 height 4
click at [429, 87] on button "button" at bounding box center [434, 80] width 10 height 13
click at [429, 110] on button "button" at bounding box center [434, 109] width 10 height 4
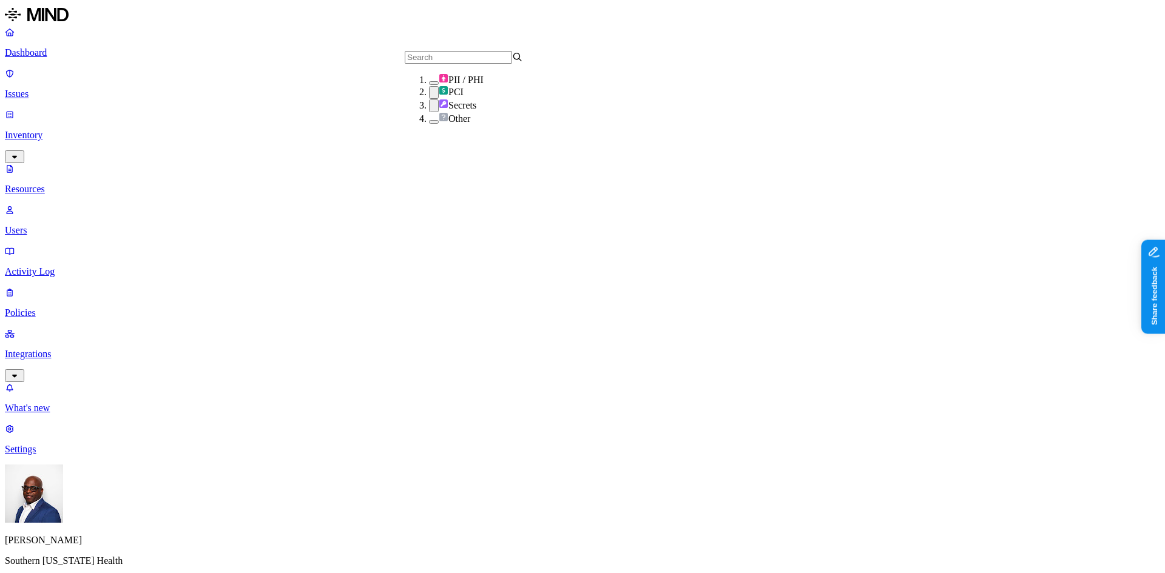
click at [429, 99] on button "button" at bounding box center [434, 92] width 10 height 13
click at [429, 123] on button "button" at bounding box center [434, 121] width 10 height 4
click at [429, 111] on button "button" at bounding box center [434, 104] width 10 height 13
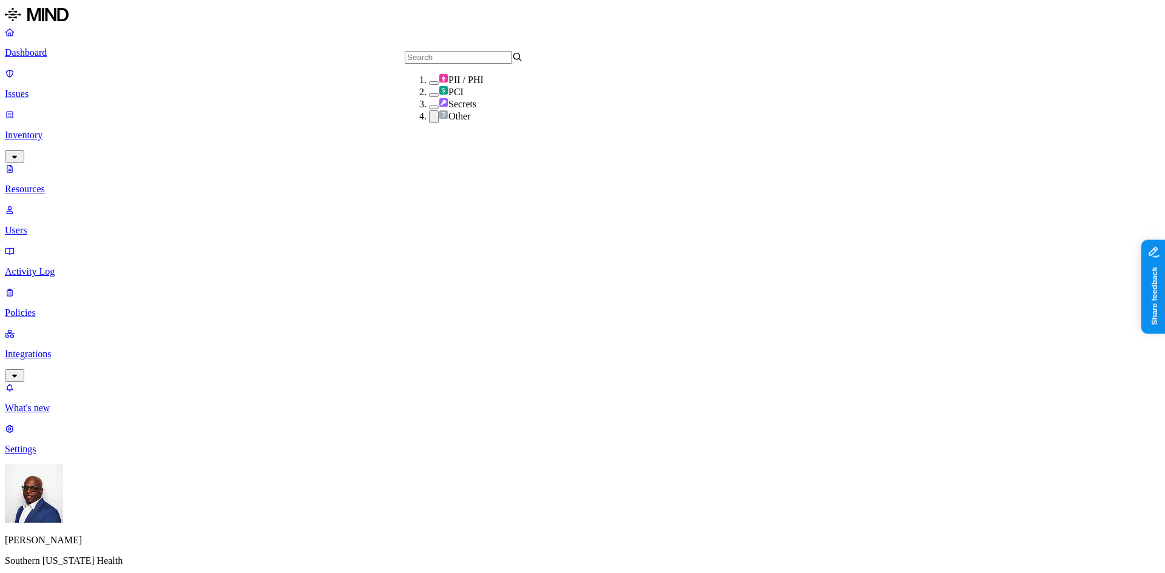
click at [429, 85] on button "button" at bounding box center [434, 83] width 10 height 4
click at [429, 124] on button "button" at bounding box center [434, 118] width 10 height 13
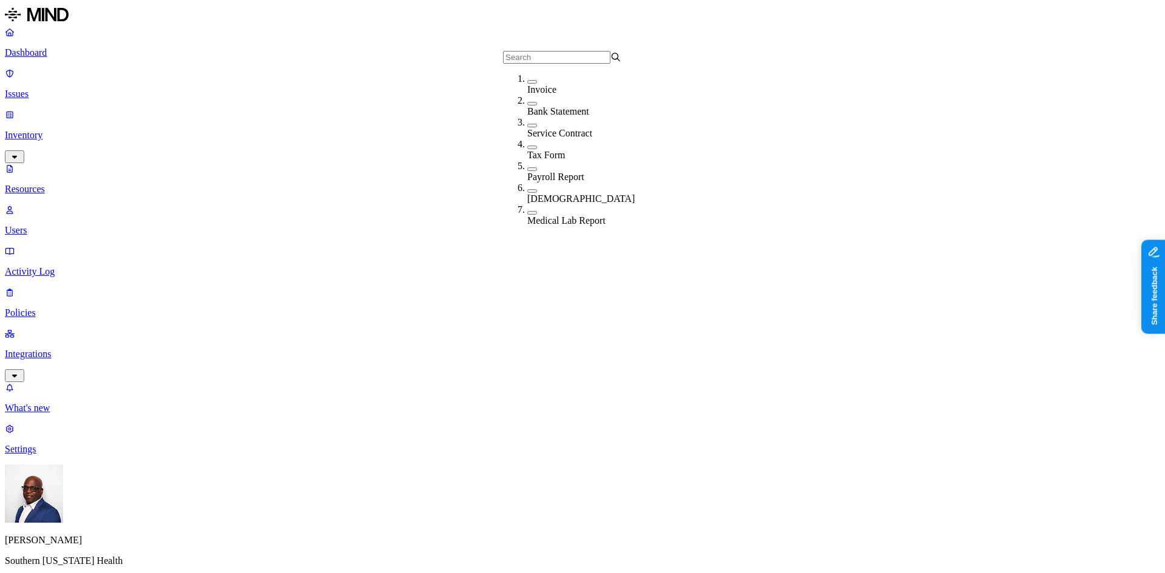
click at [531, 215] on div "Medical Lab Report" at bounding box center [586, 220] width 118 height 11
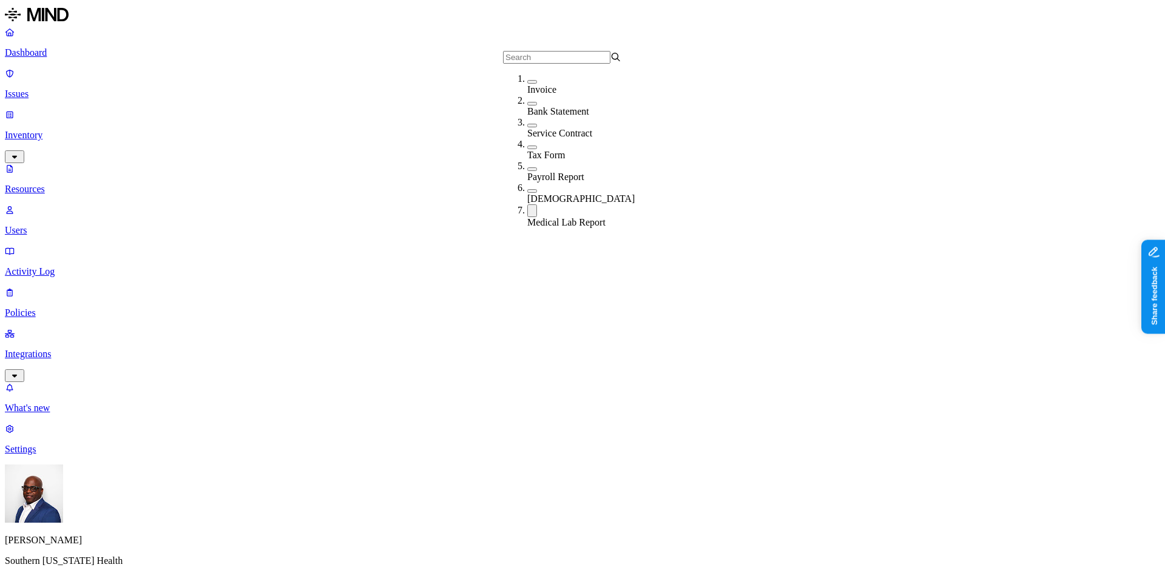
click at [527, 208] on button "button" at bounding box center [532, 210] width 10 height 13
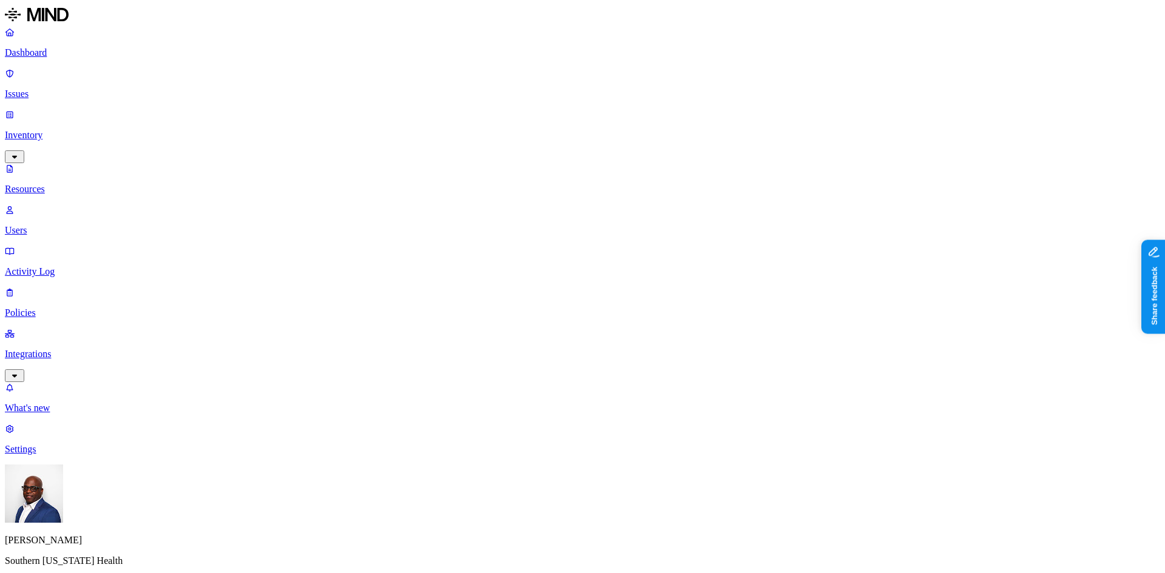
click at [642, 148] on button "button" at bounding box center [647, 148] width 10 height 4
click at [642, 169] on button "button" at bounding box center [647, 171] width 10 height 4
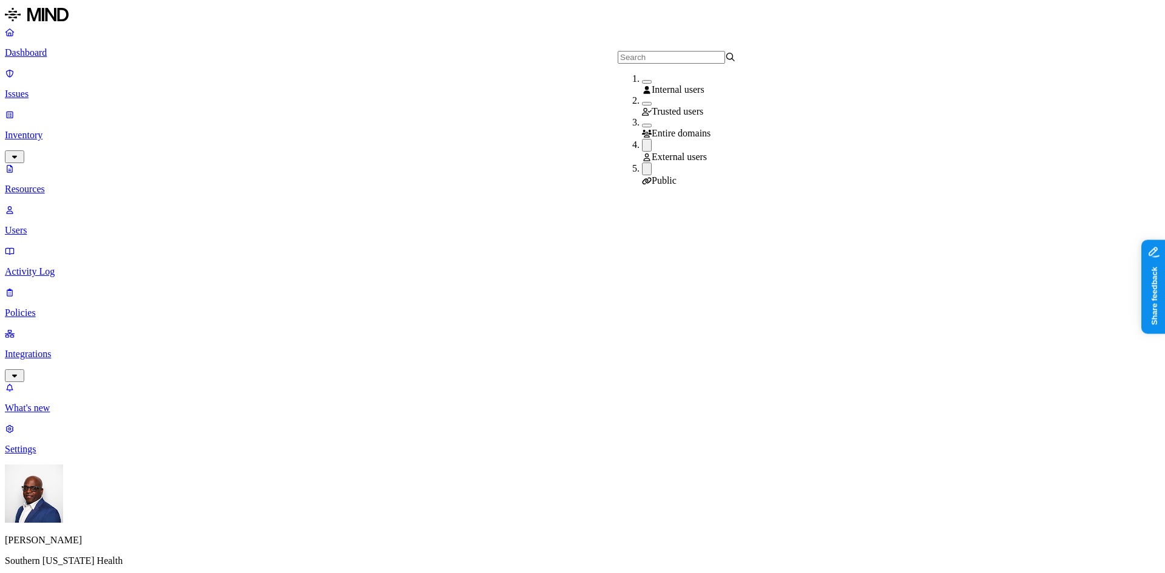
click at [642, 152] on div "External users" at bounding box center [701, 151] width 118 height 24
click at [642, 166] on button "button" at bounding box center [647, 167] width 10 height 13
click at [642, 106] on button "button" at bounding box center [647, 104] width 10 height 4
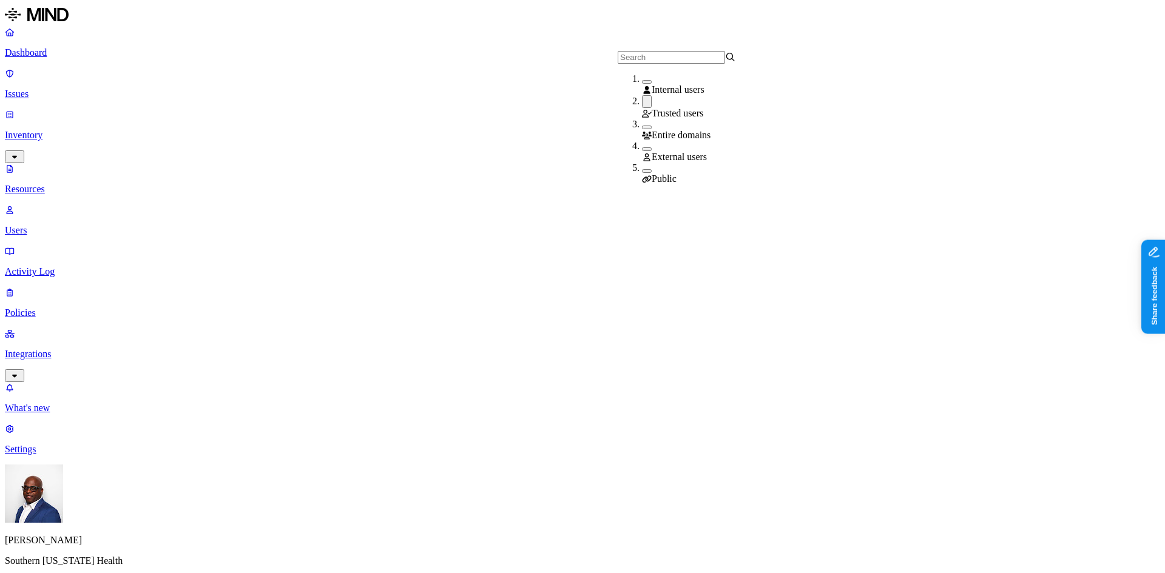
click at [642, 107] on button "button" at bounding box center [647, 101] width 10 height 13
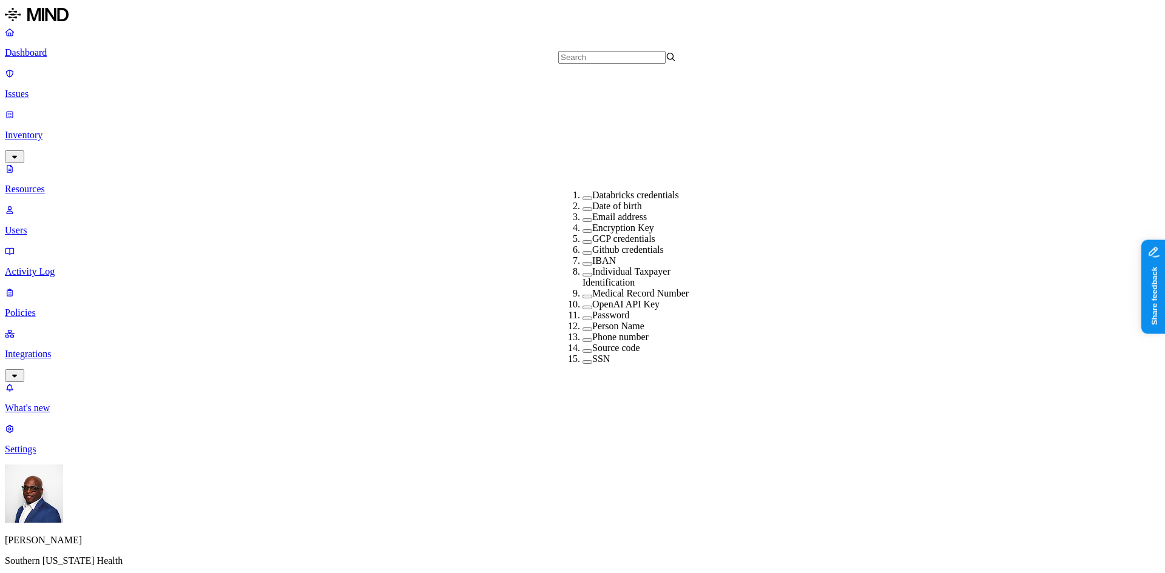
scroll to position [243, 0]
click at [582, 303] on button "button" at bounding box center [587, 305] width 10 height 4
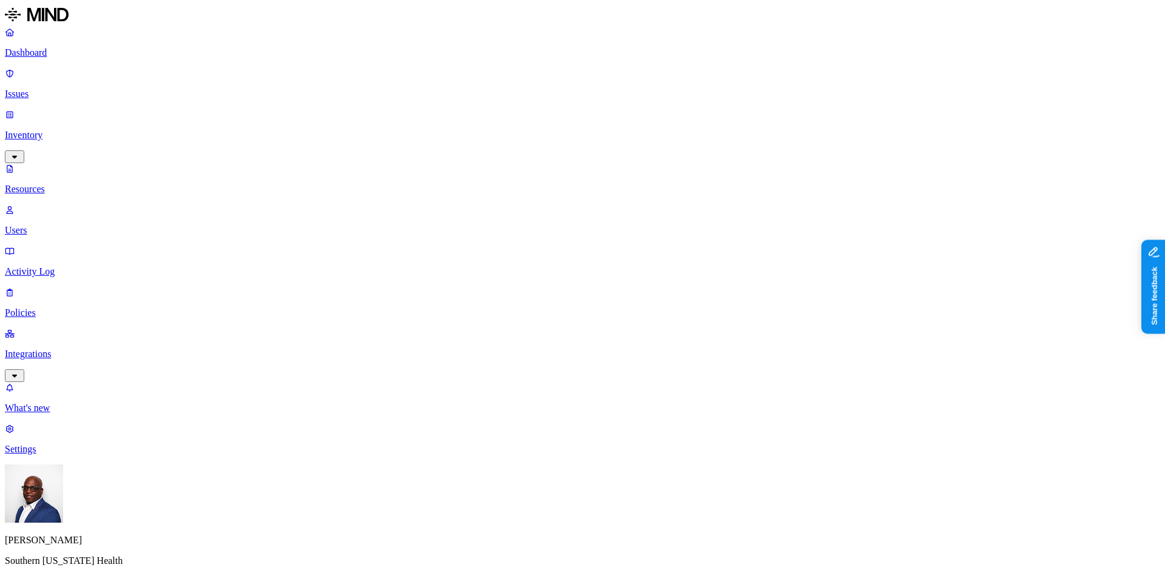
scroll to position [272, 0]
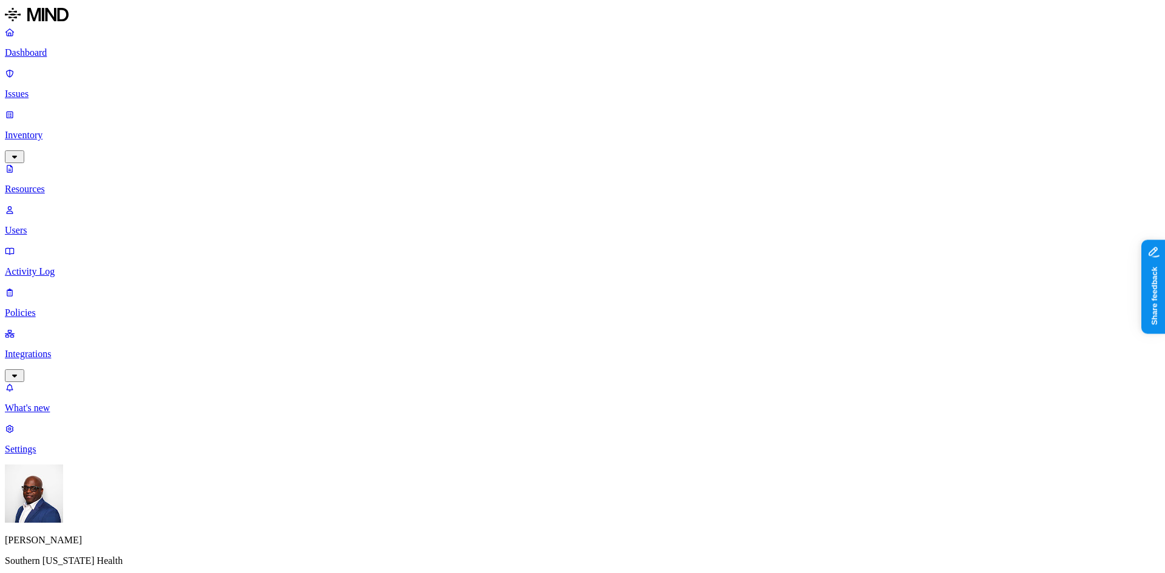
click at [52, 51] on p "Dashboard" at bounding box center [582, 52] width 1155 height 11
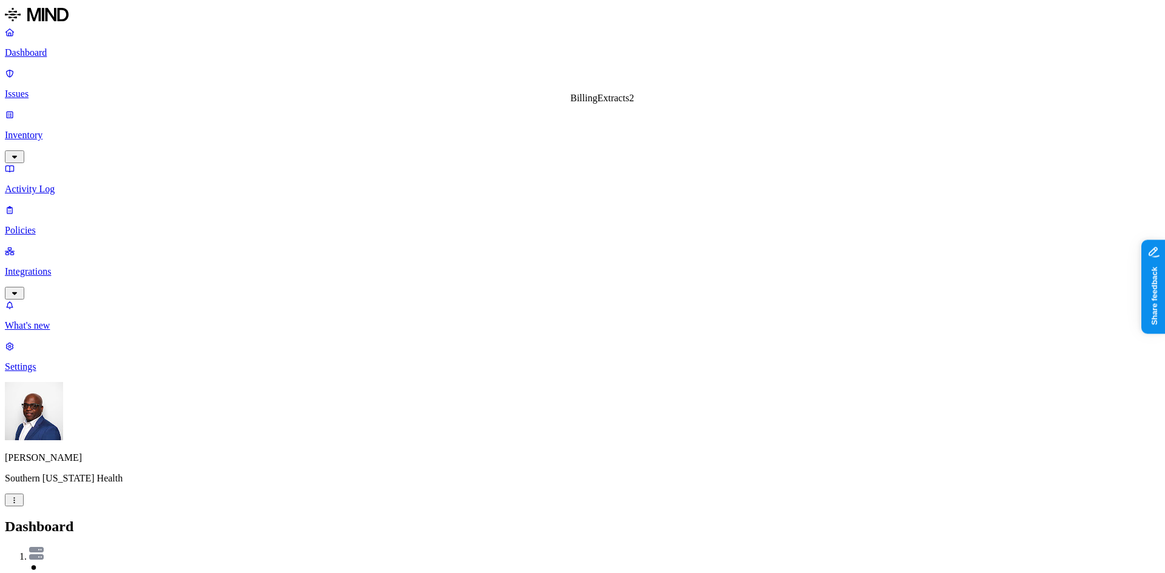
drag, startPoint x: 392, startPoint y: 360, endPoint x: 442, endPoint y: 358, distance: 49.8
drag, startPoint x: 439, startPoint y: 360, endPoint x: 482, endPoint y: 368, distance: 43.1
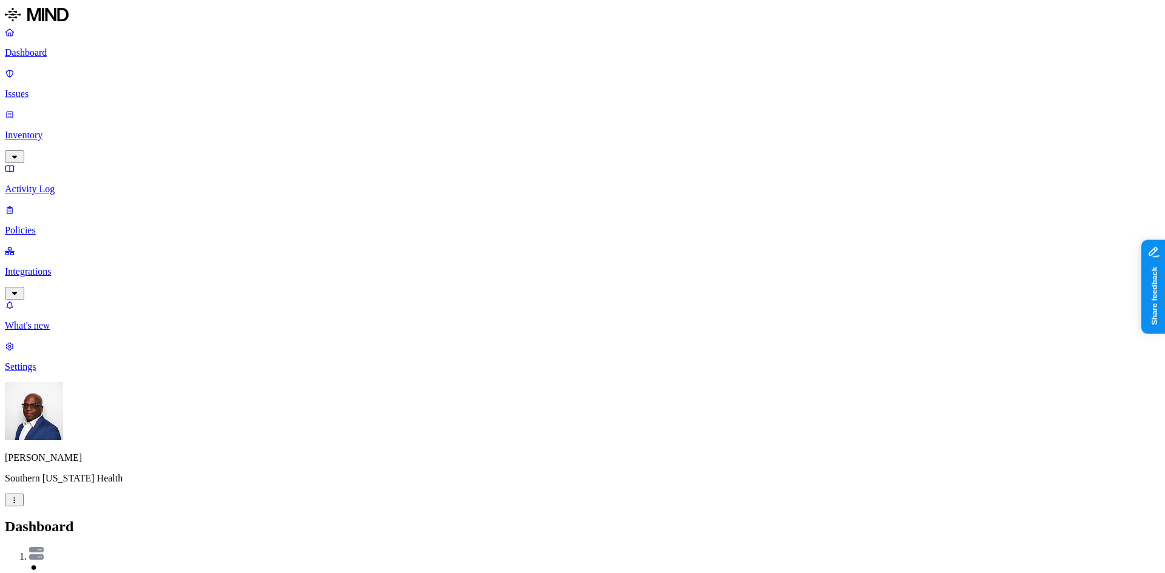
click at [45, 266] on p "Integrations" at bounding box center [582, 271] width 1155 height 11
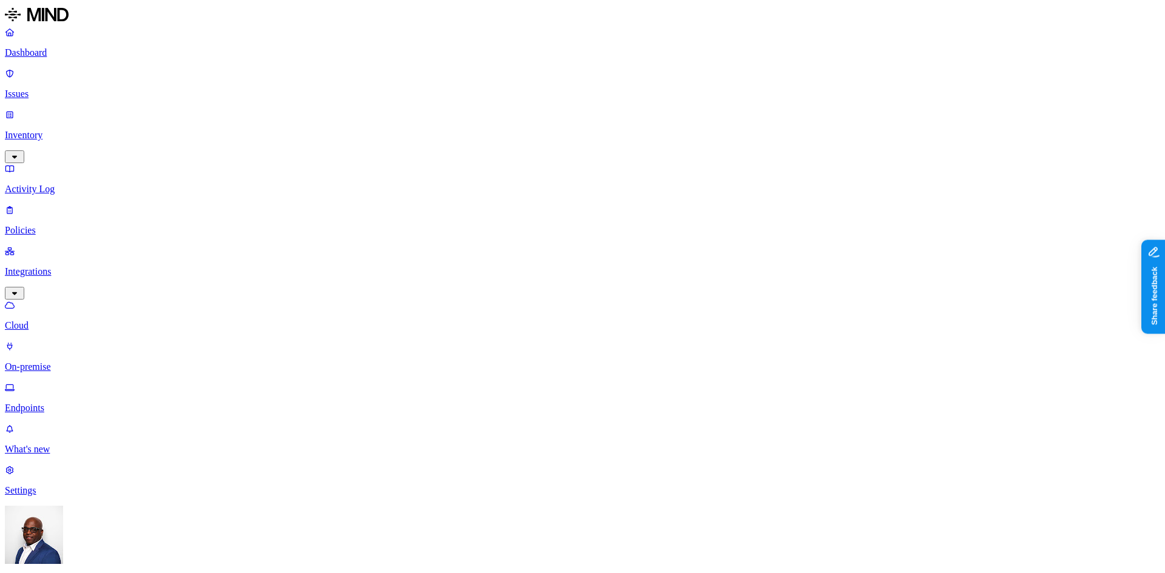
click at [52, 403] on p "Endpoints" at bounding box center [582, 408] width 1155 height 11
click at [47, 320] on p "Cloud" at bounding box center [582, 325] width 1155 height 11
click at [41, 50] on p "Dashboard" at bounding box center [582, 52] width 1155 height 11
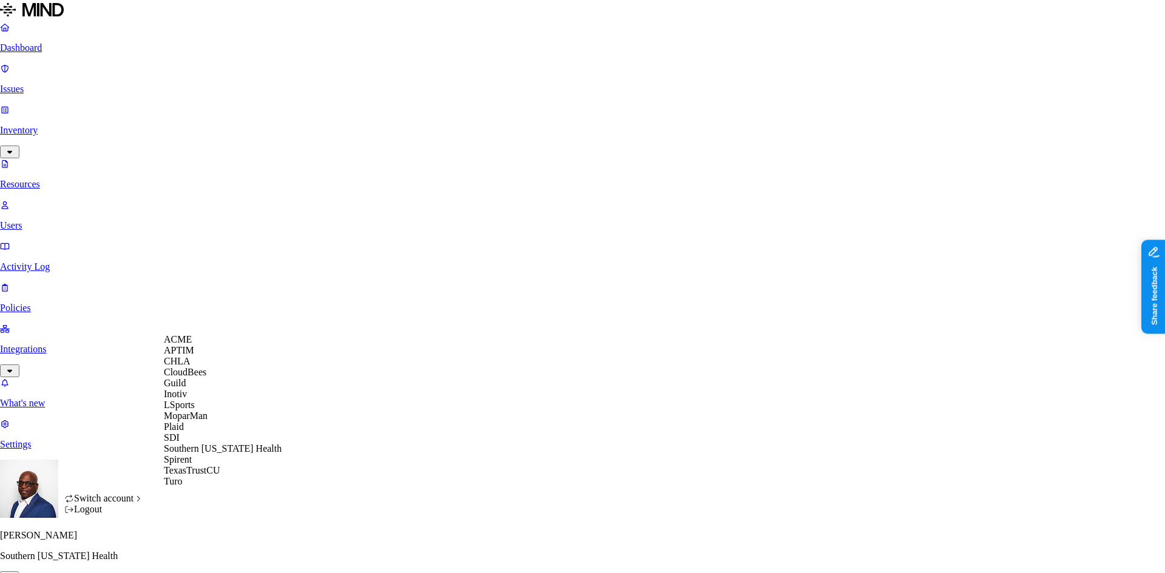
click at [192, 345] on span "ACME" at bounding box center [178, 339] width 28 height 10
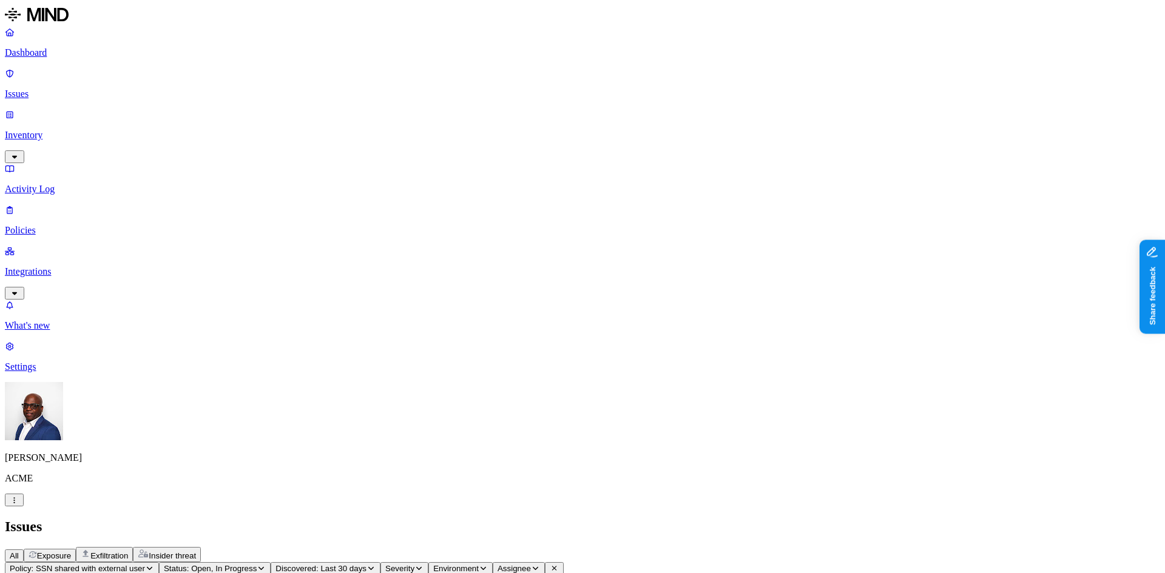
scroll to position [204, 0]
